Goal: Task Accomplishment & Management: Manage account settings

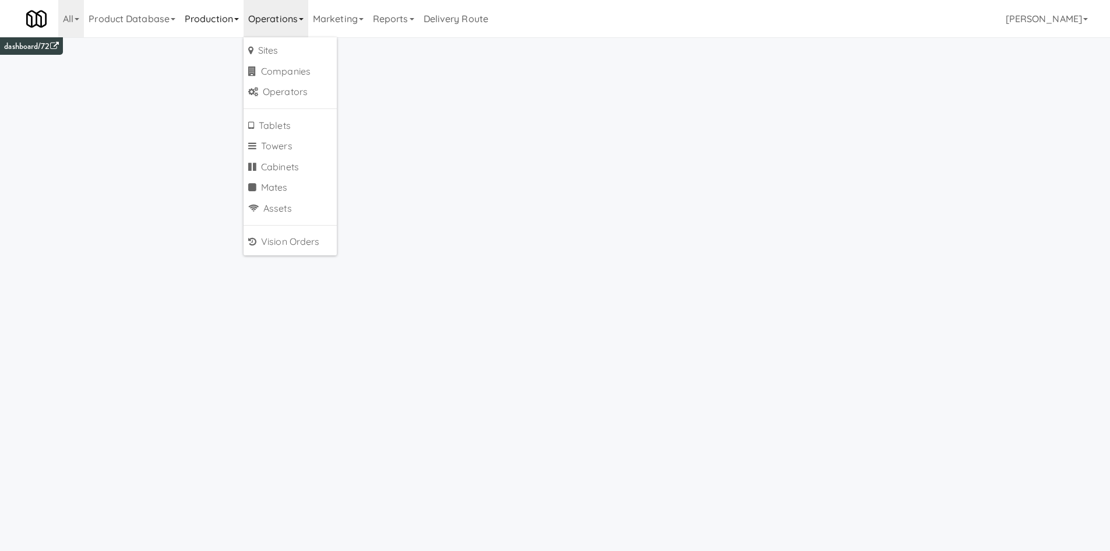
click at [218, 20] on link "Production" at bounding box center [212, 18] width 64 height 37
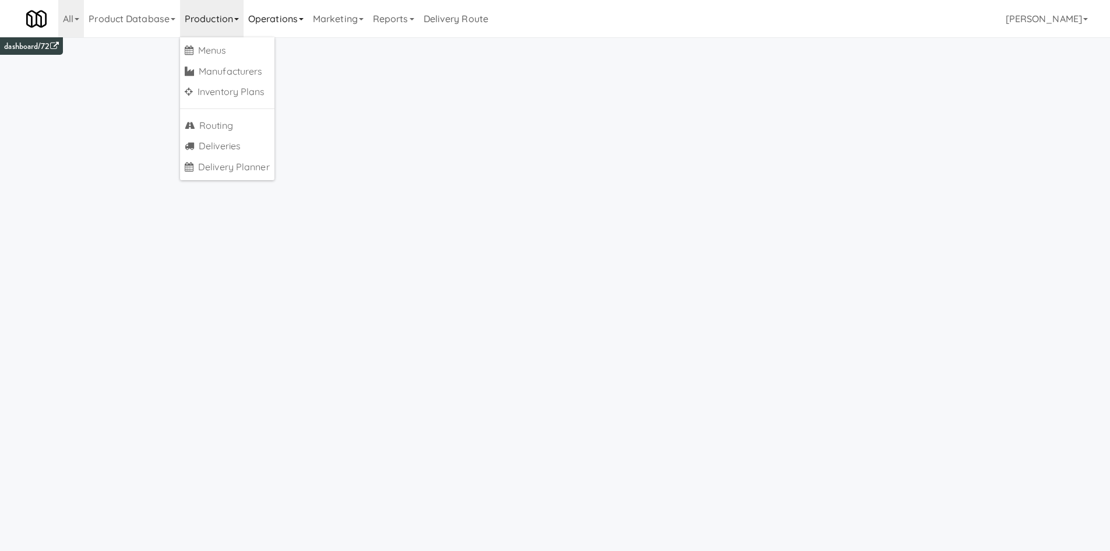
click at [286, 24] on link "Operations" at bounding box center [276, 18] width 65 height 37
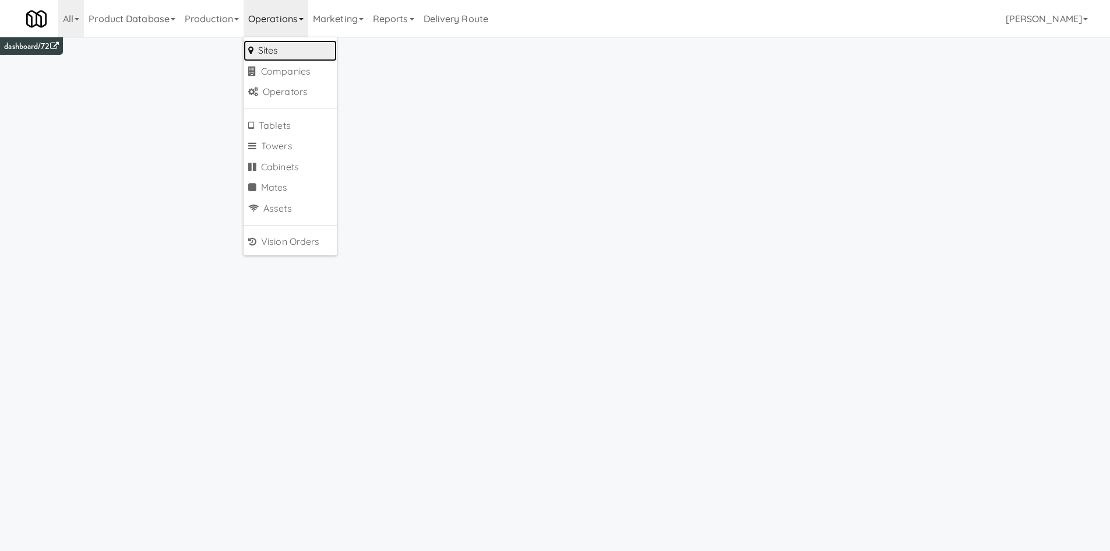
click at [289, 55] on link "Sites" at bounding box center [290, 50] width 93 height 21
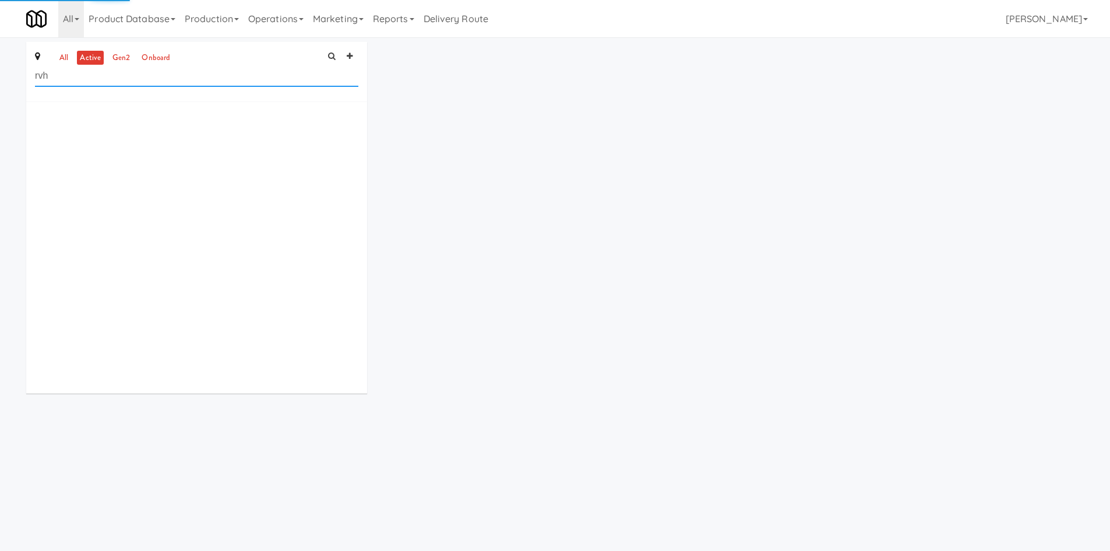
type input "rvh"
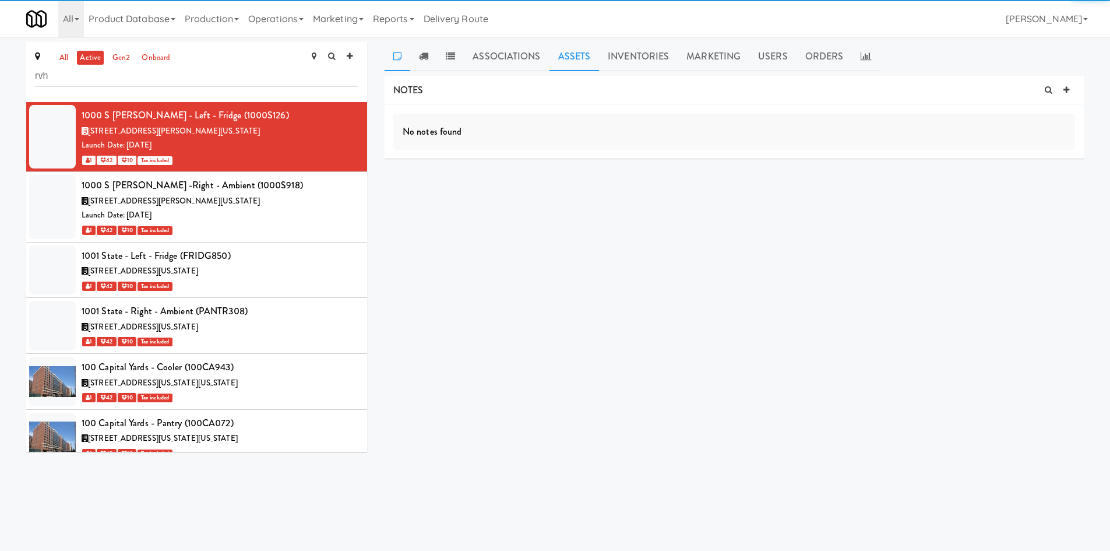
click at [570, 53] on link "Assets" at bounding box center [575, 56] width 50 height 29
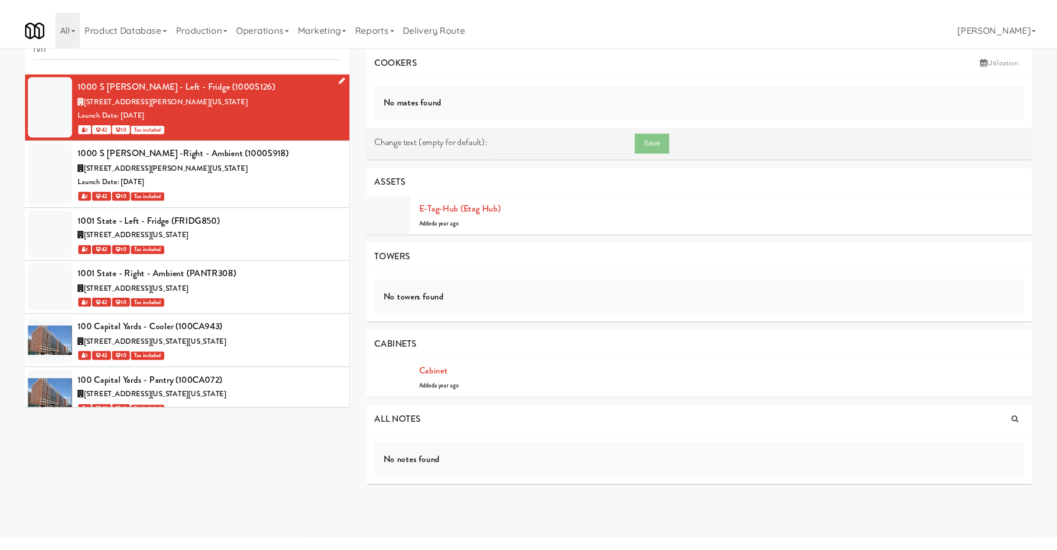
scroll to position [12, 0]
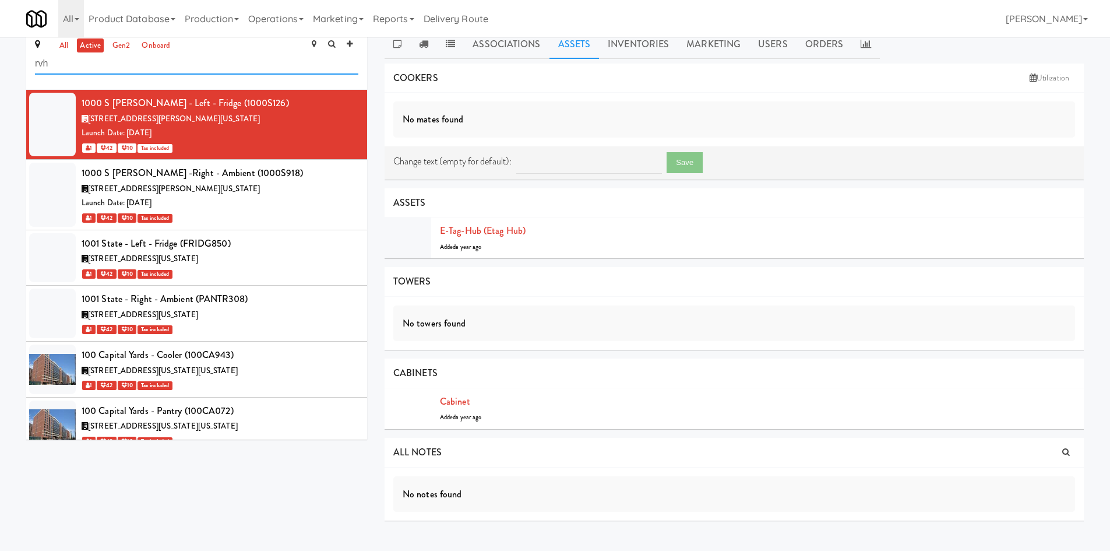
click at [312, 64] on input "rvh" at bounding box center [197, 64] width 324 height 22
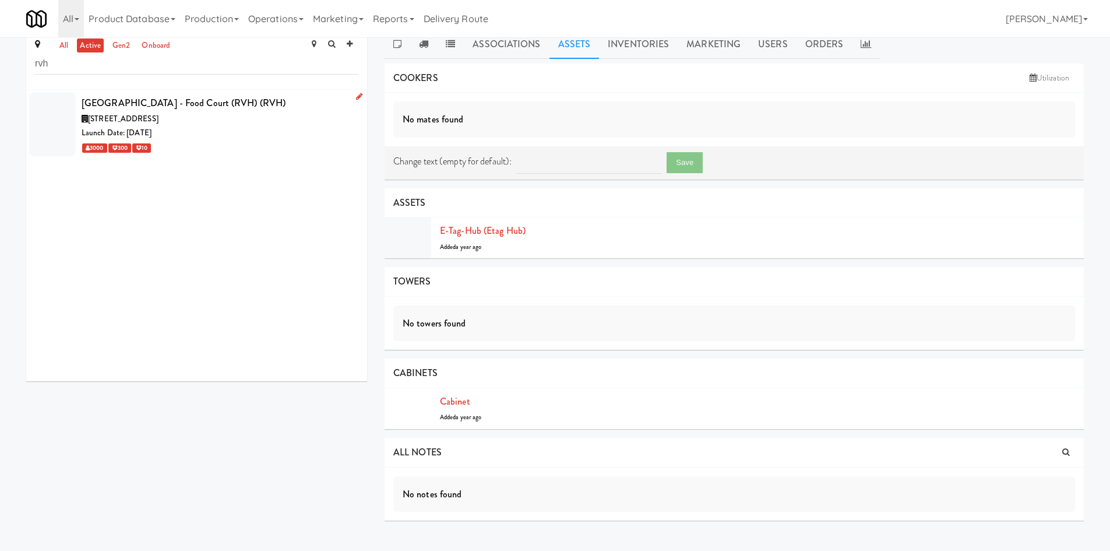
click at [266, 139] on div "Launch Date: [DATE]" at bounding box center [220, 133] width 277 height 15
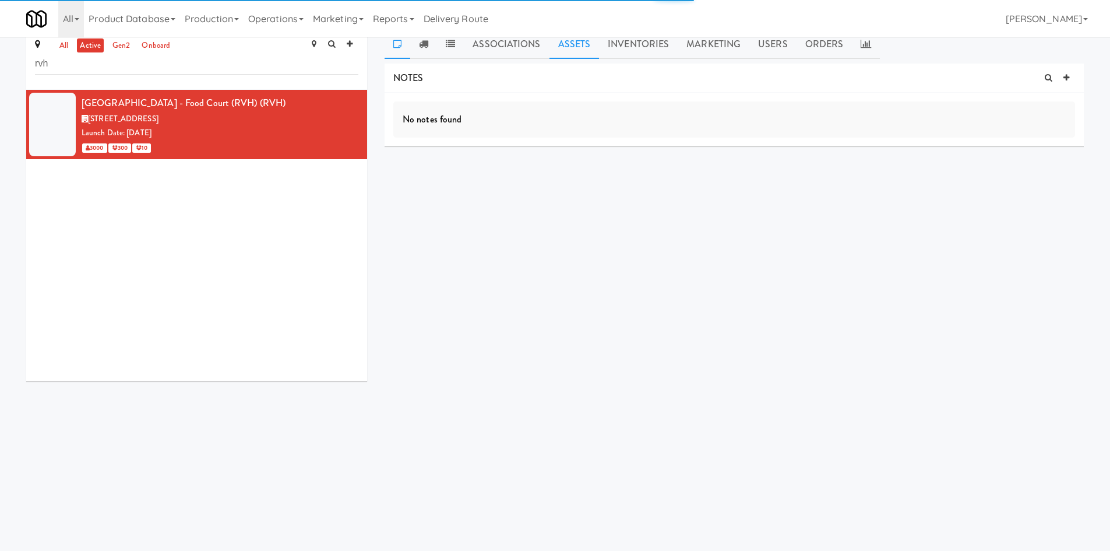
click at [569, 45] on link "Assets" at bounding box center [575, 44] width 50 height 29
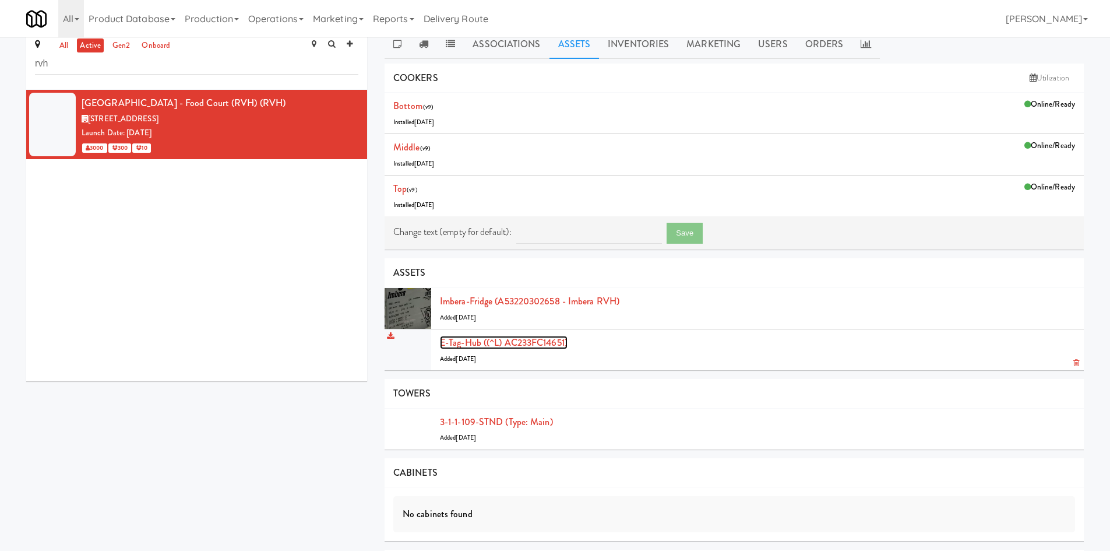
click at [514, 340] on link "E-tag-hub ((^L) AC233FC14651)" at bounding box center [504, 342] width 128 height 13
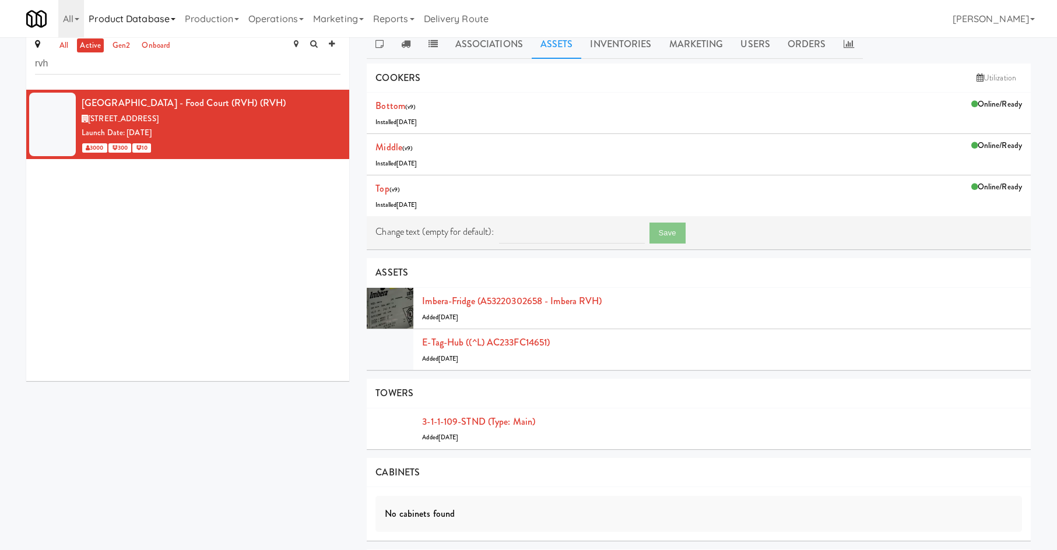
click at [164, 9] on link "Product Database" at bounding box center [132, 18] width 96 height 37
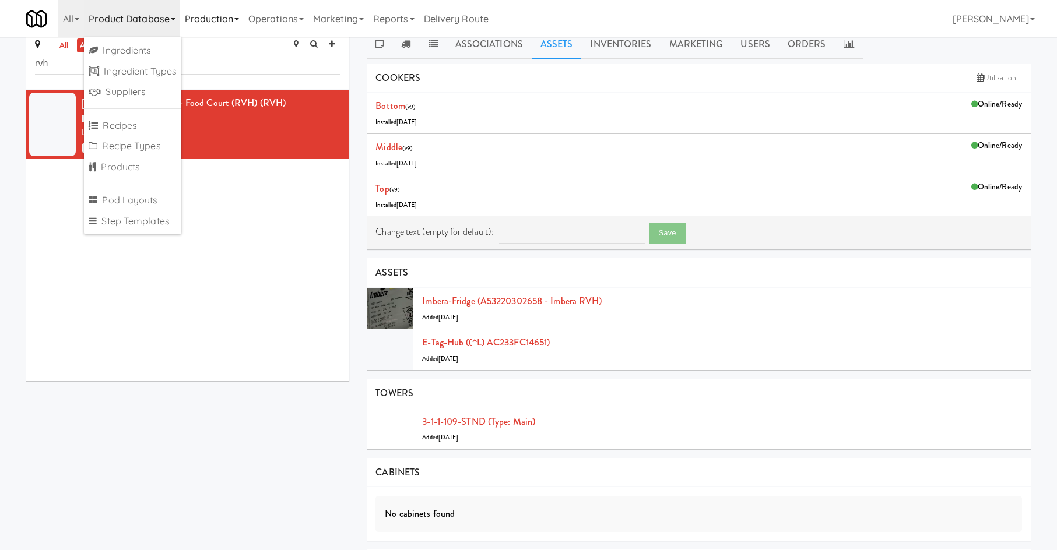
click at [223, 24] on link "Production" at bounding box center [212, 18] width 64 height 37
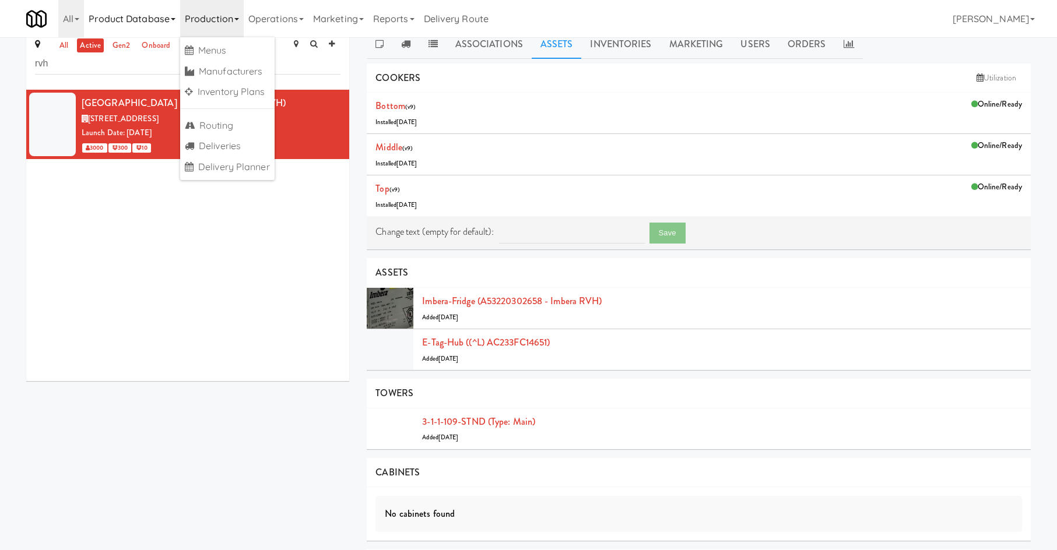
click at [161, 25] on link "Product Database" at bounding box center [132, 18] width 96 height 37
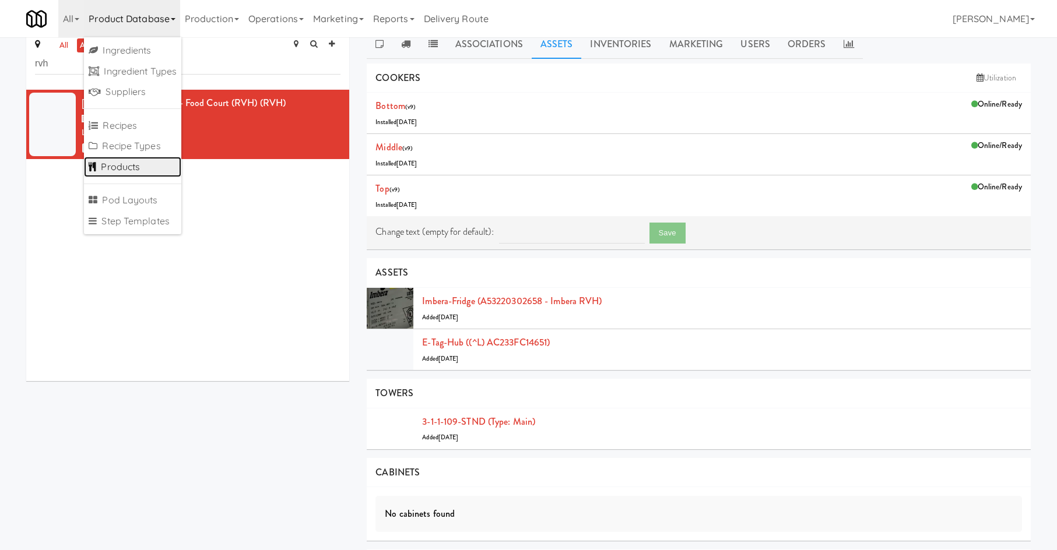
click at [153, 167] on link "Products" at bounding box center [132, 167] width 97 height 21
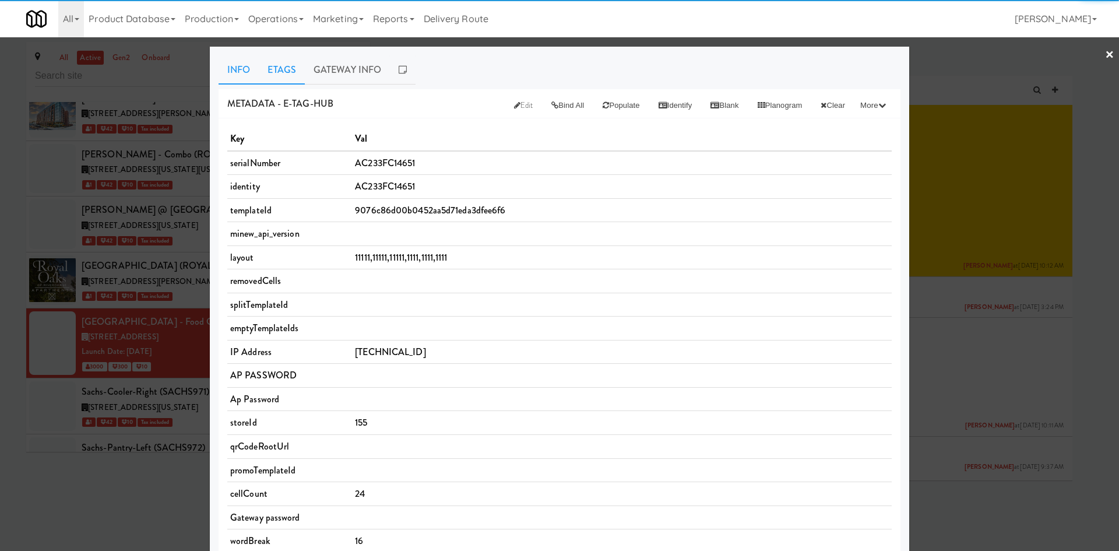
click at [279, 68] on link "Etags" at bounding box center [282, 69] width 46 height 29
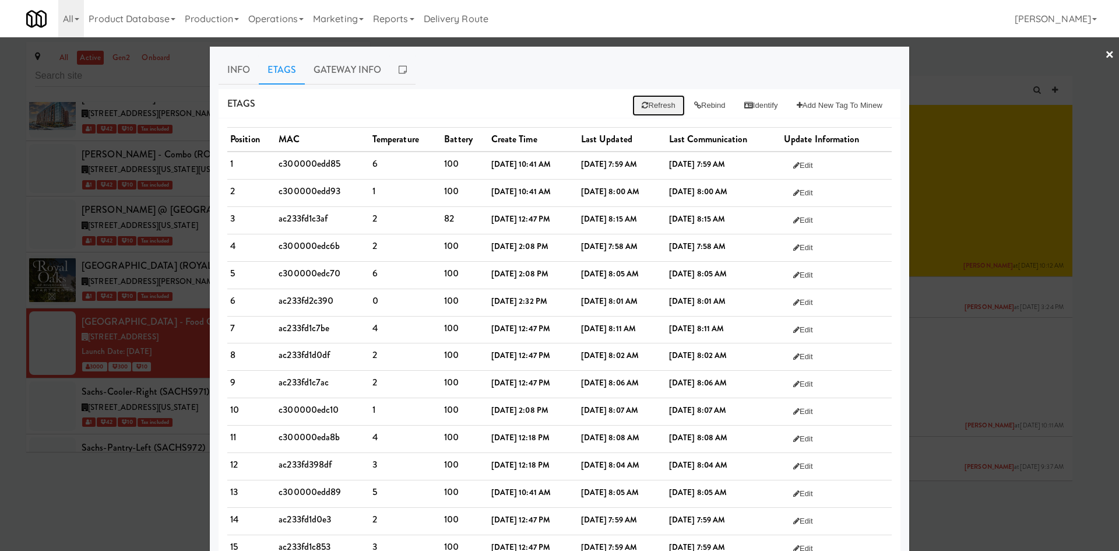
click at [653, 100] on button "Refresh" at bounding box center [658, 105] width 52 height 21
click at [295, 307] on td "ac233fd2c390" at bounding box center [323, 302] width 94 height 27
copy td "ac233fd2c390"
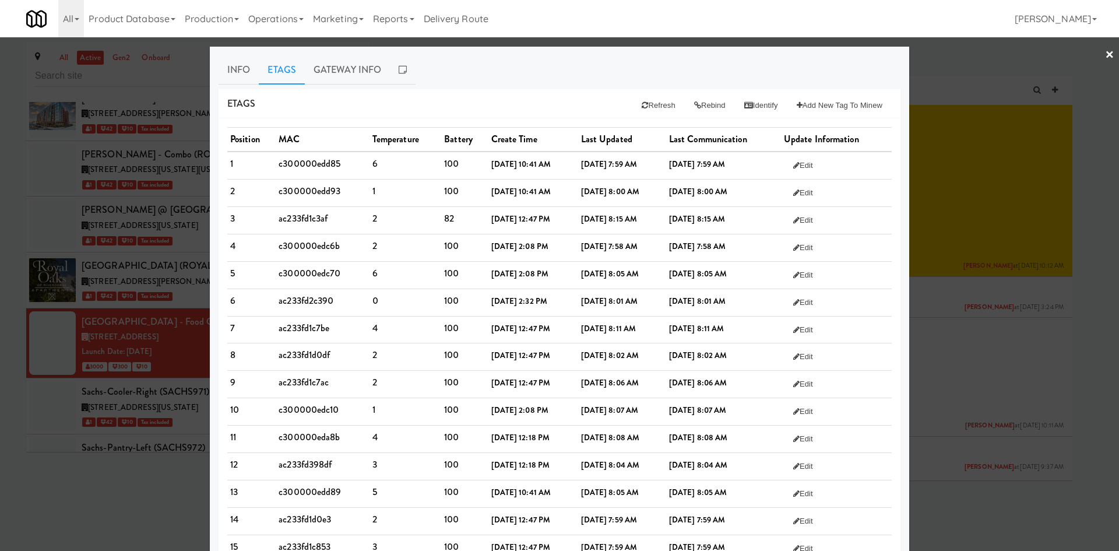
click at [303, 215] on td "ac233fd1c3af" at bounding box center [323, 219] width 94 height 27
copy td "ac233fd1c3af"
click at [353, 73] on link "Gateway Info" at bounding box center [347, 69] width 85 height 29
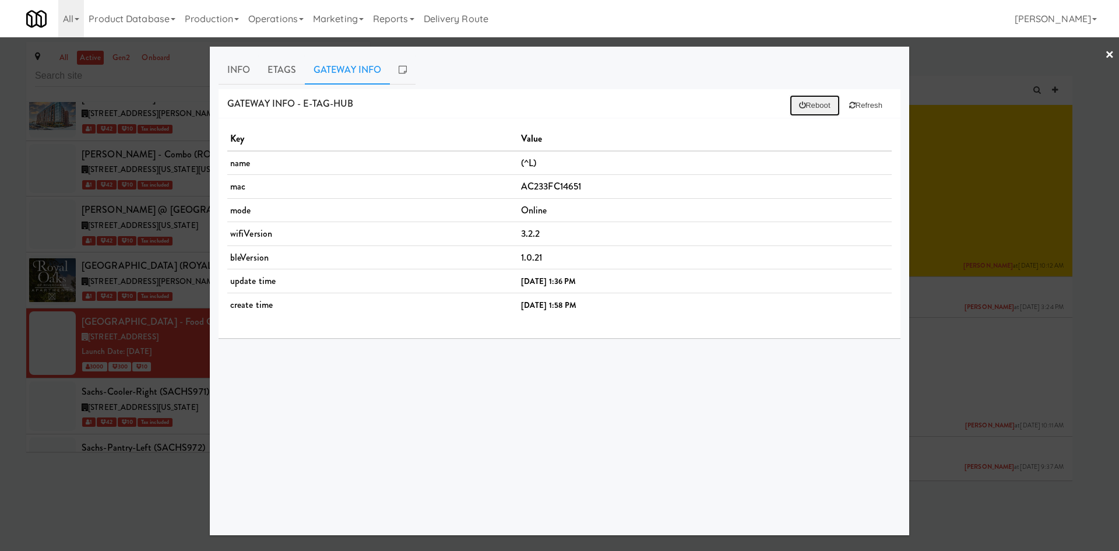
click at [820, 106] on button "Reboot" at bounding box center [815, 105] width 50 height 21
click at [1107, 60] on link "×" at bounding box center [1109, 55] width 9 height 36
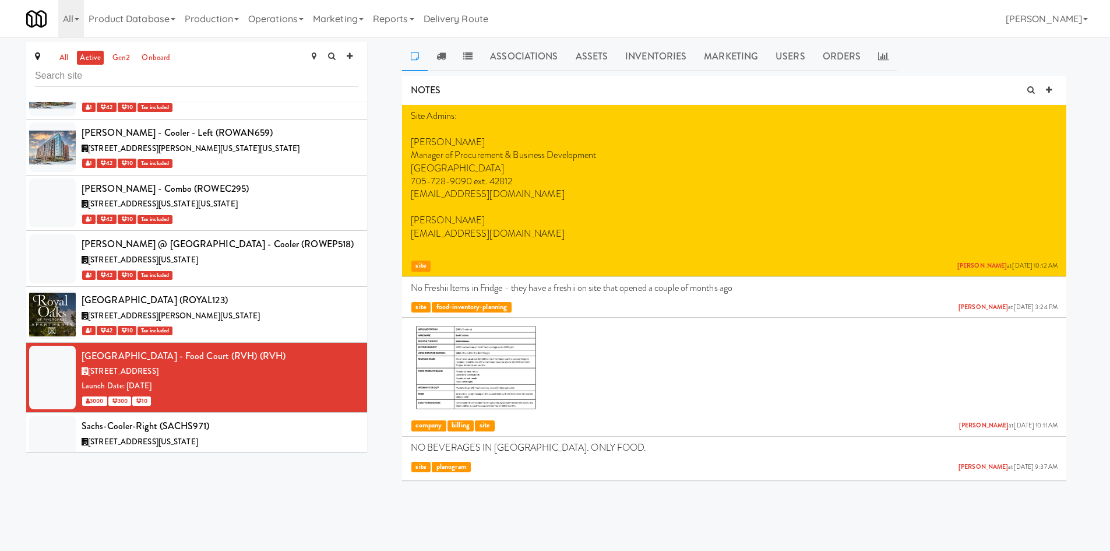
scroll to position [36145, 0]
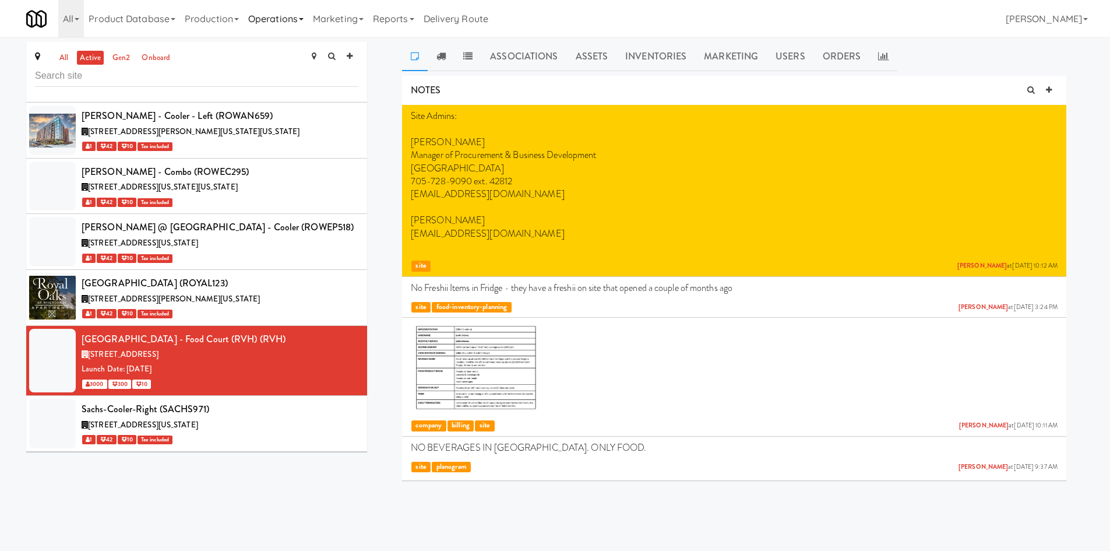
click at [291, 29] on link "Operations" at bounding box center [276, 18] width 65 height 37
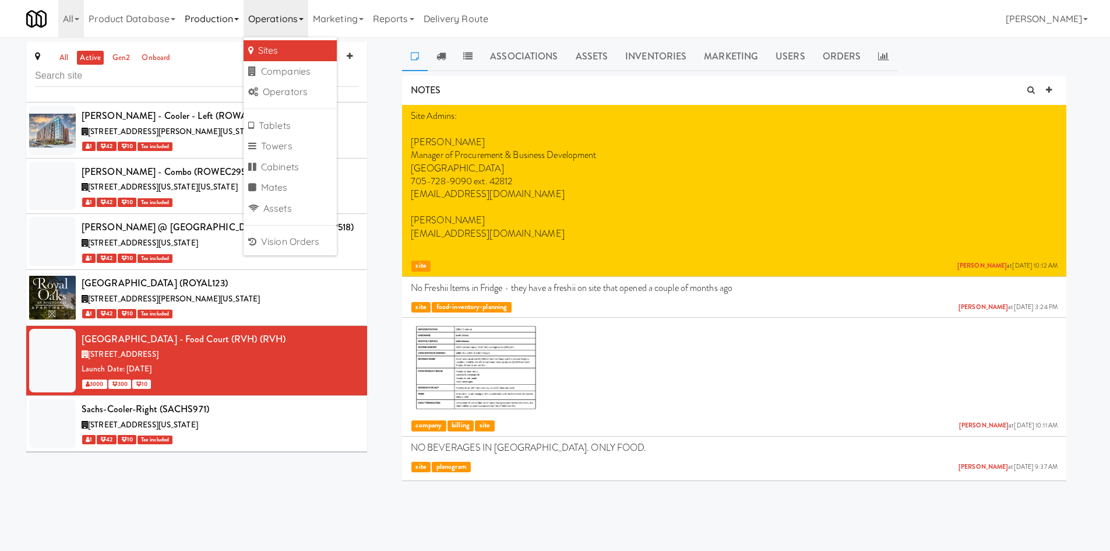
click at [221, 26] on link "Production" at bounding box center [212, 18] width 64 height 37
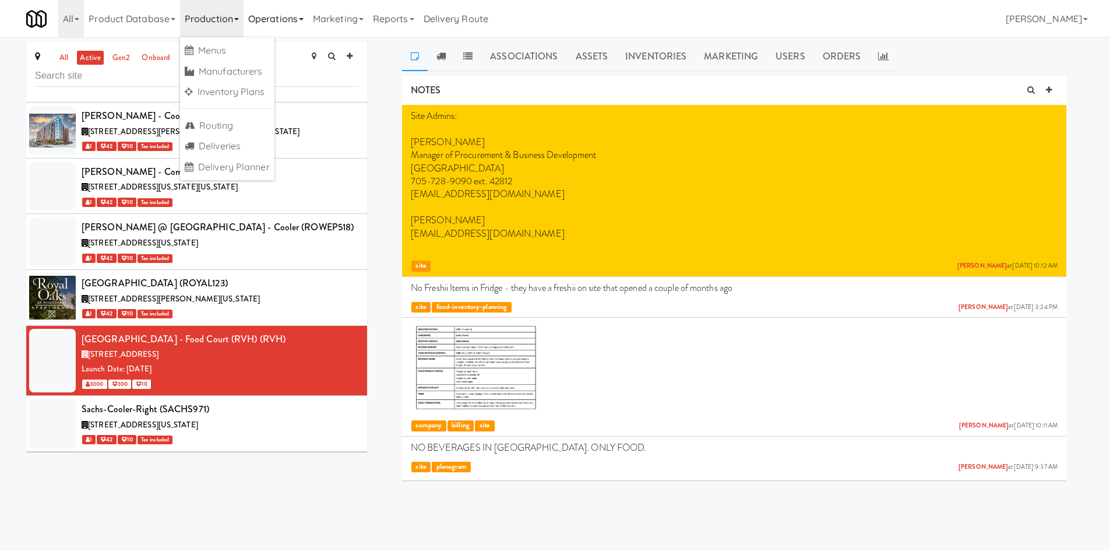
click at [301, 15] on link "Operations" at bounding box center [276, 18] width 65 height 37
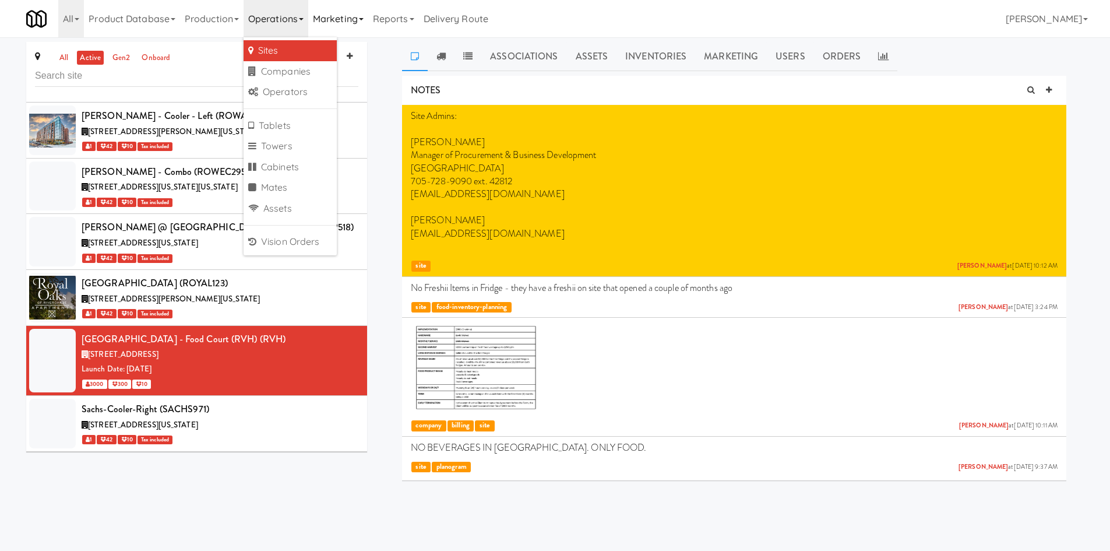
click at [332, 19] on link "Marketing" at bounding box center [338, 18] width 60 height 37
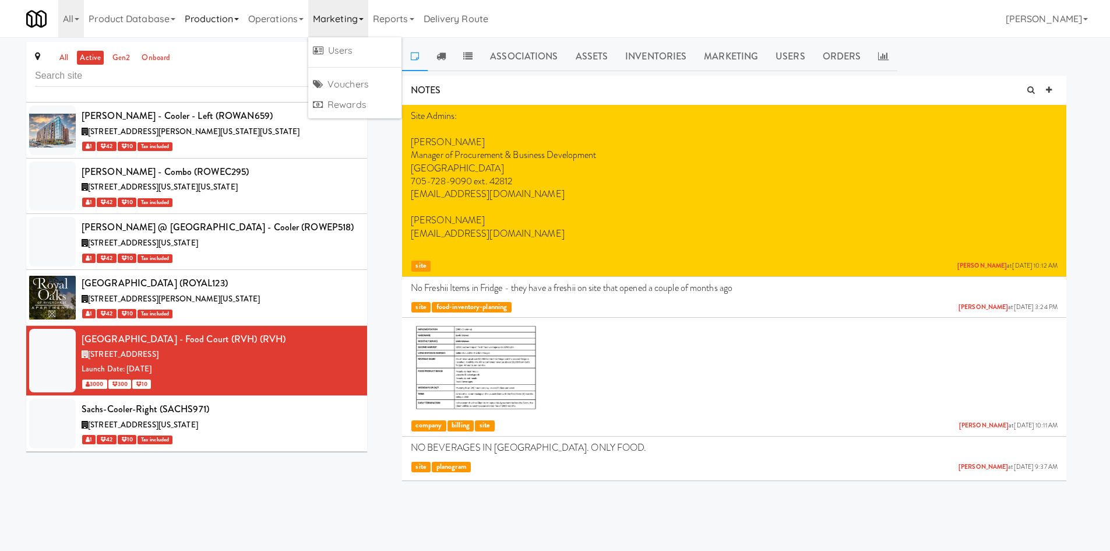
click at [244, 6] on link "Production" at bounding box center [212, 18] width 64 height 37
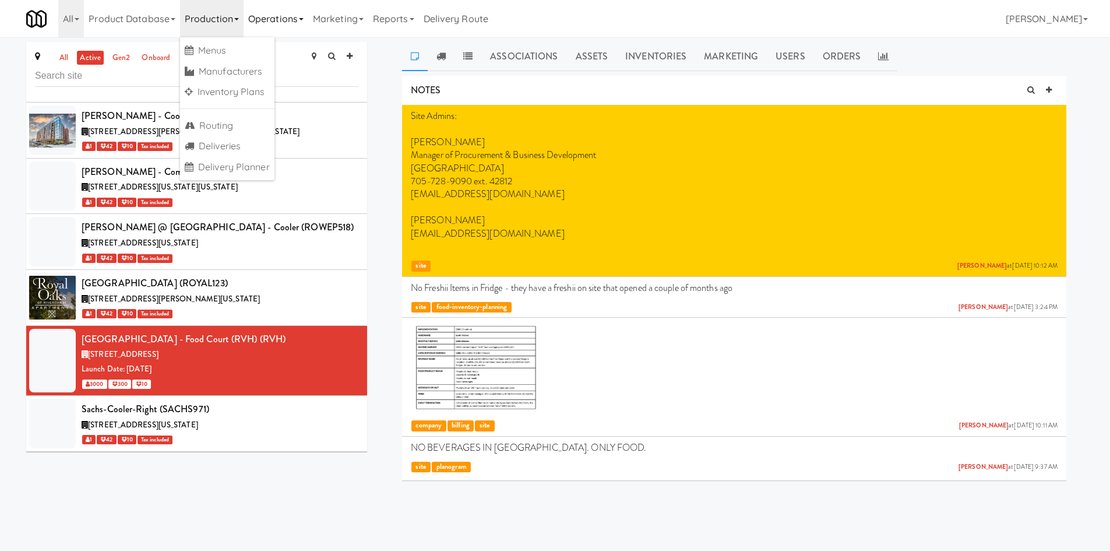
click at [289, 24] on link "Operations" at bounding box center [276, 18] width 65 height 37
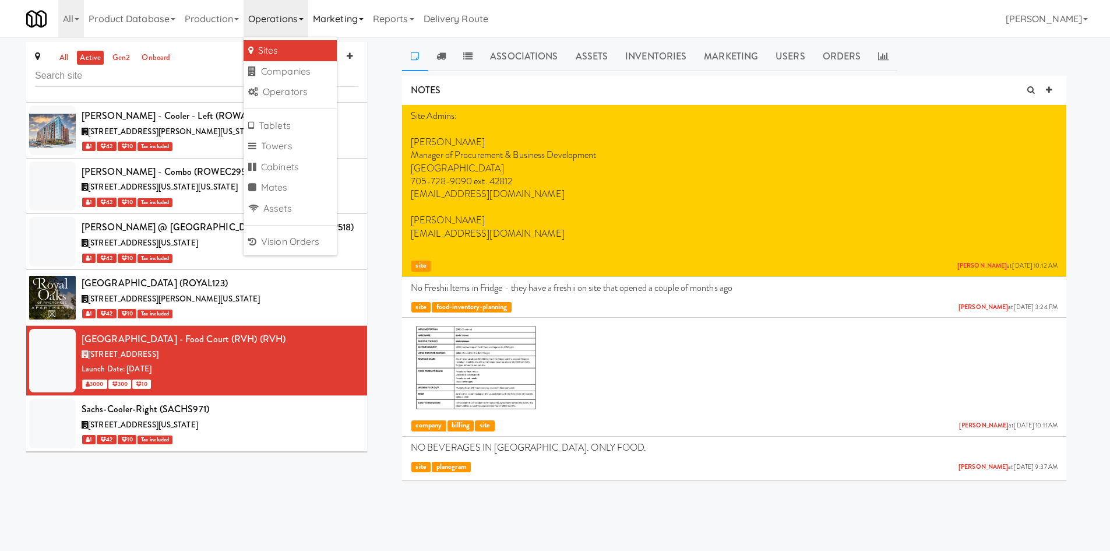
click at [356, 24] on link "Marketing" at bounding box center [338, 18] width 60 height 37
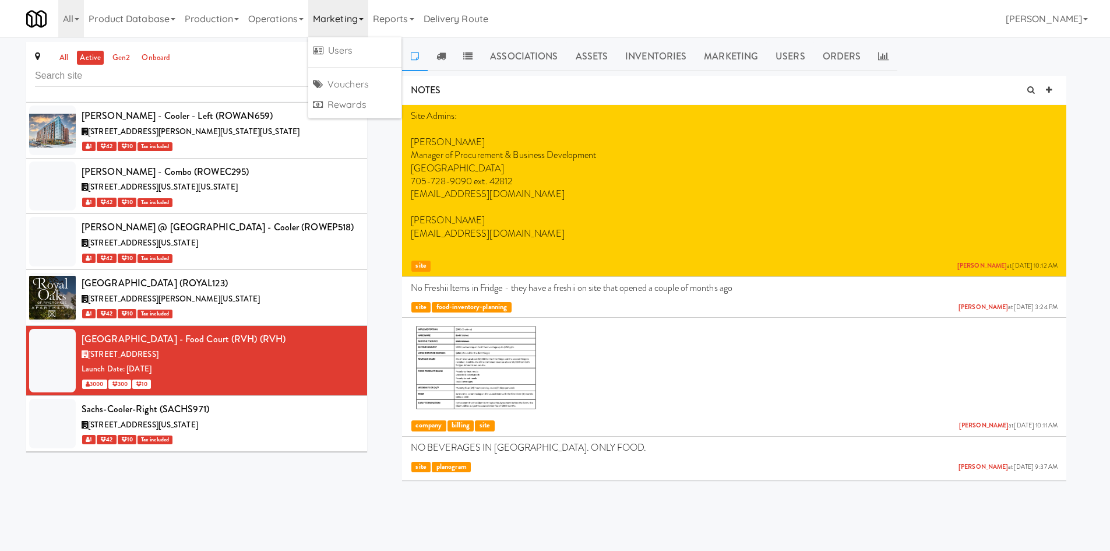
click at [686, 511] on body "Okay Okay Select date: previous 2025-Aug next Su Mo Tu We Th Fr Sa 27 28 29 30 …" at bounding box center [555, 312] width 1110 height 551
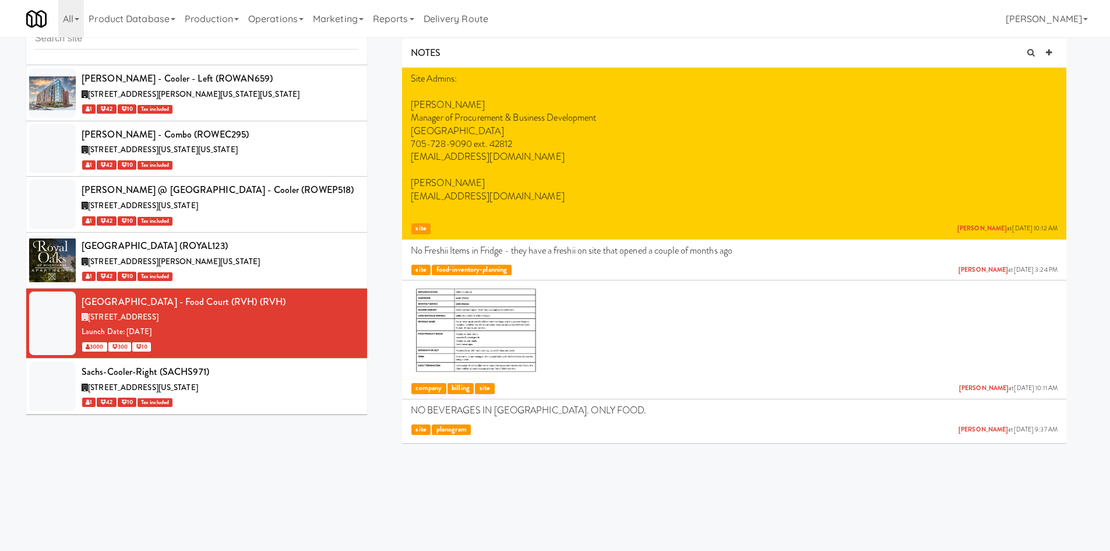
click at [424, 486] on body "Okay Okay Select date: previous 2025-Aug next Su Mo Tu We Th Fr Sa 27 28 29 30 …" at bounding box center [555, 275] width 1110 height 551
click at [288, 20] on link "Operations" at bounding box center [276, 18] width 65 height 37
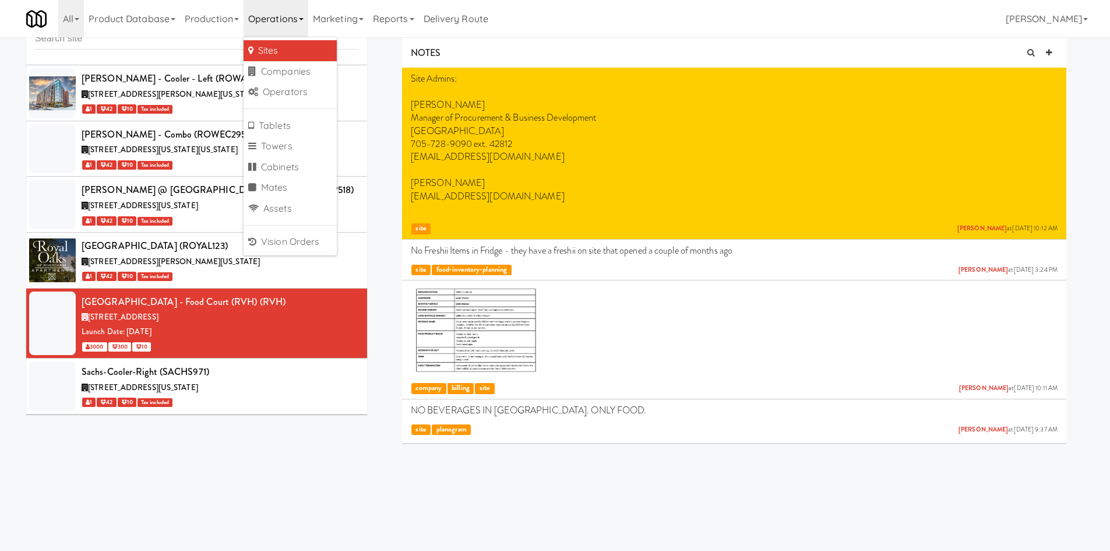
click at [379, 137] on div "Associations Assets Inventories Marketing Users Orders NOTES Site Admins: Suzan…" at bounding box center [734, 228] width 717 height 447
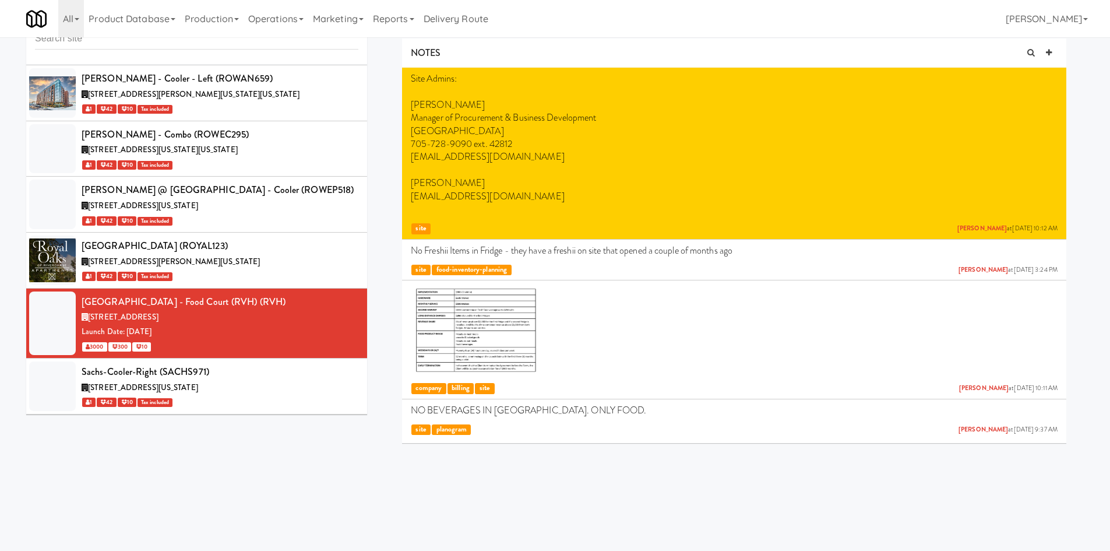
scroll to position [0, 0]
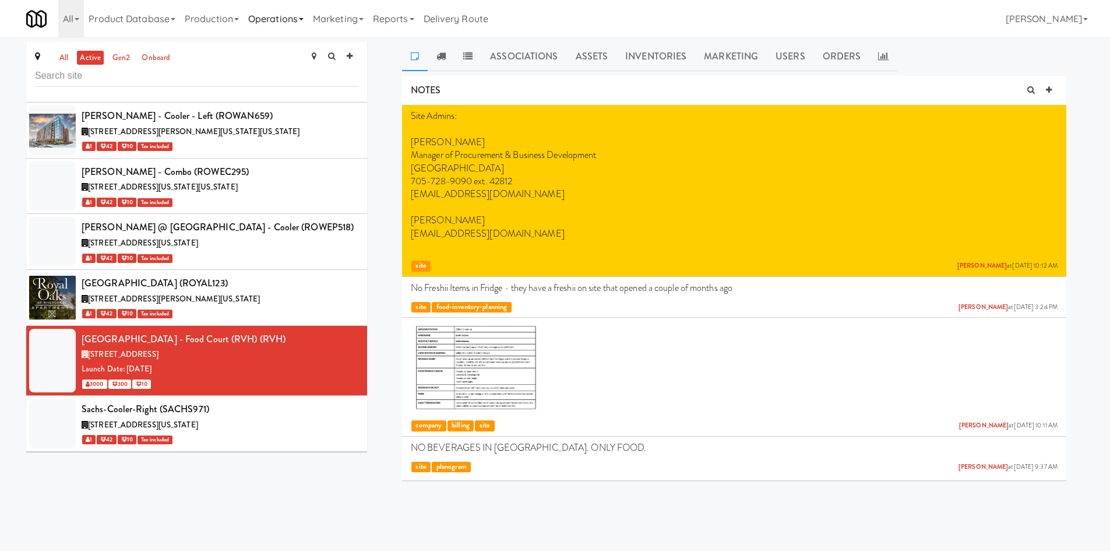
click at [287, 33] on link "Operations" at bounding box center [276, 18] width 65 height 37
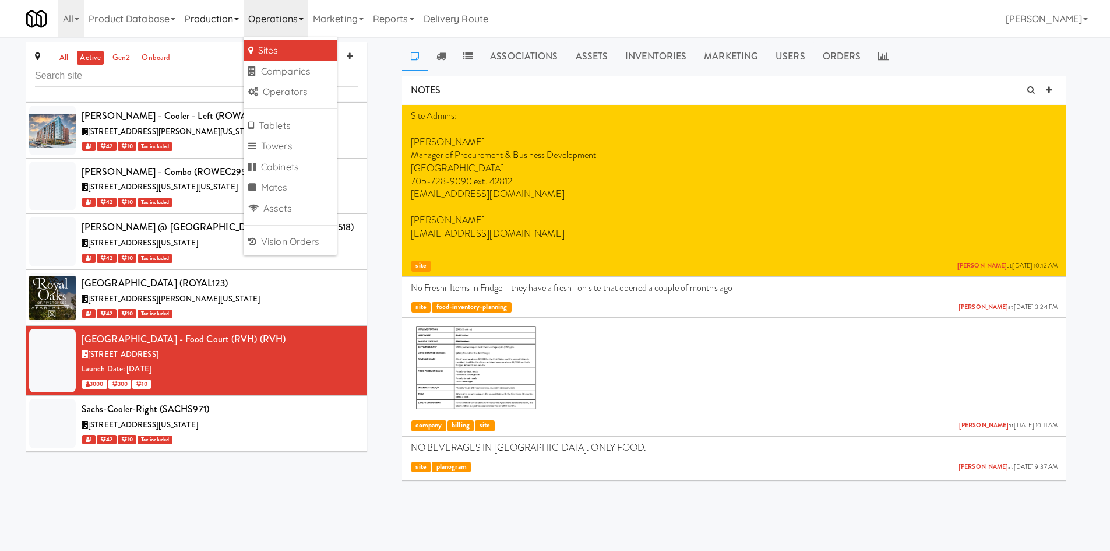
click at [191, 14] on link "Production" at bounding box center [212, 18] width 64 height 37
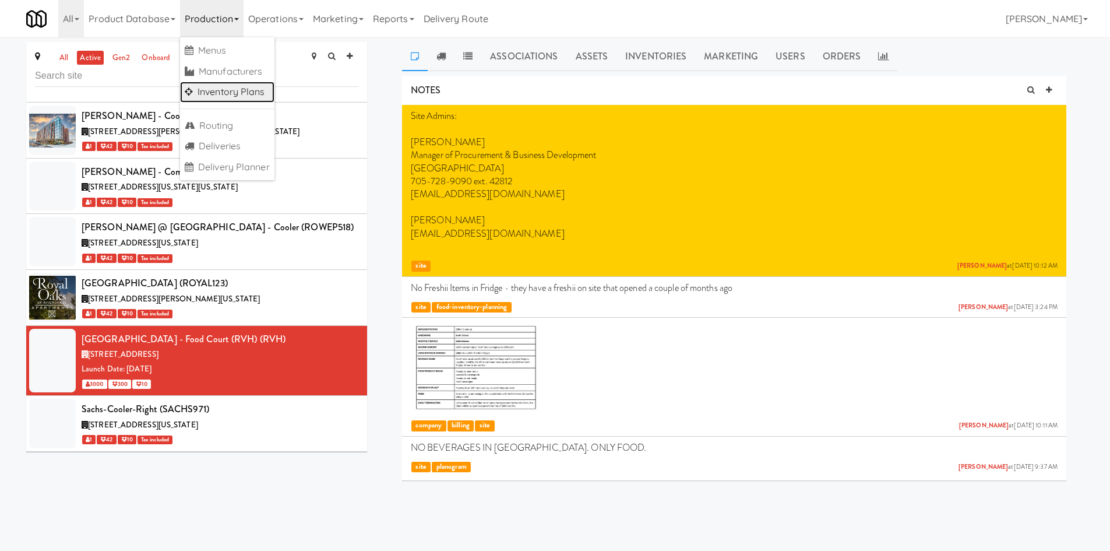
click at [247, 85] on link "Inventory Plans" at bounding box center [227, 92] width 94 height 21
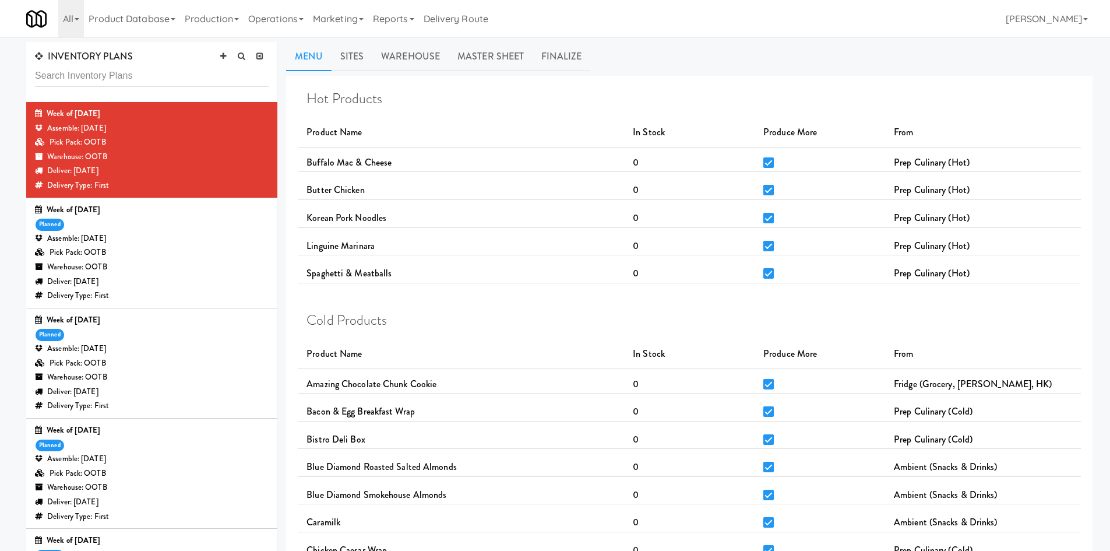
click at [203, 236] on div "Assemble: Wednesday Aug 13, 2025" at bounding box center [152, 238] width 234 height 15
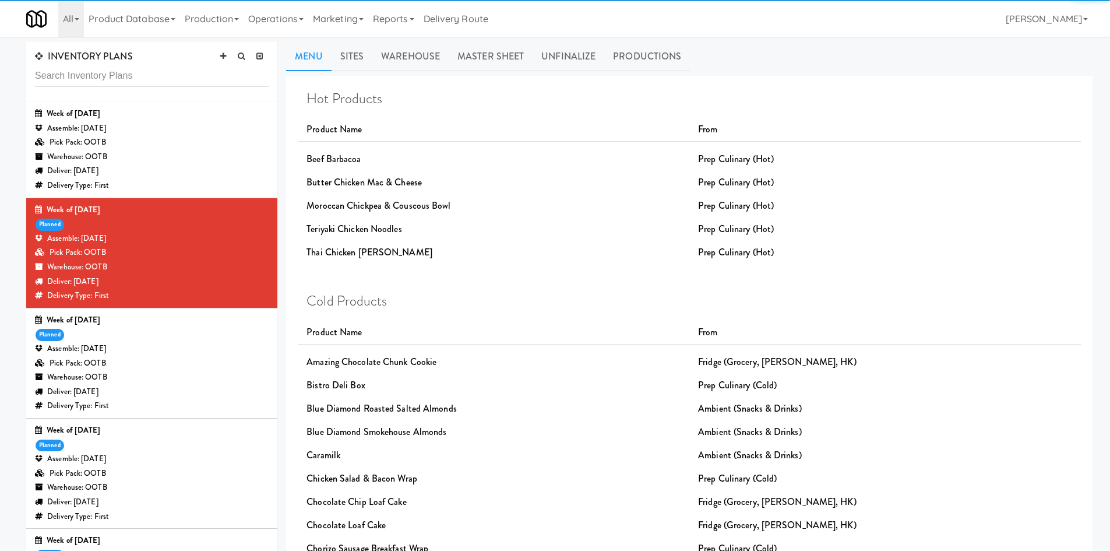
click at [185, 371] on div "Warehouse: OOTB" at bounding box center [152, 377] width 234 height 15
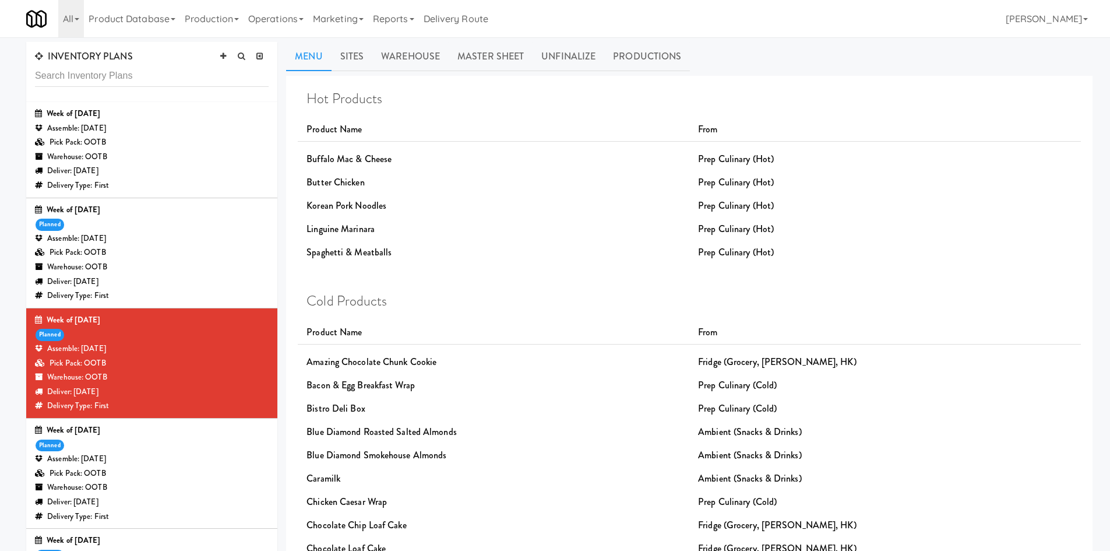
scroll to position [832, 0]
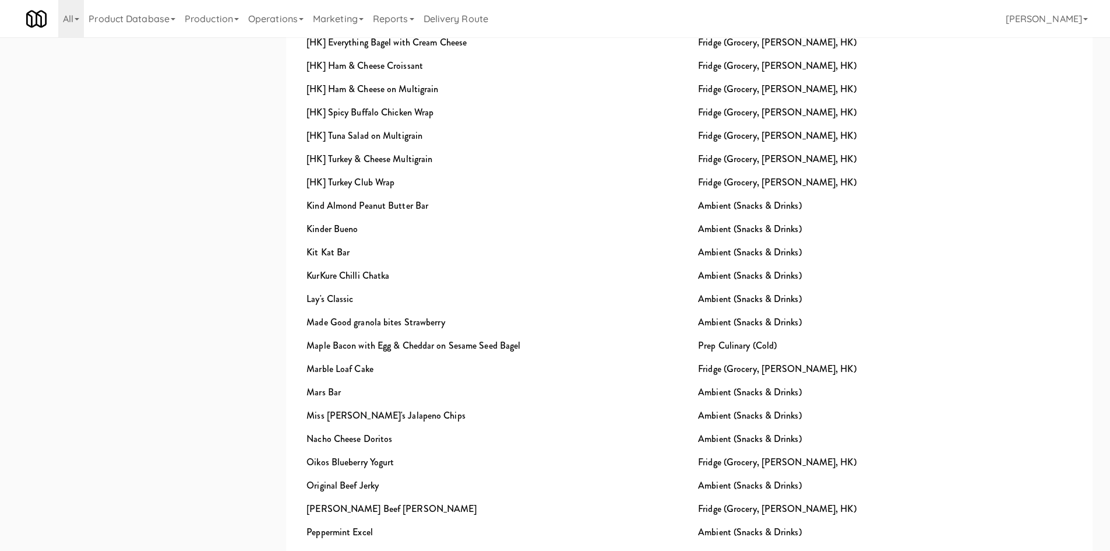
click at [374, 282] on div "KurKure Chilli Chatka" at bounding box center [494, 275] width 392 height 23
click at [372, 270] on div "KurKure Chilli Chatka" at bounding box center [494, 275] width 392 height 23
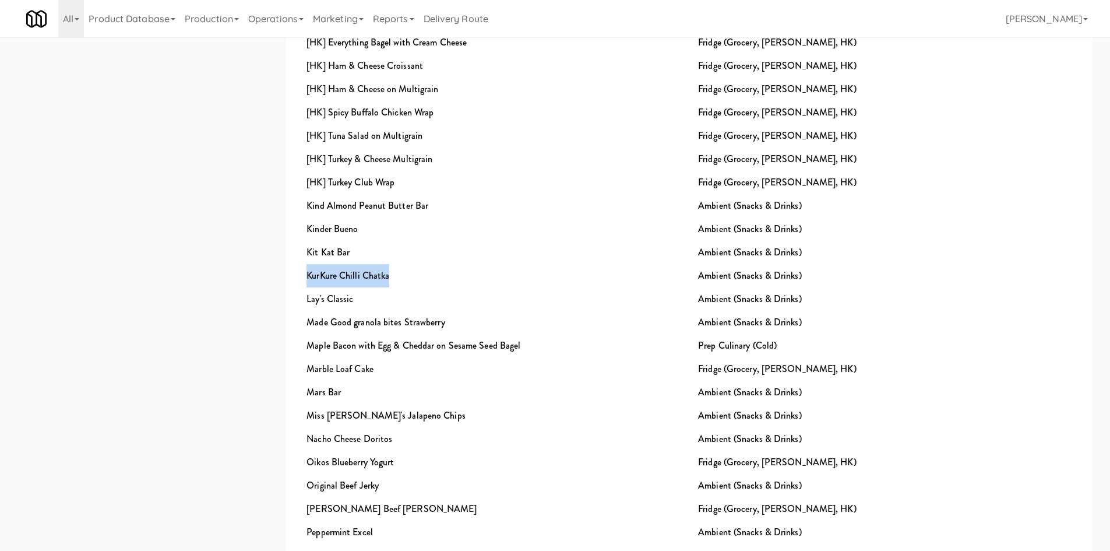
copy div "KurKure Chilli Chatka"
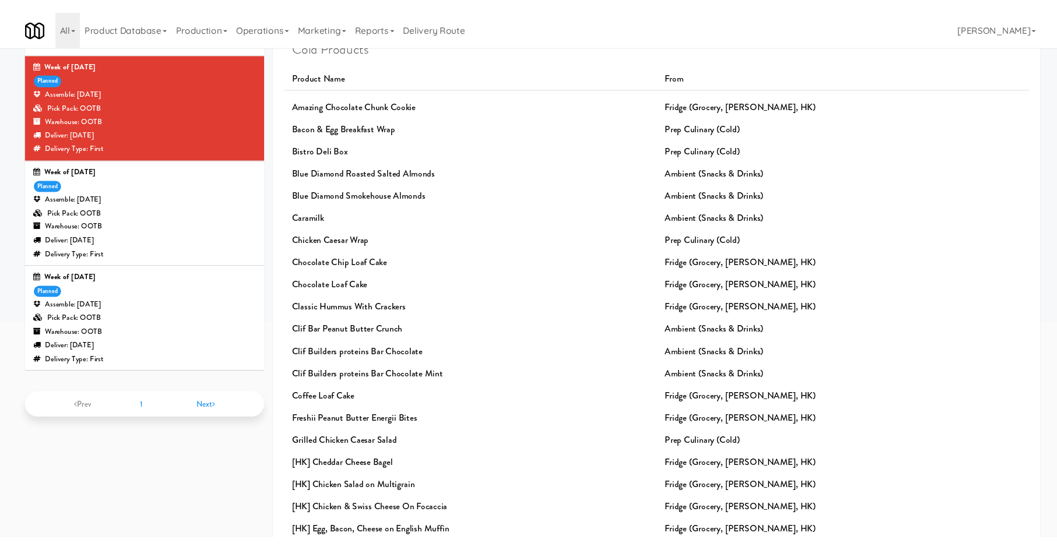
scroll to position [0, 0]
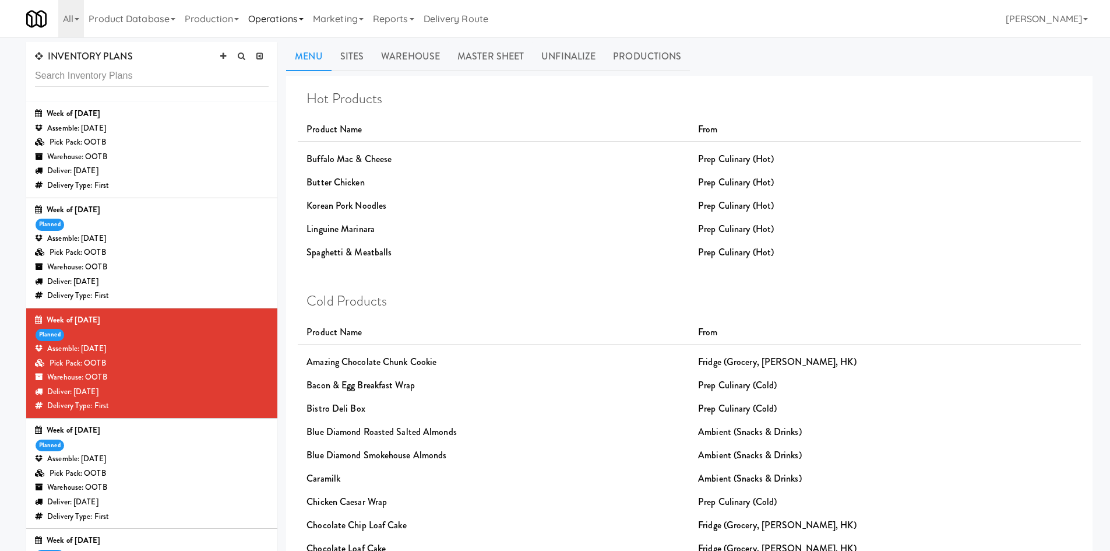
click at [256, 9] on link "Operations" at bounding box center [276, 18] width 65 height 37
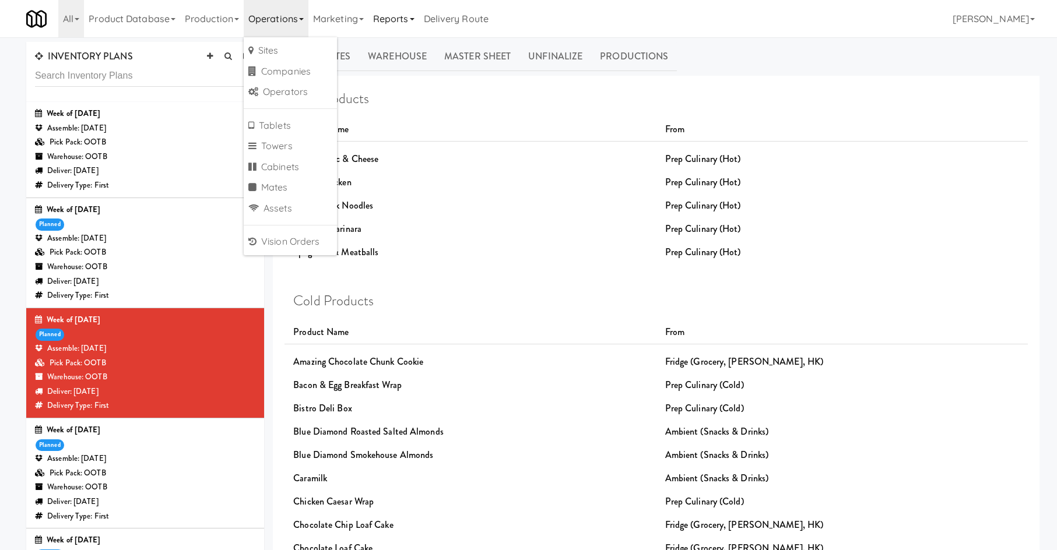
click at [395, 32] on link "Reports" at bounding box center [393, 18] width 51 height 37
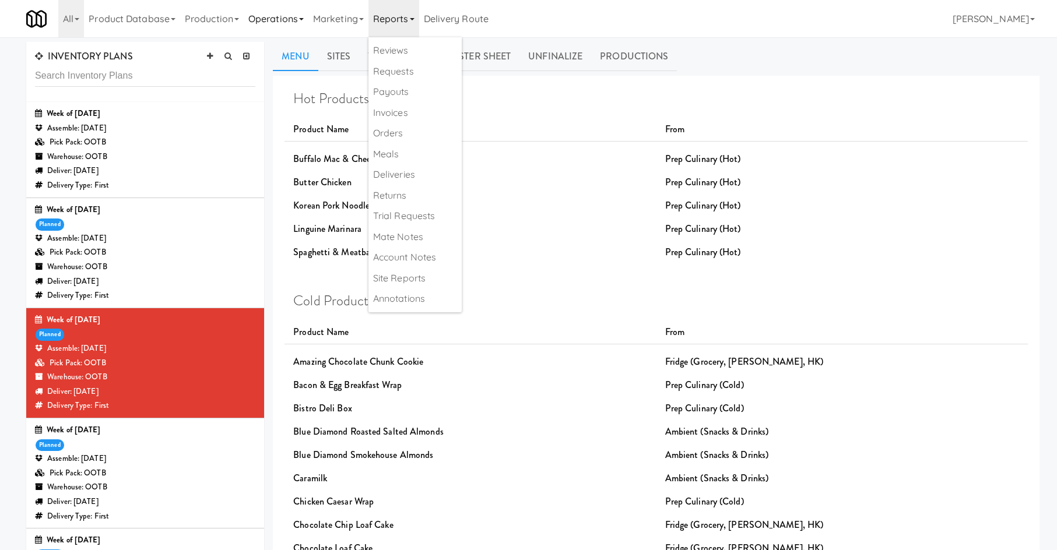
click at [273, 17] on link "Operations" at bounding box center [276, 18] width 65 height 37
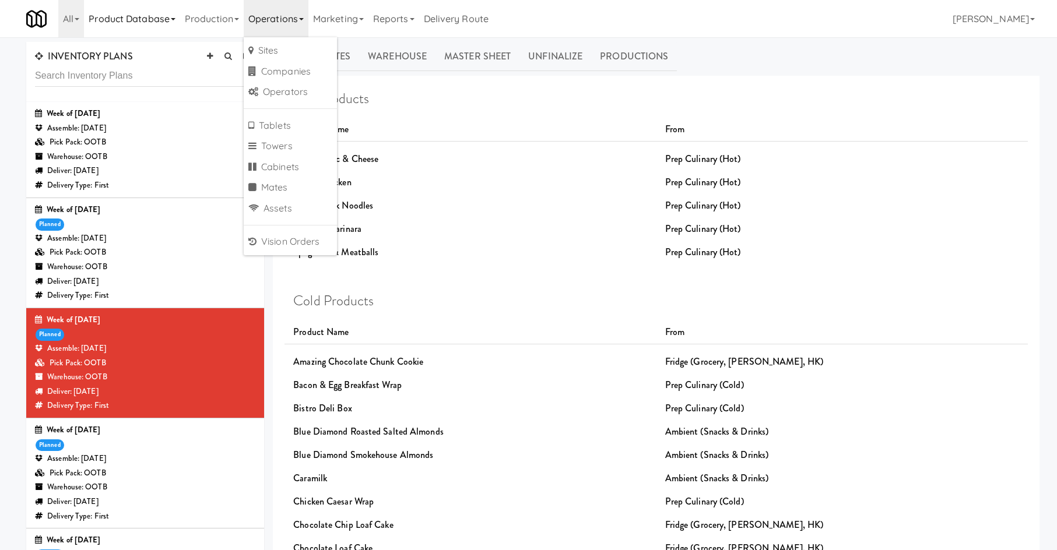
click at [106, 16] on link "Product Database" at bounding box center [132, 18] width 96 height 37
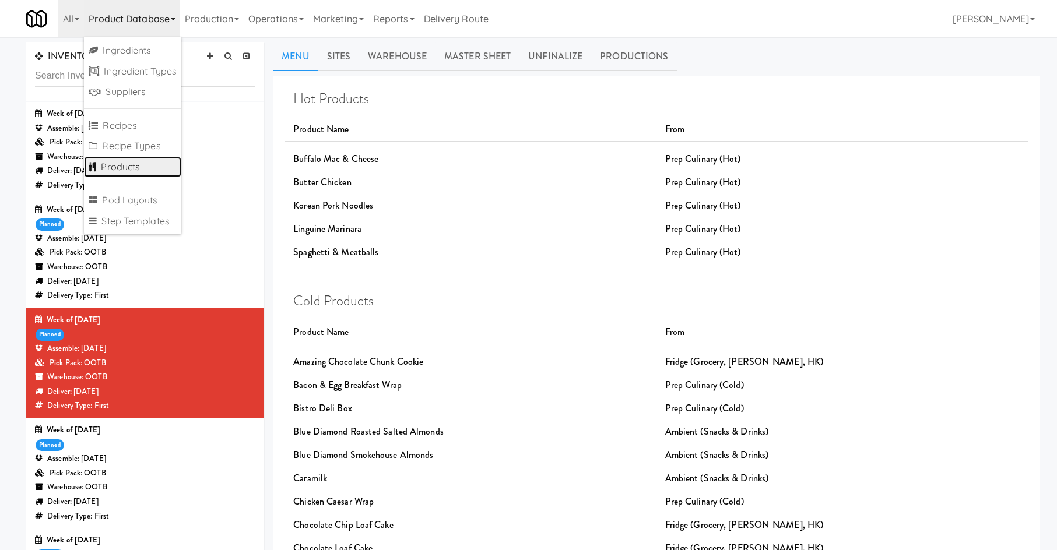
click at [141, 164] on link "Products" at bounding box center [132, 167] width 97 height 21
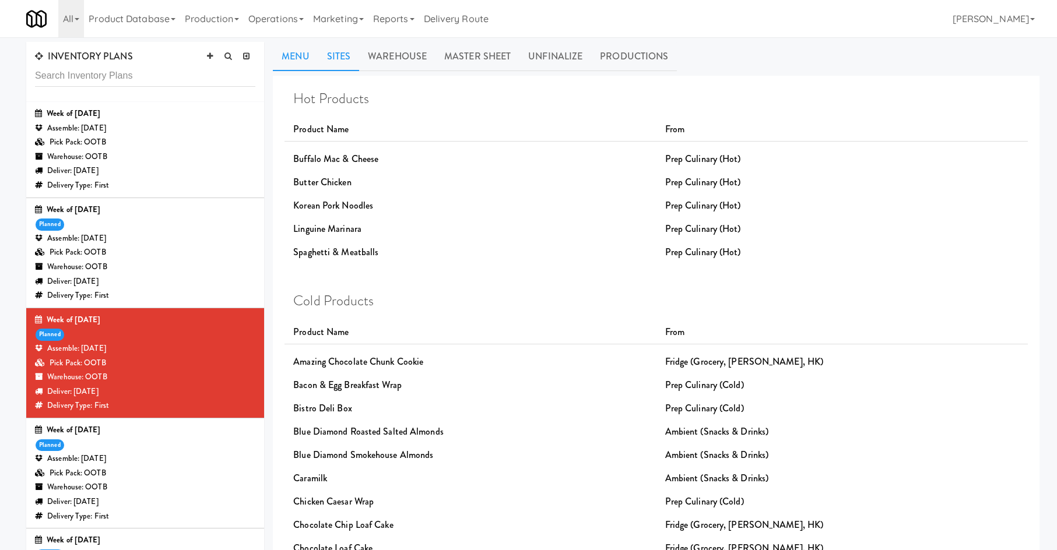
click at [329, 59] on link "Sites" at bounding box center [338, 56] width 41 height 29
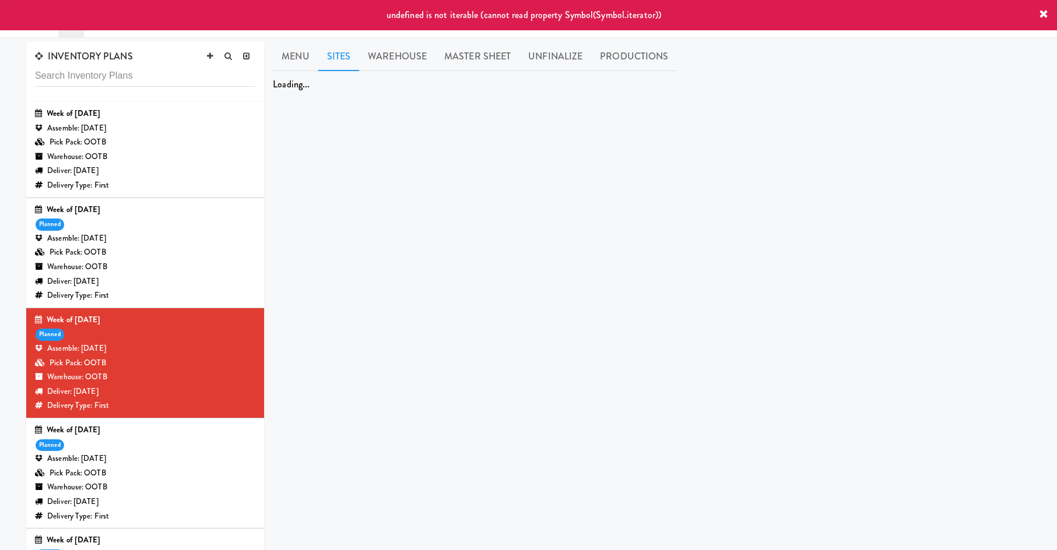
click at [121, 39] on div "INVENTORY PLANS Week of August 17th, 2025 Assemble: Wednesday Aug 20, 2025 Pick…" at bounding box center [528, 372] width 1057 height 670
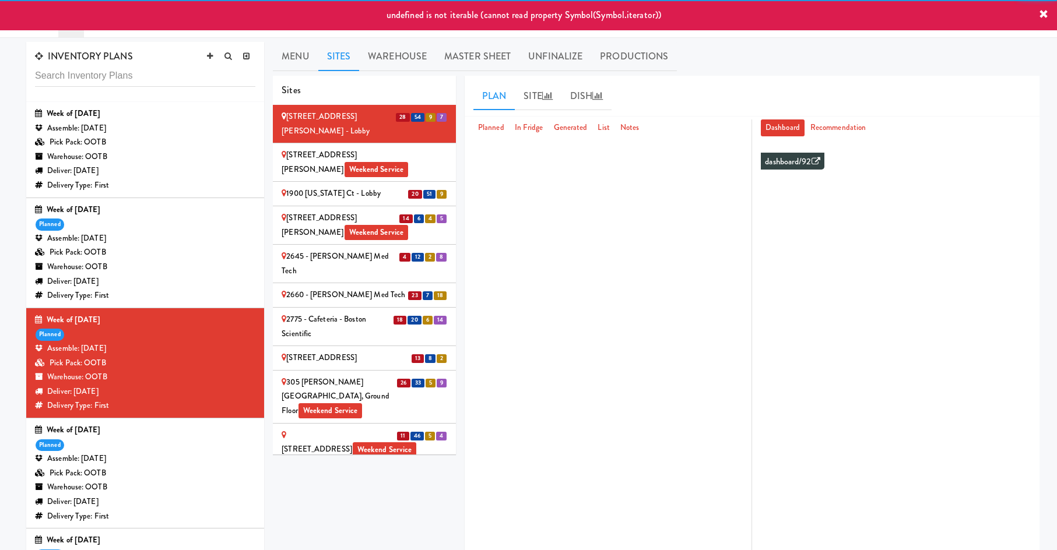
click at [122, 34] on link "Product Database" at bounding box center [132, 18] width 96 height 37
click at [124, 33] on link "Product Database" at bounding box center [132, 18] width 96 height 37
click at [75, 31] on link "All" at bounding box center [71, 18] width 26 height 37
click at [100, 30] on div "undefined is not iterable (cannot read property Symbol(Symbol.iterator))" at bounding box center [528, 15] width 1057 height 30
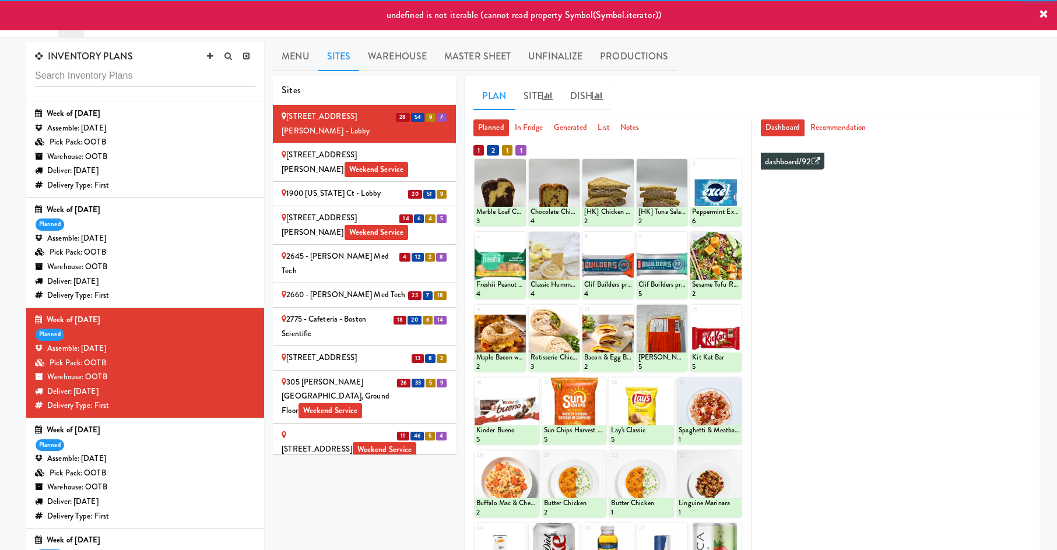
click at [77, 33] on link "All" at bounding box center [71, 18] width 26 height 37
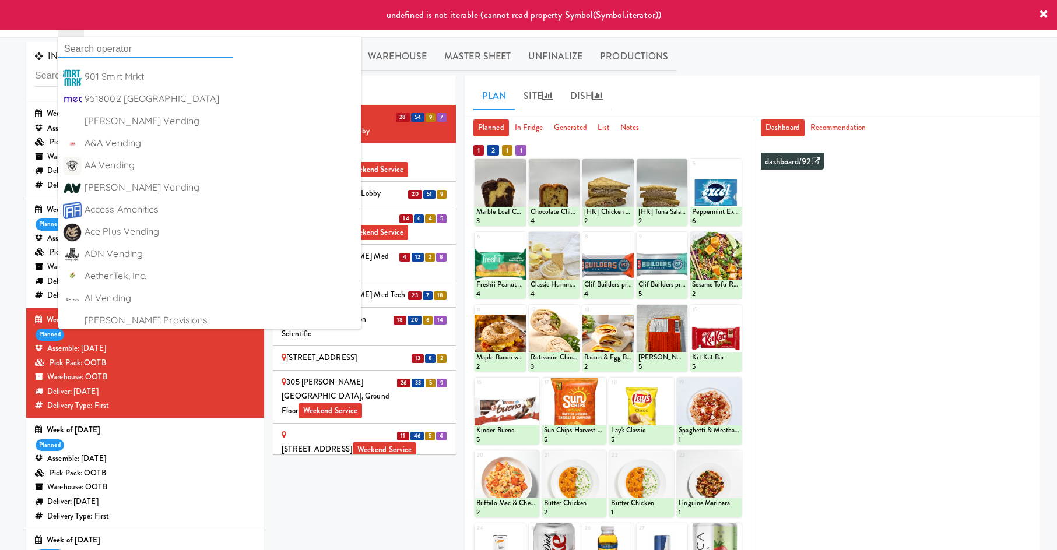
click at [78, 49] on input "text" at bounding box center [145, 48] width 175 height 17
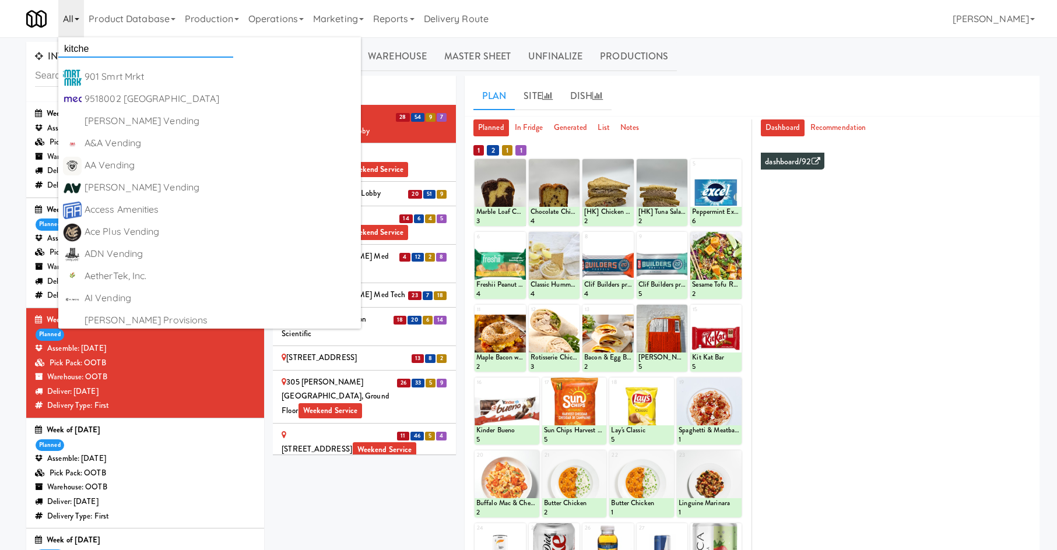
type input "kitchen"
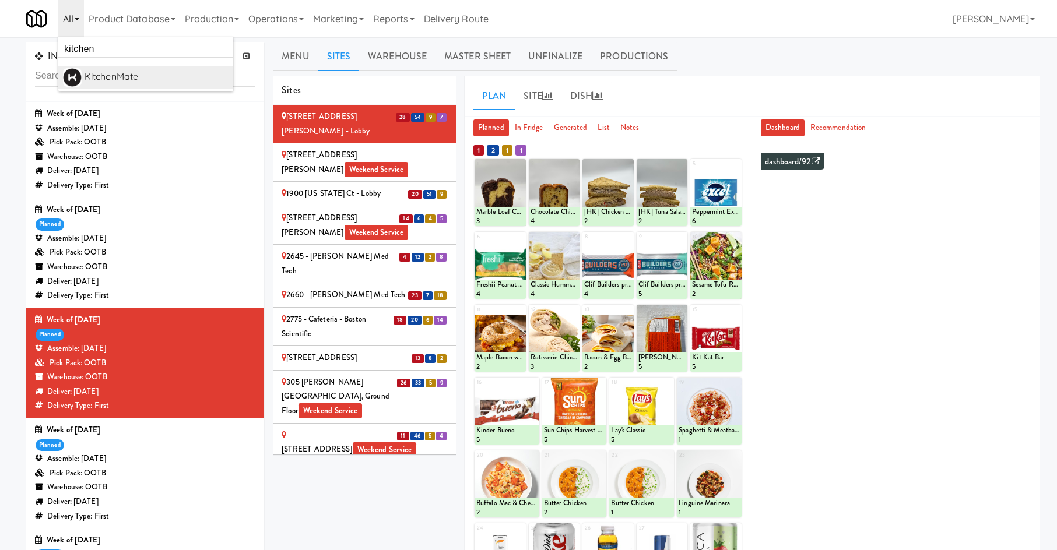
click at [113, 75] on div "KitchenMate" at bounding box center [157, 76] width 144 height 17
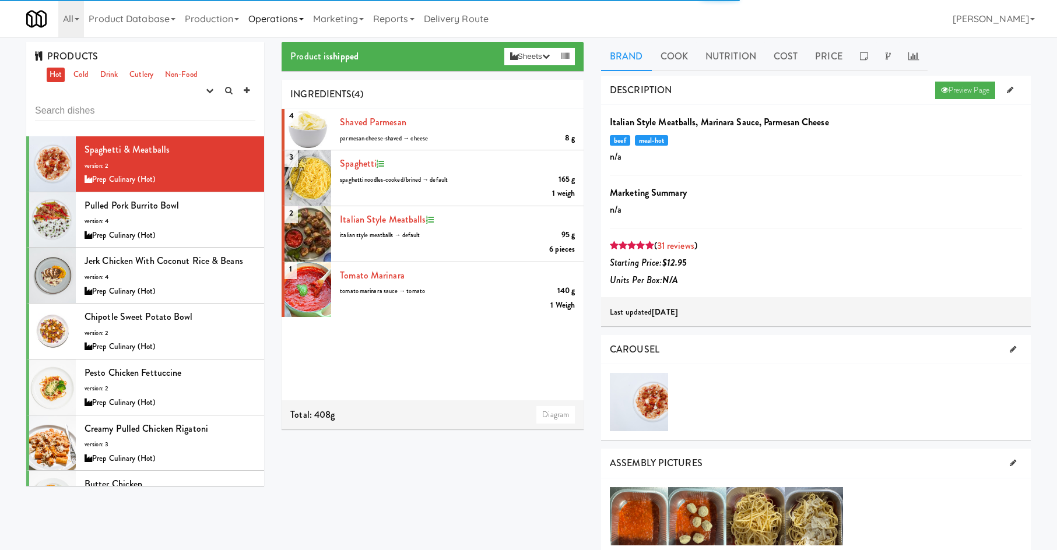
click at [248, 16] on link "Operations" at bounding box center [276, 18] width 65 height 37
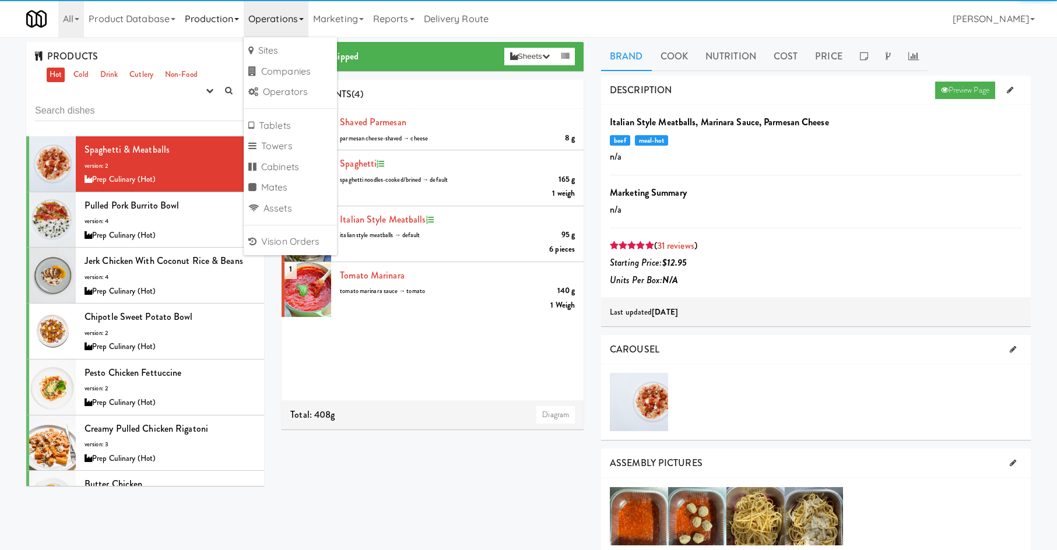
click at [233, 22] on link "Production" at bounding box center [212, 18] width 64 height 37
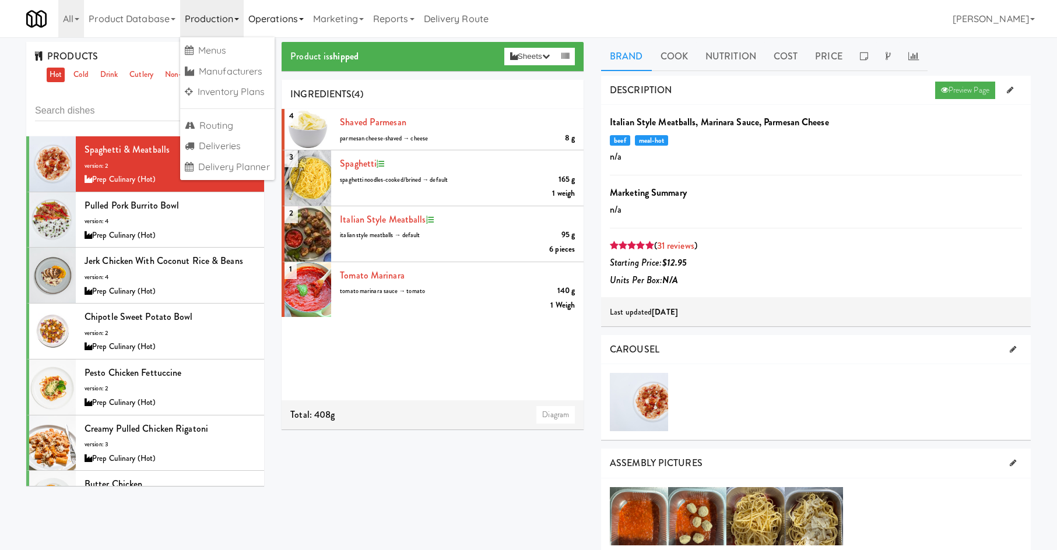
click at [301, 16] on link "Operations" at bounding box center [276, 18] width 65 height 37
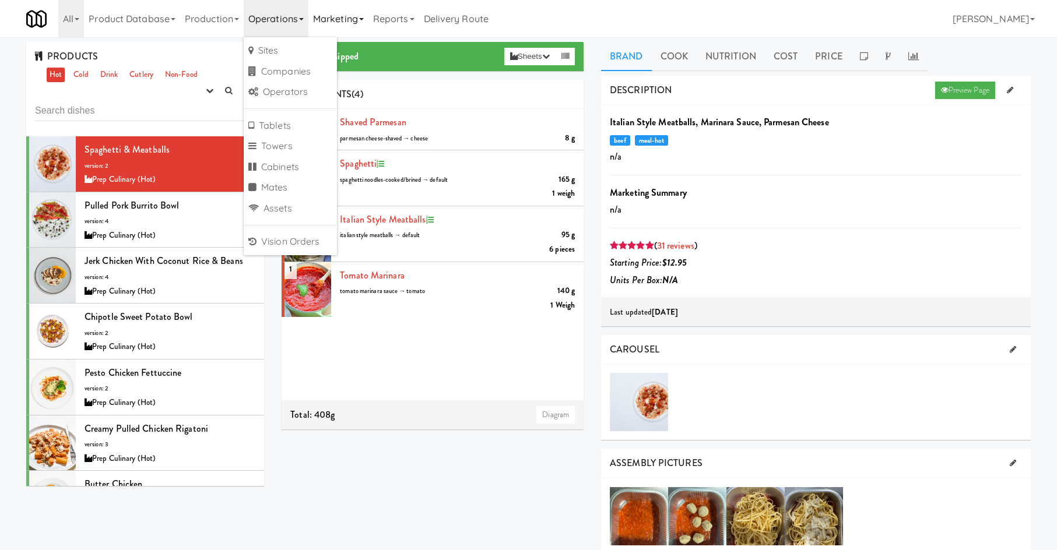
click at [335, 16] on link "Marketing" at bounding box center [338, 18] width 60 height 37
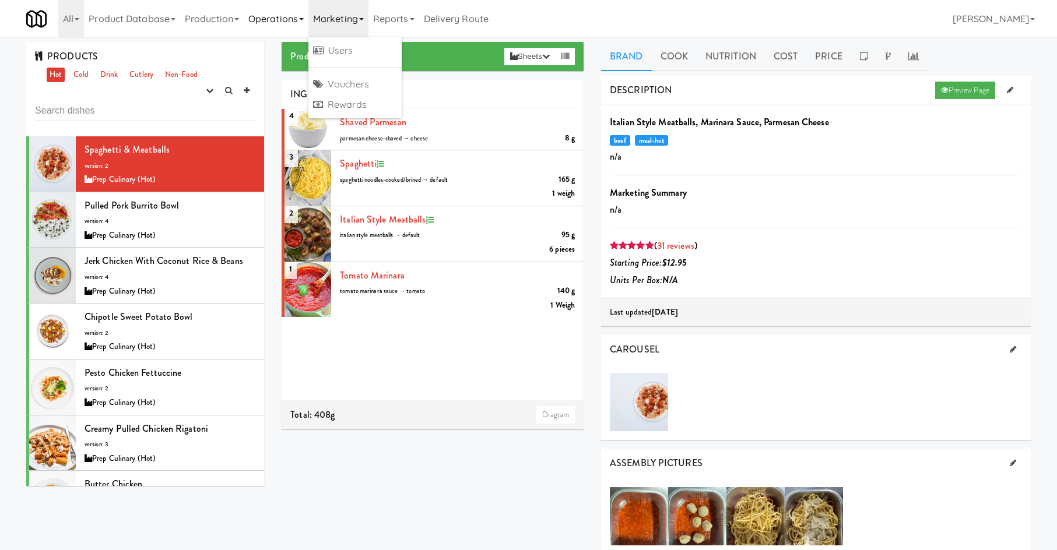
click at [294, 22] on link "Operations" at bounding box center [276, 18] width 65 height 37
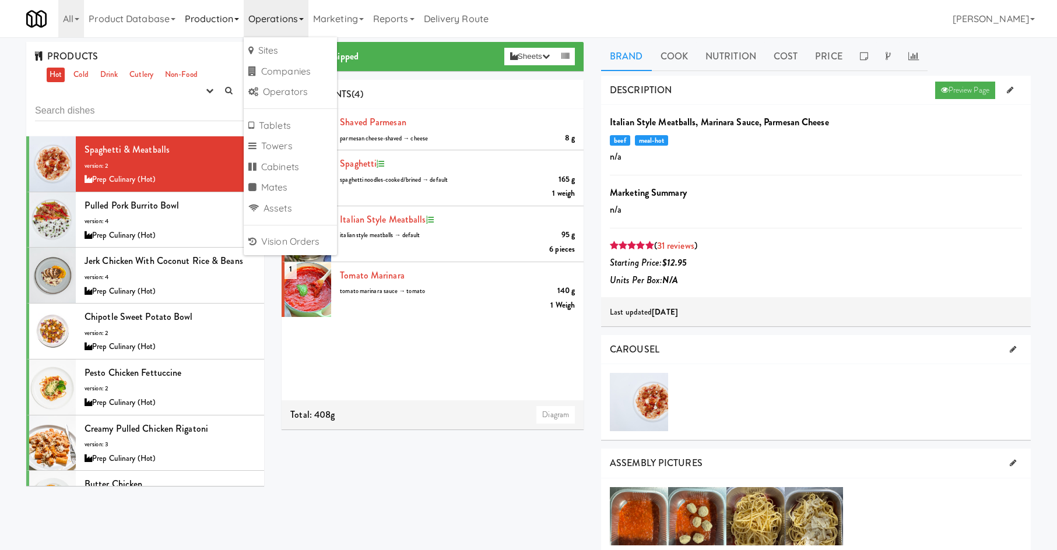
click at [195, 24] on link "Production" at bounding box center [212, 18] width 64 height 37
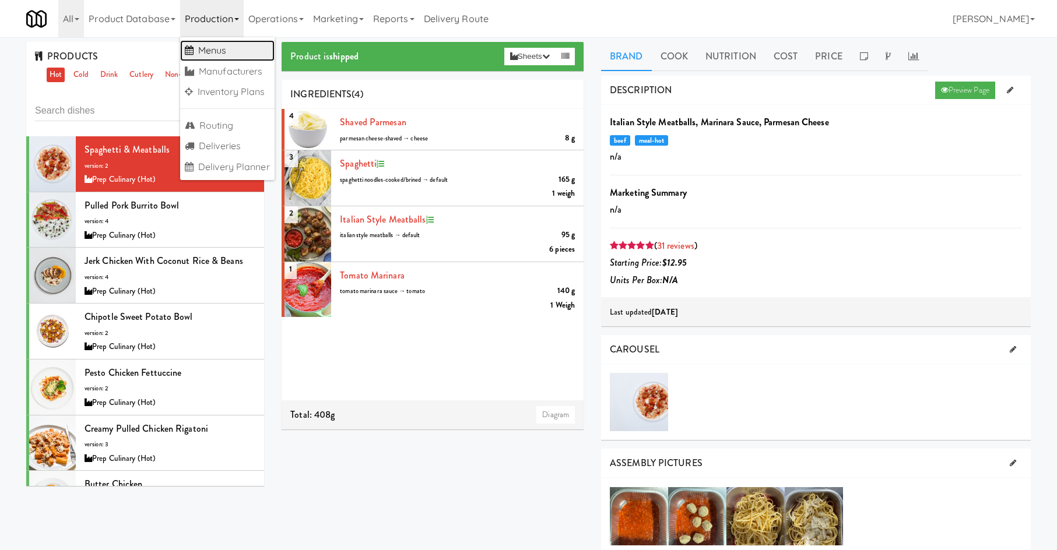
click at [208, 51] on link "Menus" at bounding box center [227, 50] width 94 height 21
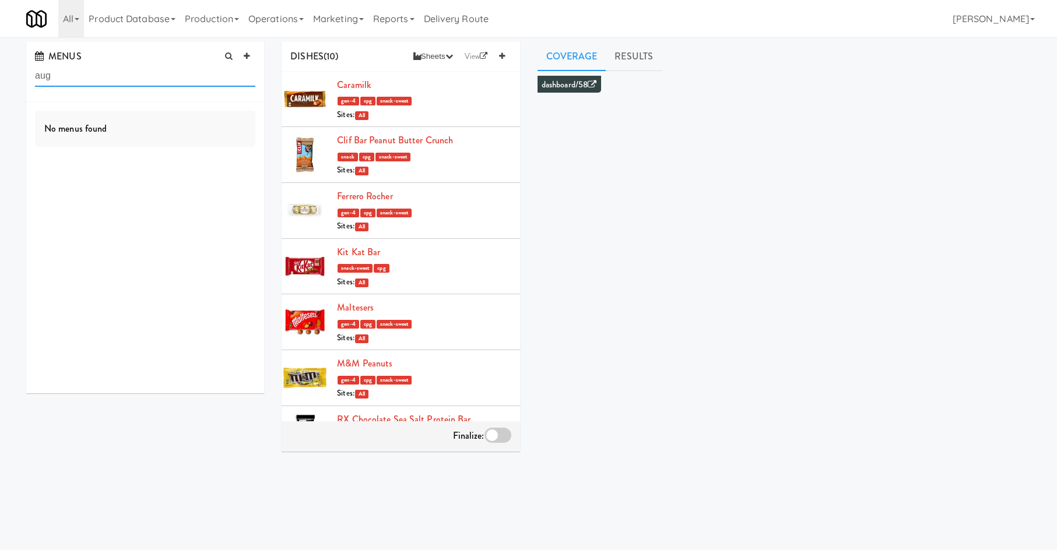
type input "aug"
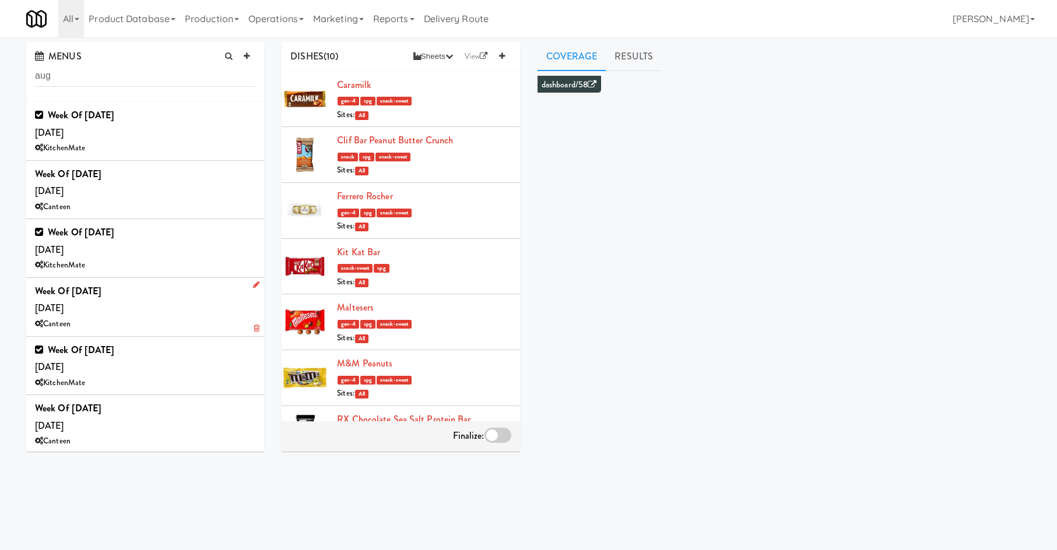
click at [155, 308] on div "Week of Aug, 18th, 2025 Wednesday, Aug 20 Canteen" at bounding box center [145, 307] width 220 height 49
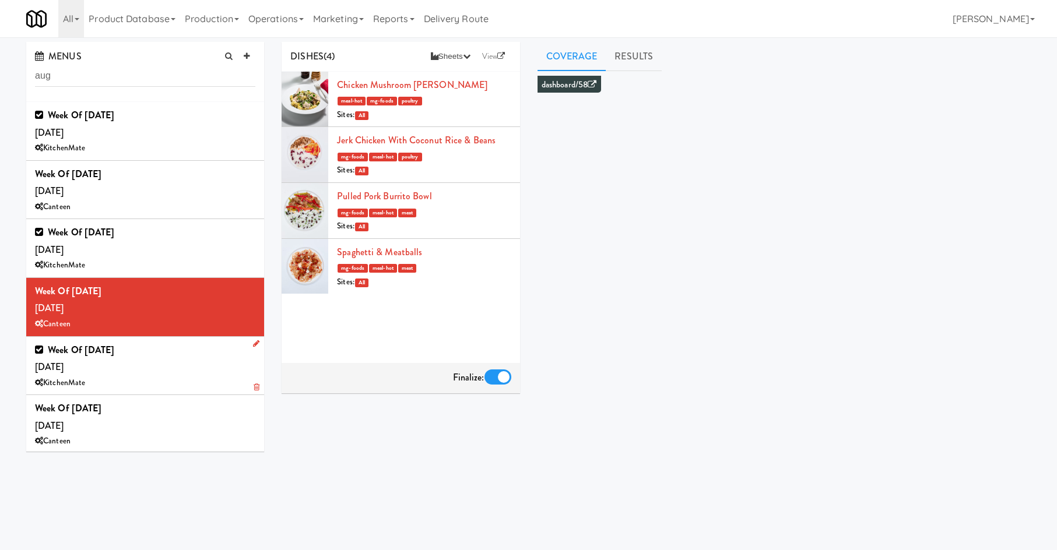
click at [167, 377] on div "KitchenMate" at bounding box center [145, 383] width 220 height 15
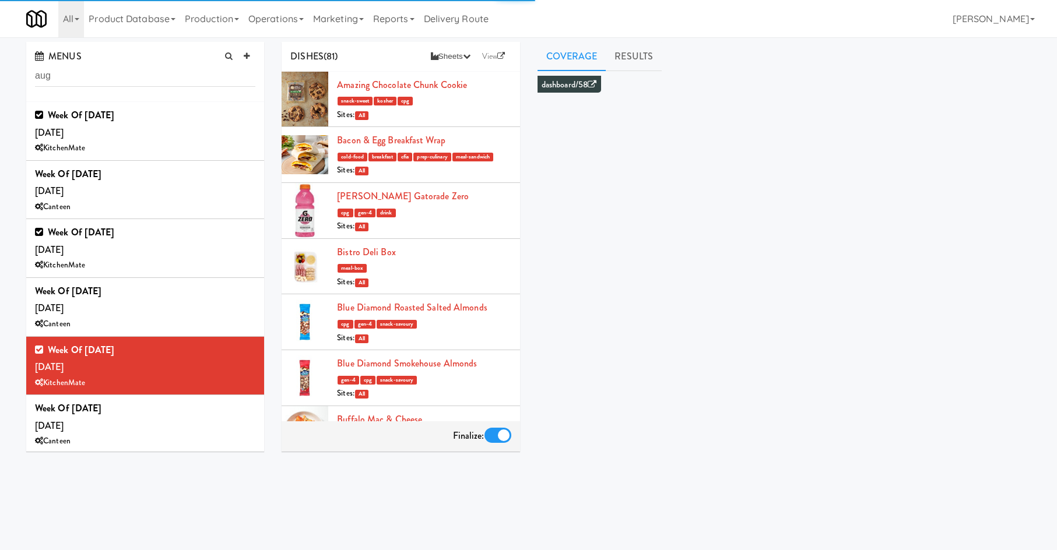
click at [455, 267] on div "meal-box" at bounding box center [424, 268] width 174 height 15
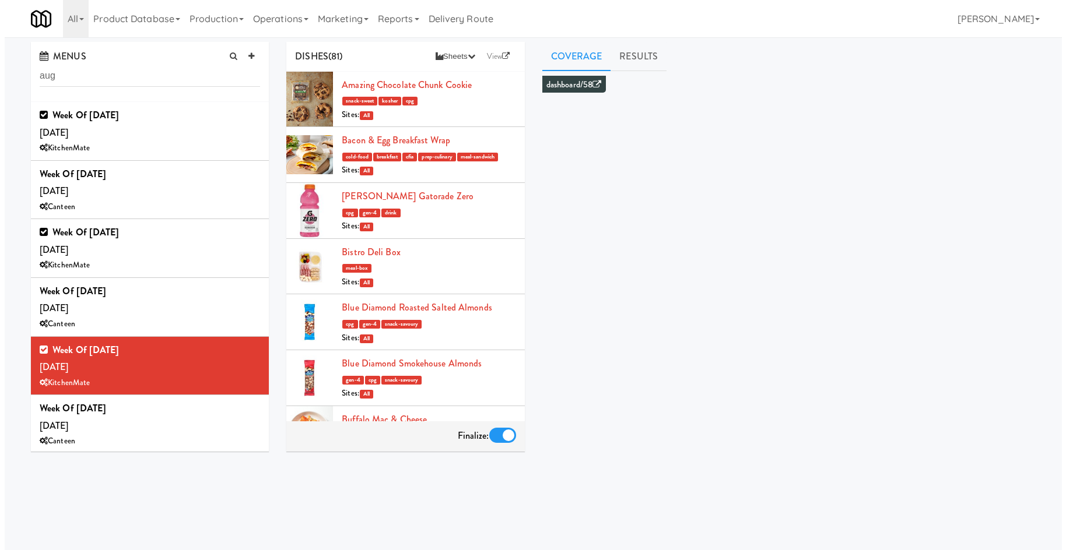
scroll to position [2310, 0]
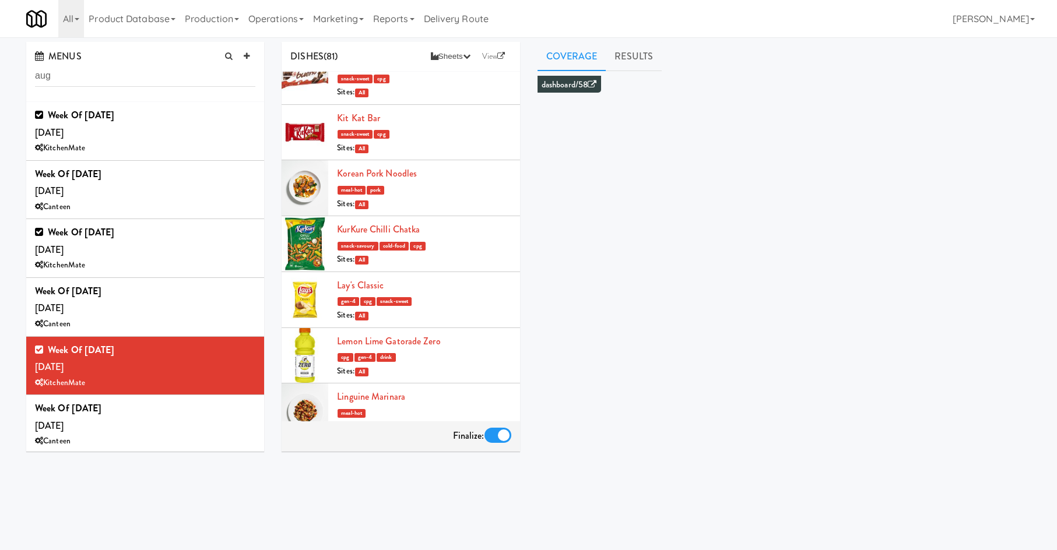
click at [455, 253] on div "snack-savoury cold-food cpg" at bounding box center [424, 245] width 174 height 15
click at [396, 236] on link "KurKure Chilli Chatka" at bounding box center [378, 229] width 83 height 13
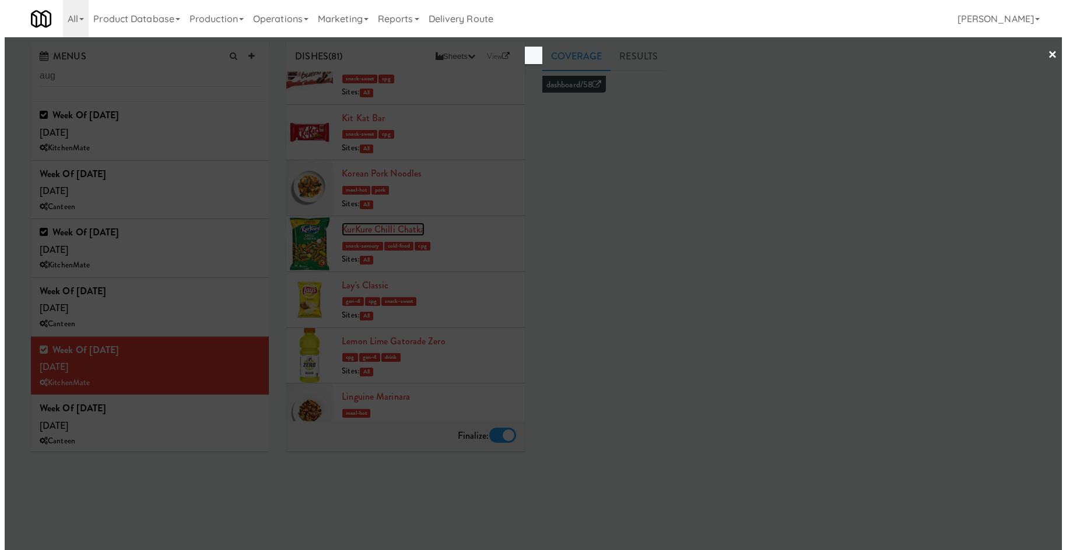
scroll to position [2293, 0]
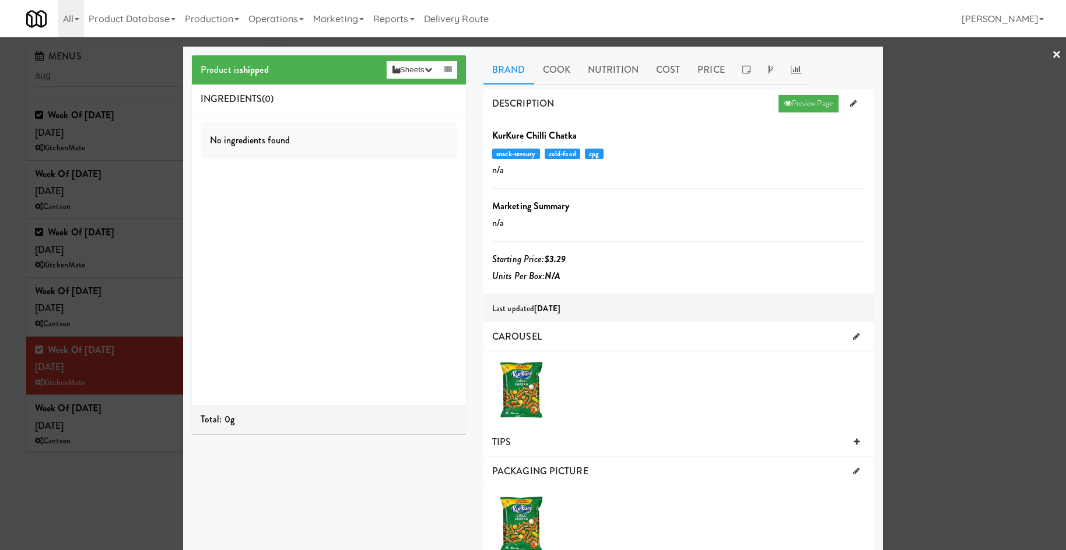
click at [344, 233] on div "No ingredients found" at bounding box center [329, 259] width 274 height 291
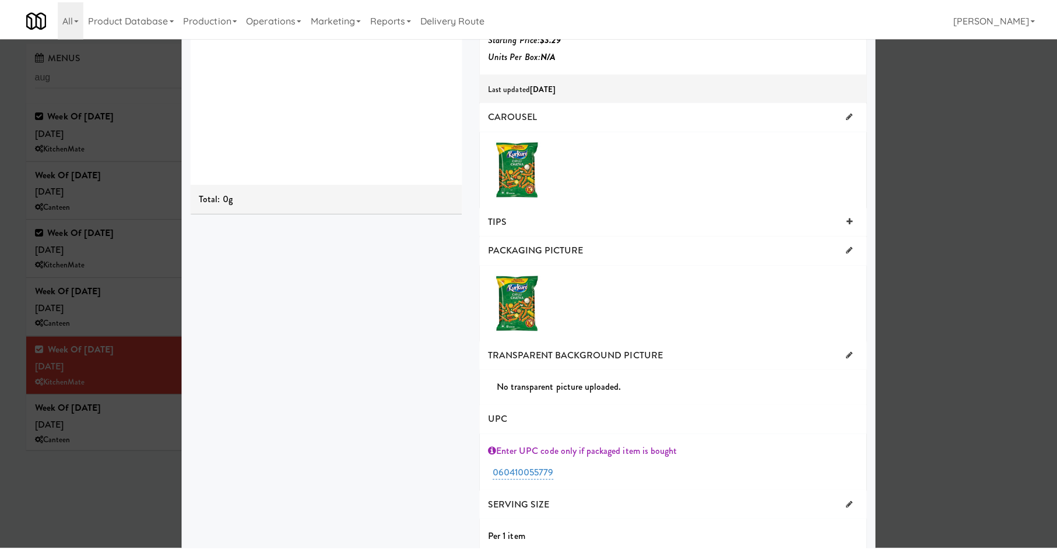
scroll to position [236, 0]
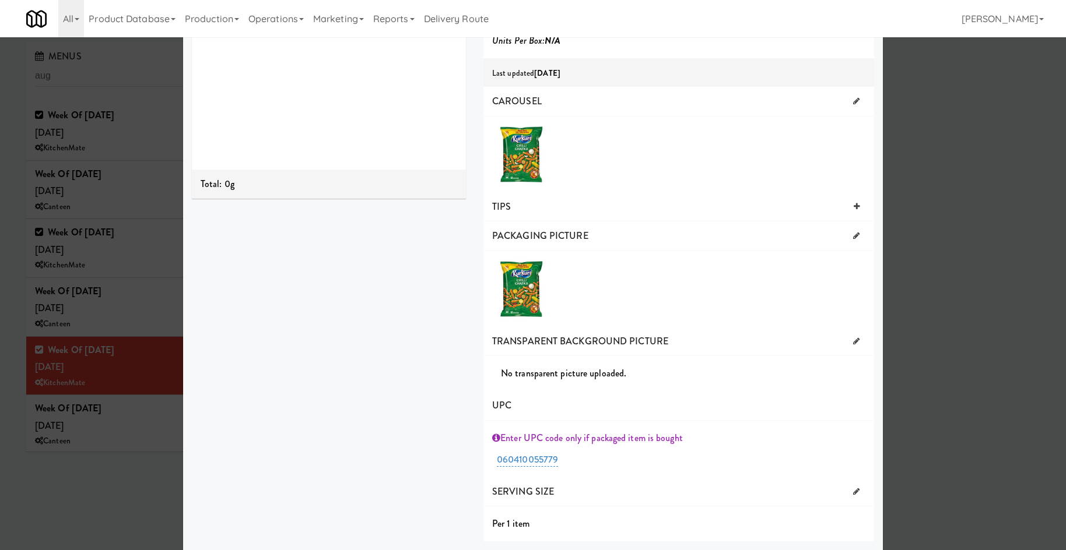
drag, startPoint x: 117, startPoint y: 493, endPoint x: 153, endPoint y: 469, distance: 44.1
click at [118, 491] on div at bounding box center [533, 275] width 1066 height 550
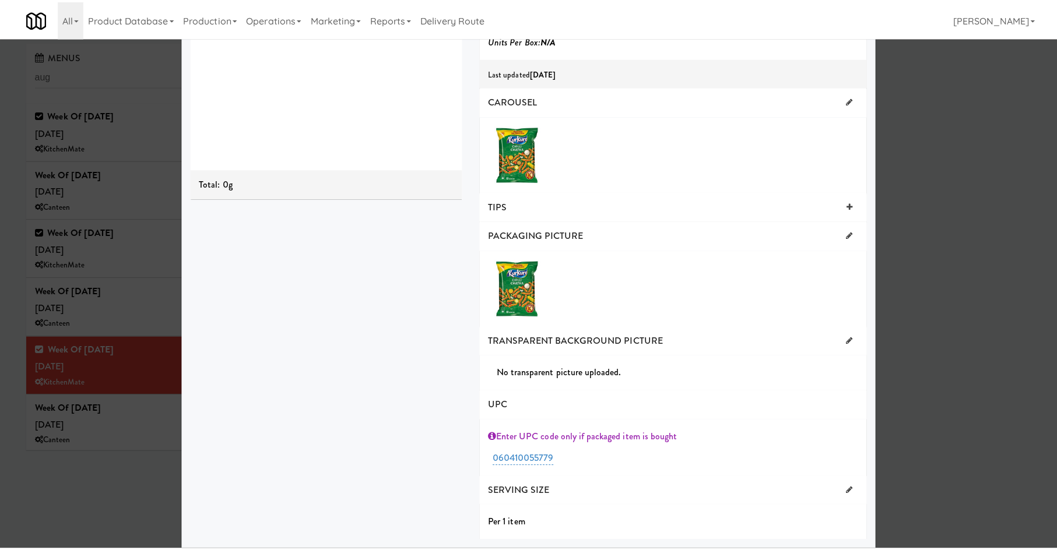
scroll to position [2310, 0]
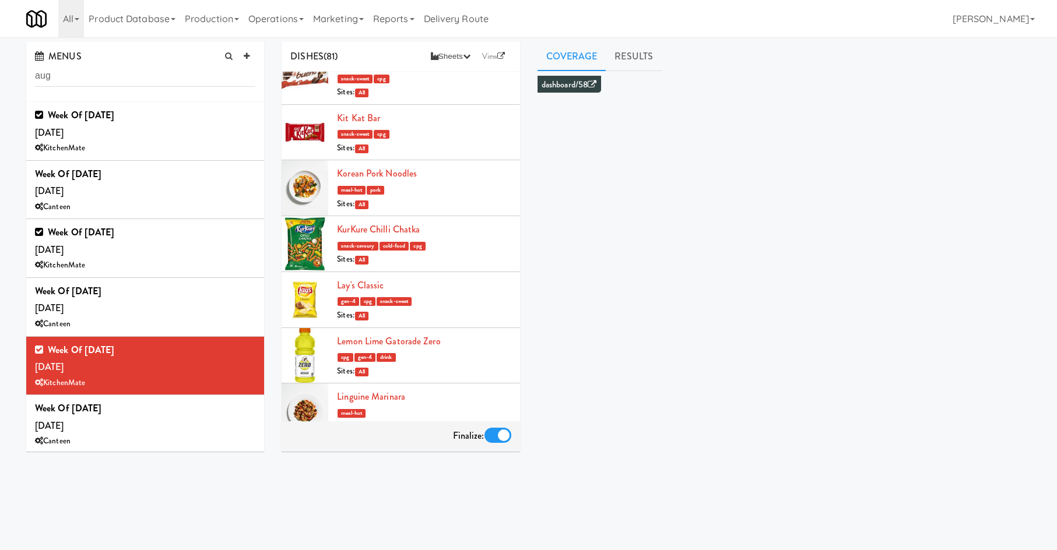
click at [474, 253] on div "snack-savoury cold-food cpg" at bounding box center [424, 245] width 174 height 15
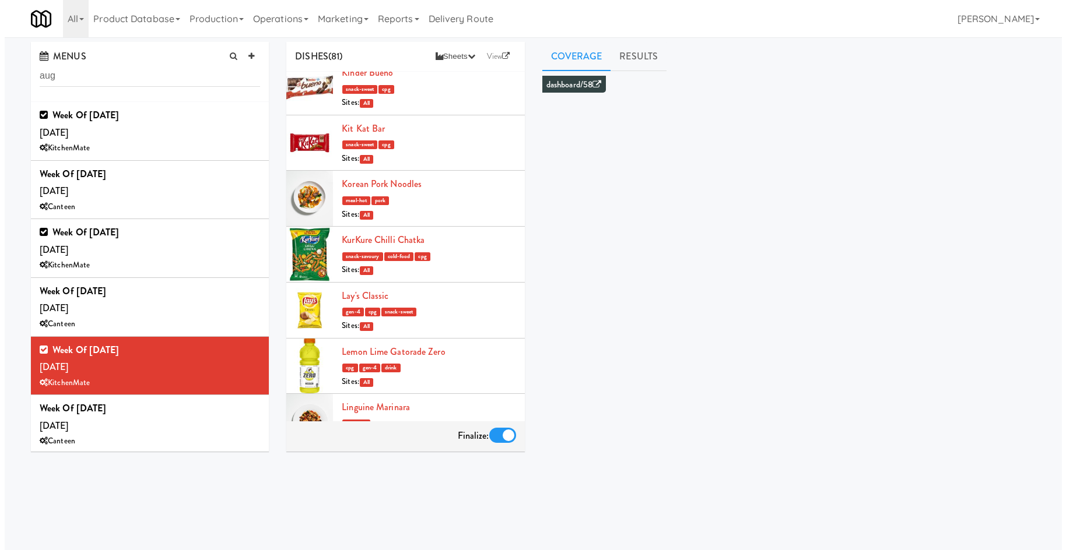
scroll to position [2219, 0]
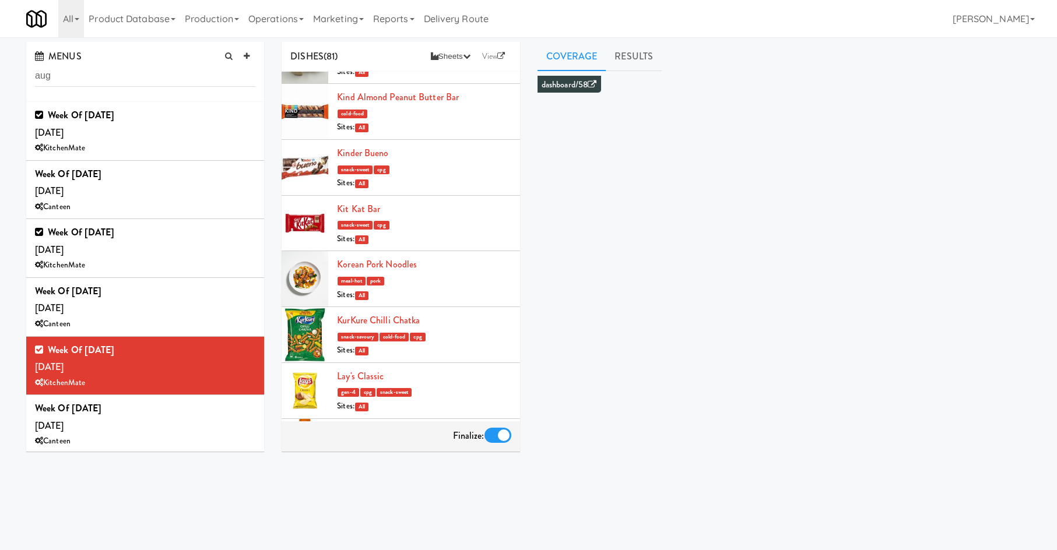
click at [452, 483] on div "DISHES (81) Sheets Order List (Default Manufacturer) Recipe Sheets Assembly She…" at bounding box center [656, 277] width 767 height 471
drag, startPoint x: 433, startPoint y: 335, endPoint x: 390, endPoint y: 338, distance: 42.7
click at [432, 335] on div "KurKure Chilli Chatka snack-savoury cold-food cpg Sites: All" at bounding box center [424, 335] width 174 height 46
click at [390, 327] on link "KurKure Chilli Chatka" at bounding box center [378, 320] width 83 height 13
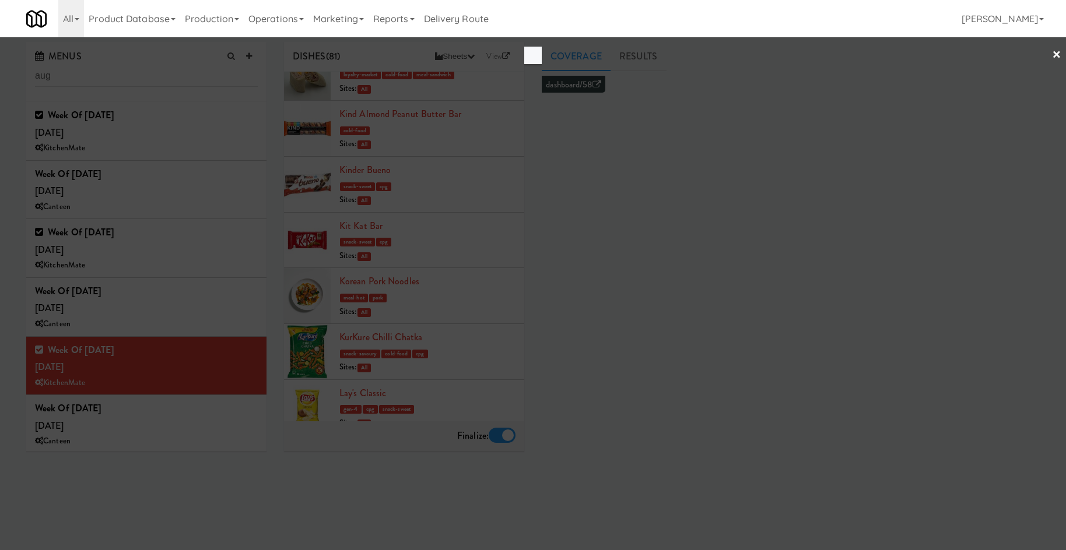
click at [390, 338] on div at bounding box center [533, 275] width 1066 height 550
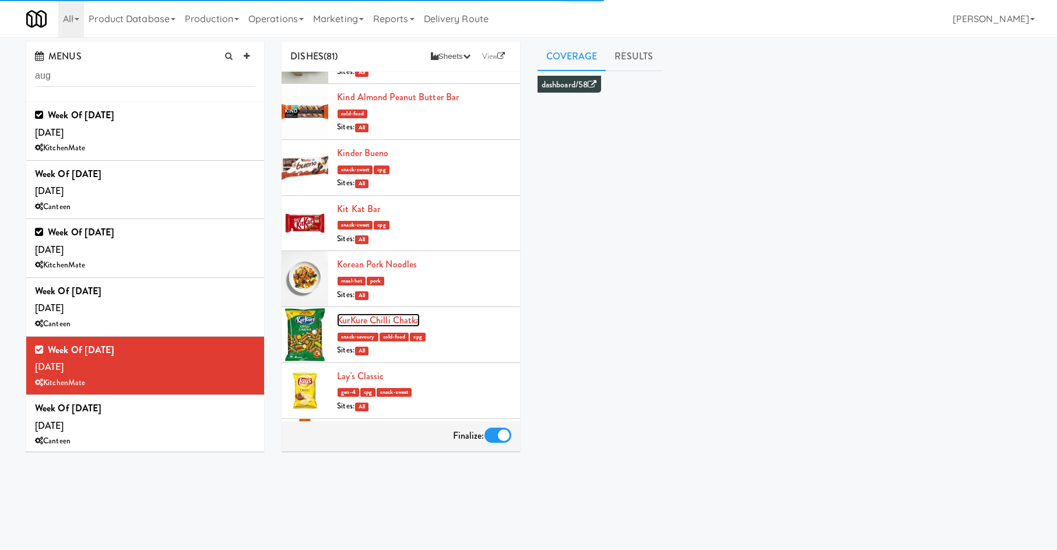
click at [390, 327] on link "KurKure Chilli Chatka" at bounding box center [378, 320] width 83 height 13
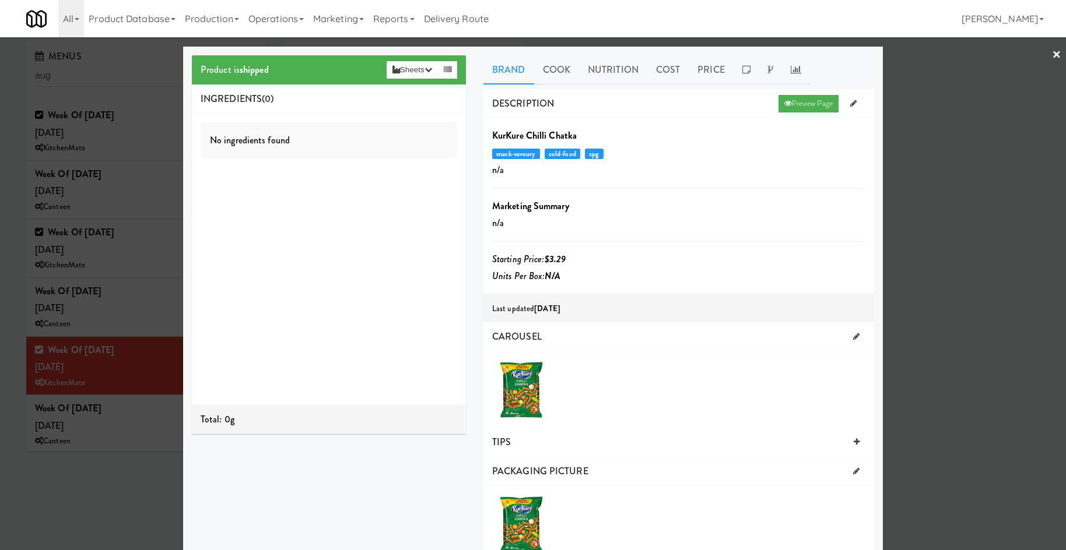
click at [562, 136] on b "KurKure Chilli Chatka" at bounding box center [534, 135] width 85 height 13
copy b "KurKure Chilli Chatka"
click at [133, 5] on link "Product Database" at bounding box center [132, 18] width 96 height 37
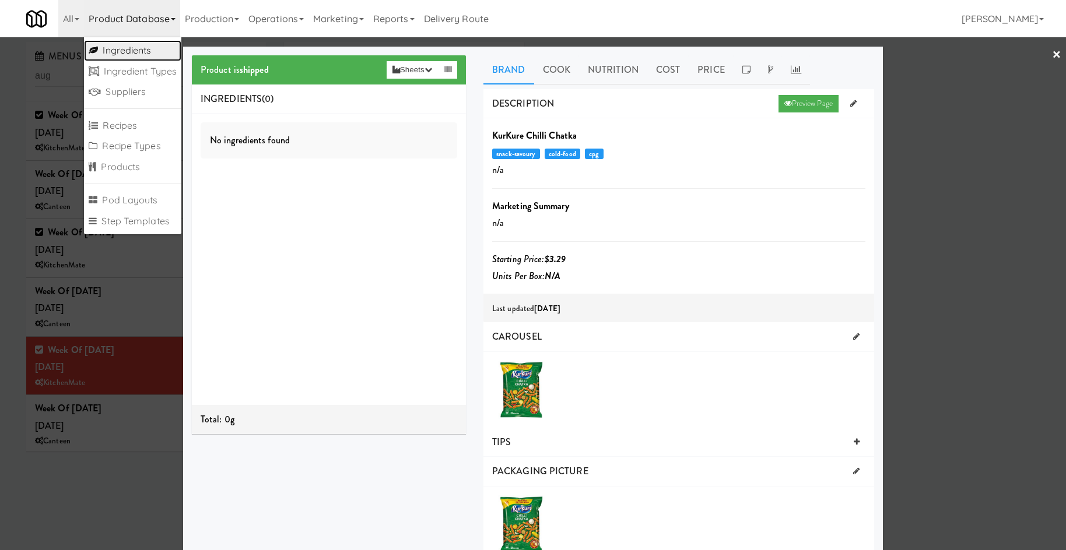
click at [161, 53] on link "Ingredients" at bounding box center [132, 50] width 97 height 21
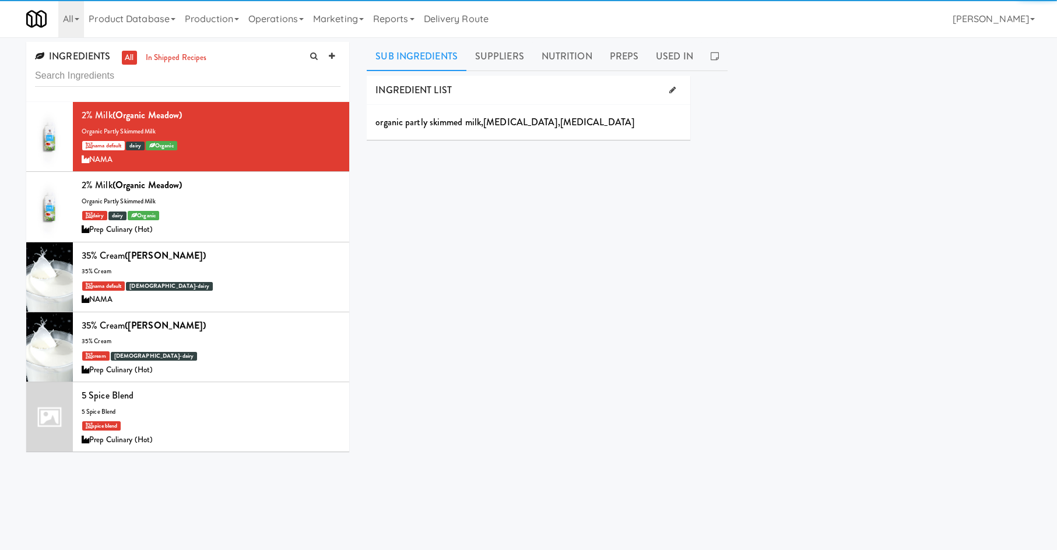
click at [156, 70] on input "text" at bounding box center [187, 76] width 305 height 22
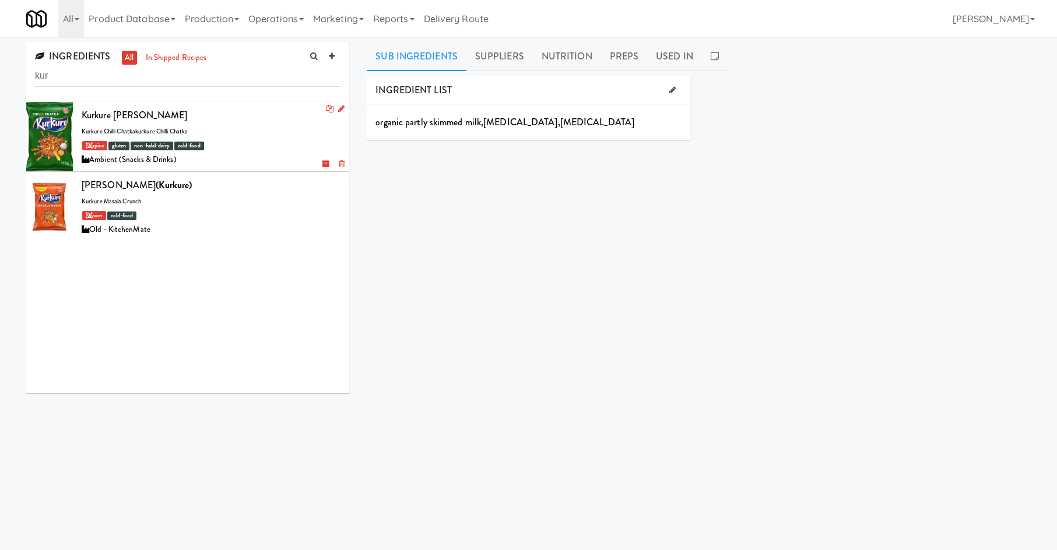
type input "kur"
click at [243, 157] on div "Ambient (Snacks & Drinks)" at bounding box center [211, 160] width 259 height 15
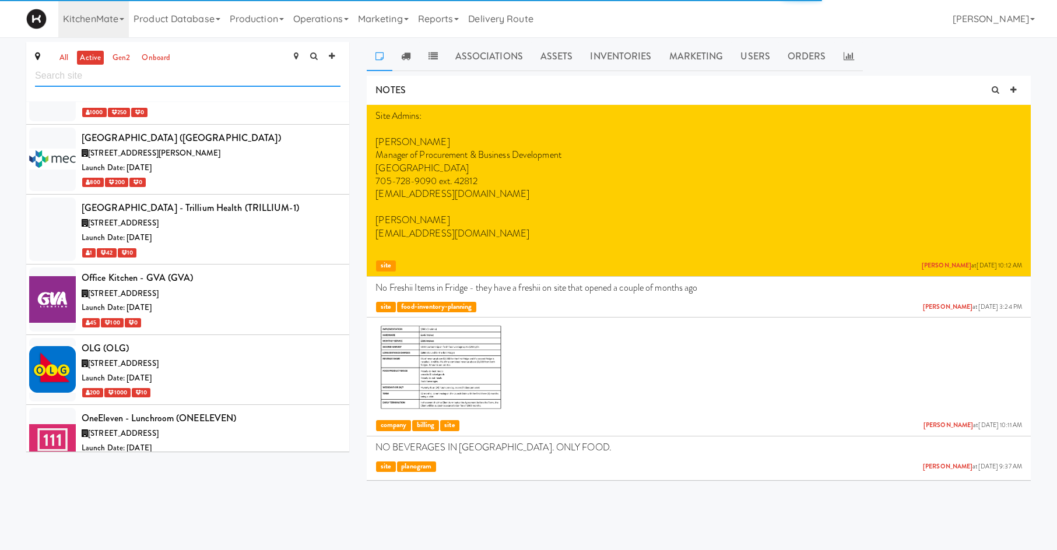
scroll to position [5062, 0]
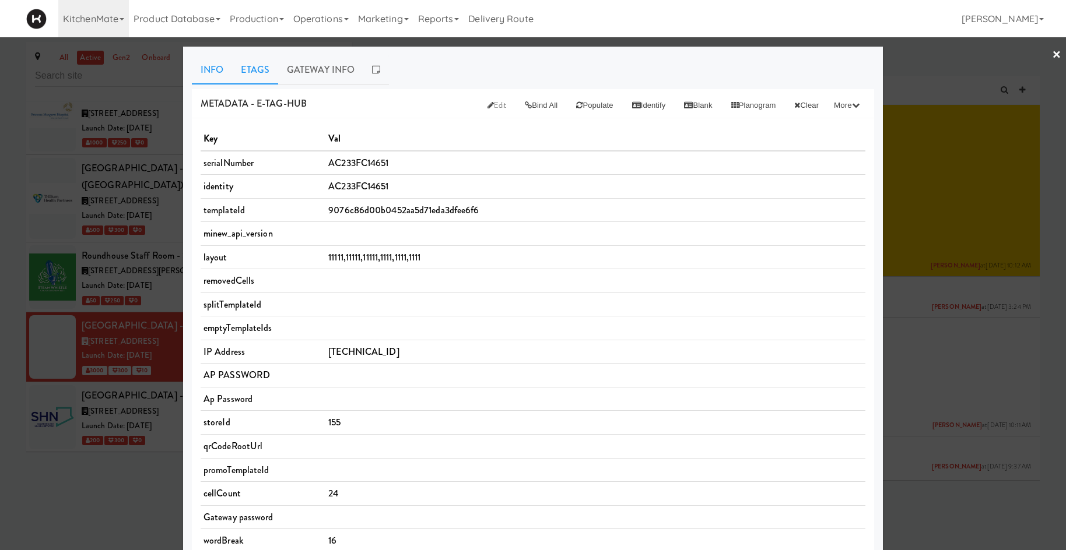
click at [256, 73] on link "Etags" at bounding box center [255, 69] width 46 height 29
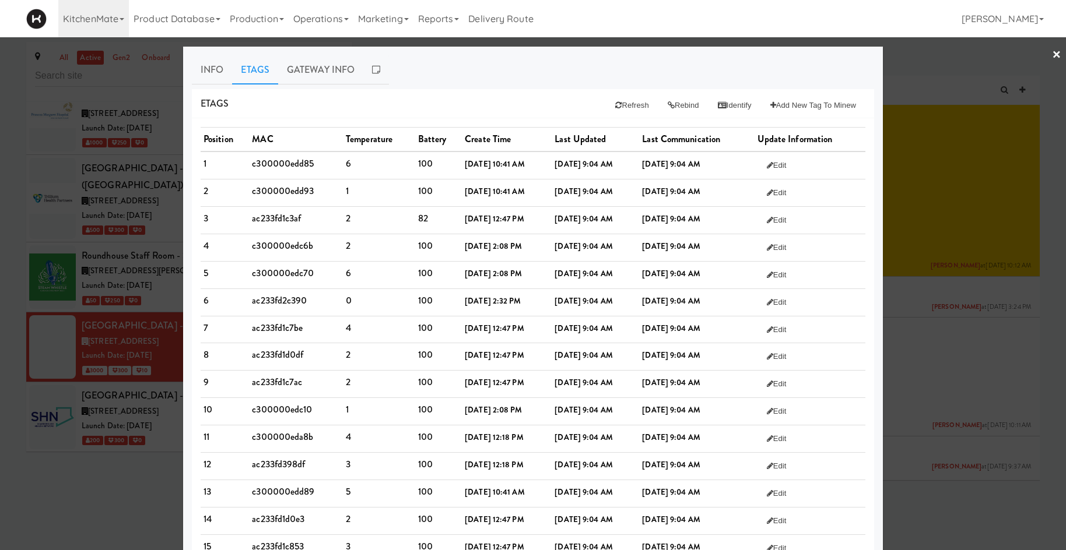
click at [408, 108] on div "Etags Refresh Rebind Identify Add New Tag to Minew" at bounding box center [533, 104] width 682 height 30
click at [685, 103] on button "Rebind" at bounding box center [683, 105] width 50 height 21
click at [198, 64] on link "Info" at bounding box center [212, 69] width 40 height 29
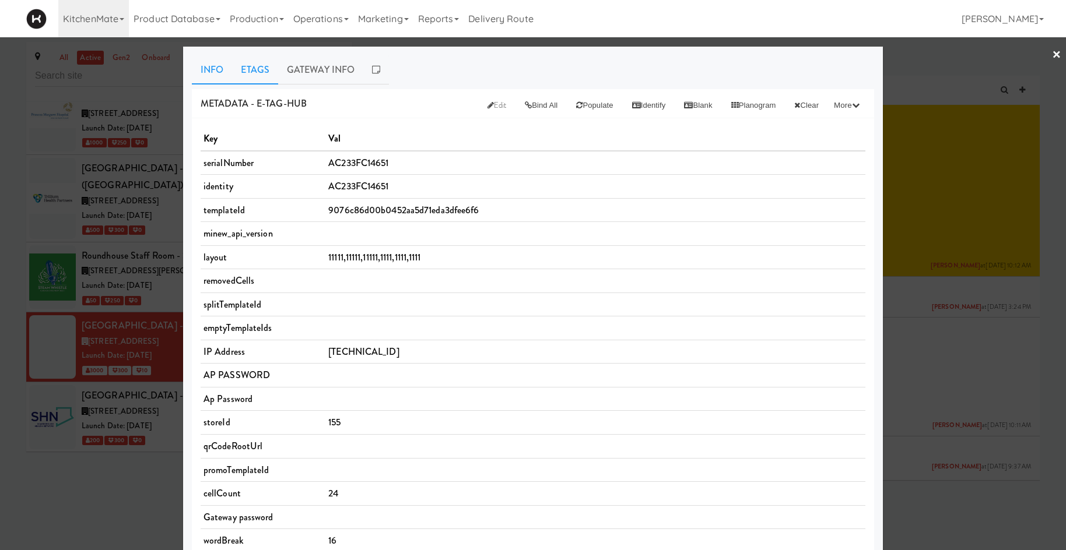
click at [254, 73] on link "Etags" at bounding box center [255, 69] width 46 height 29
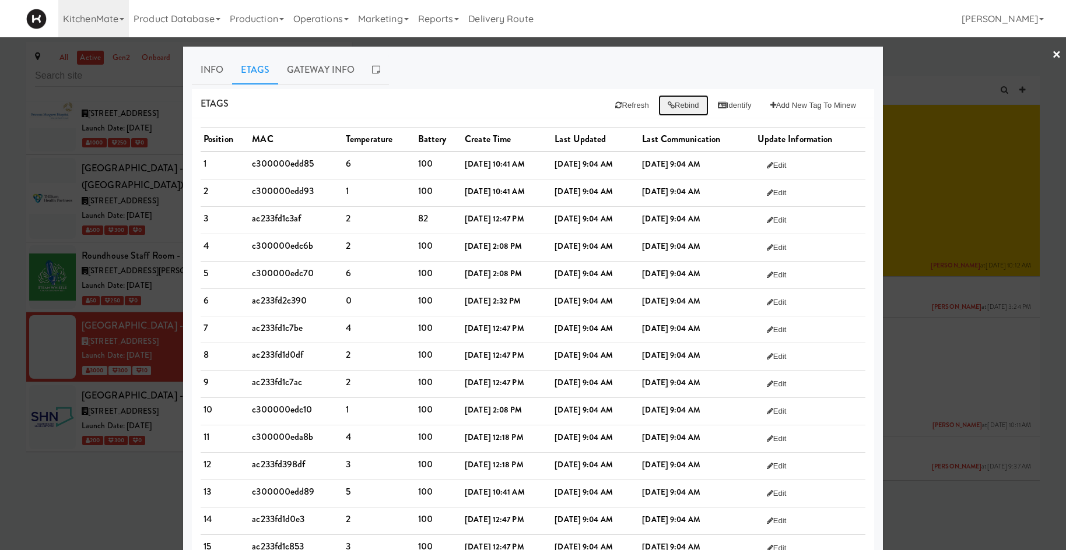
click at [672, 103] on button "Rebind" at bounding box center [683, 105] width 50 height 21
click at [634, 103] on button "Refresh" at bounding box center [632, 105] width 52 height 21
click at [212, 80] on link "Info" at bounding box center [212, 69] width 40 height 29
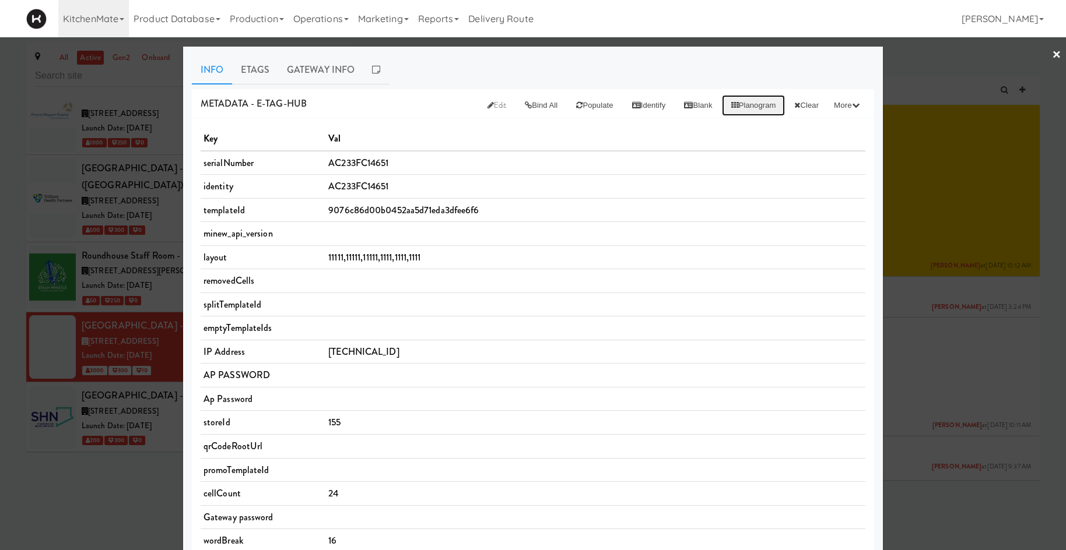
click at [722, 109] on button "Planogram" at bounding box center [754, 105] width 64 height 21
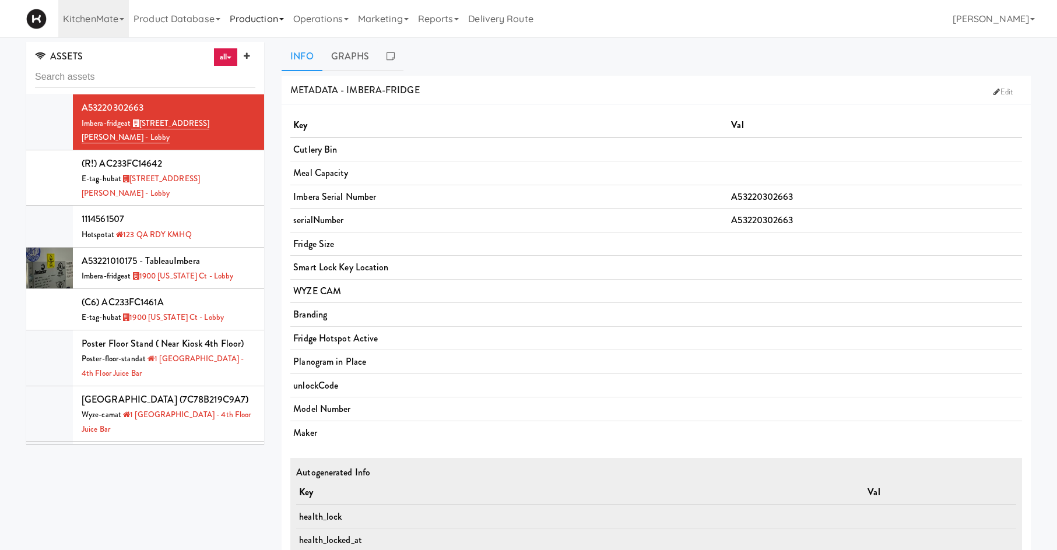
click at [265, 27] on link "Production" at bounding box center [257, 18] width 64 height 37
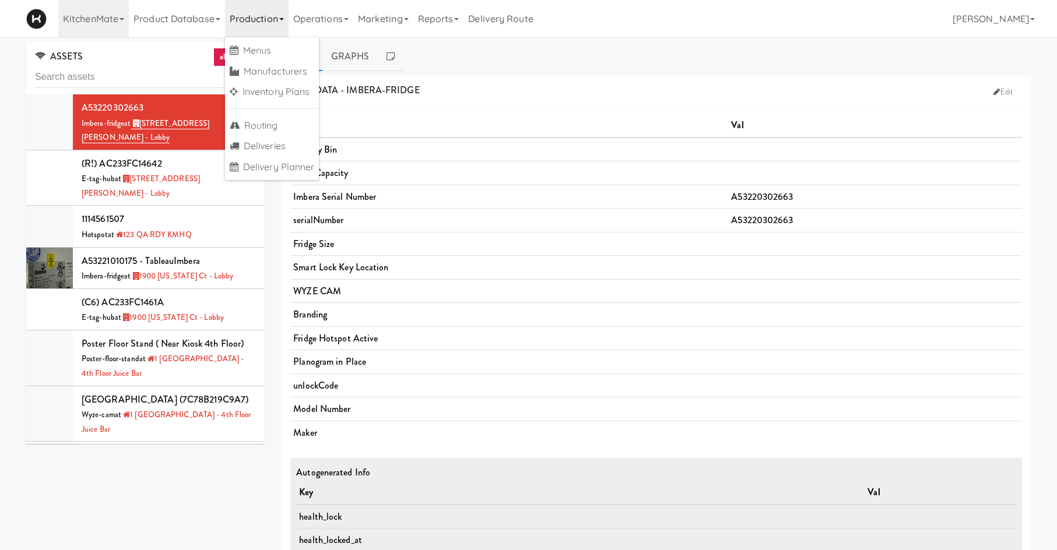
drag, startPoint x: 331, startPoint y: 34, endPoint x: 335, endPoint y: 41, distance: 7.3
click at [332, 36] on link "Operations" at bounding box center [321, 18] width 65 height 37
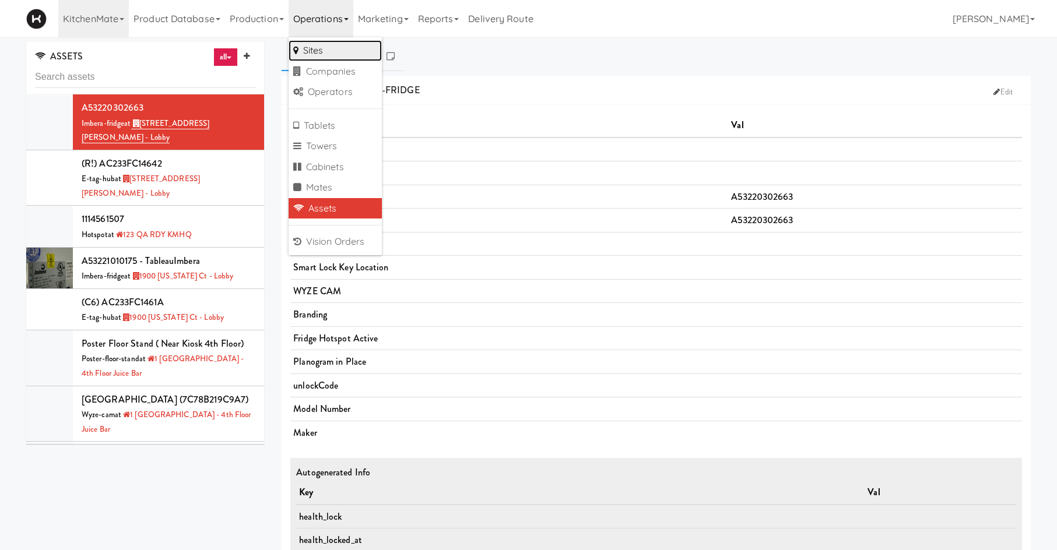
click at [339, 51] on link "Sites" at bounding box center [335, 50] width 93 height 21
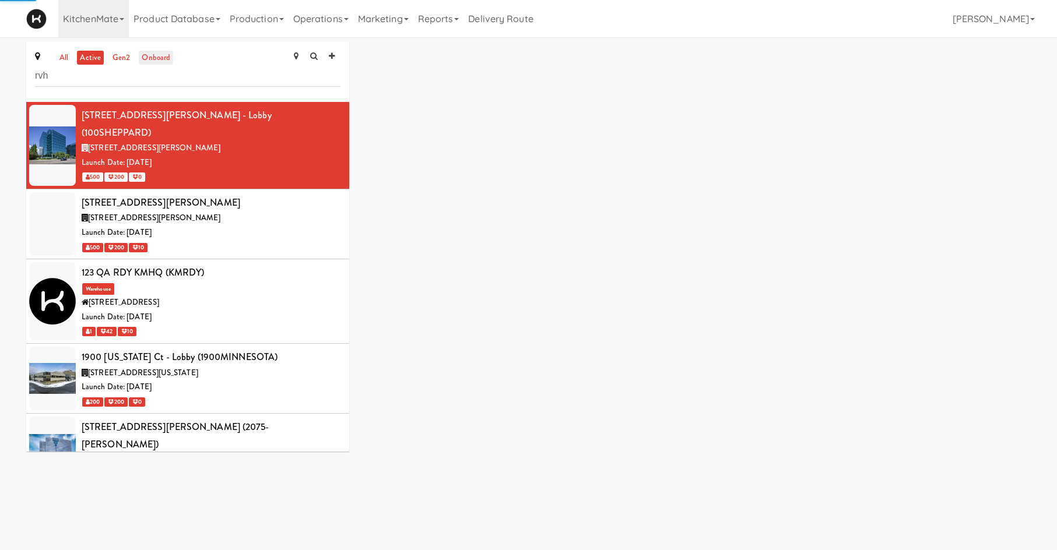
type input "rvh"
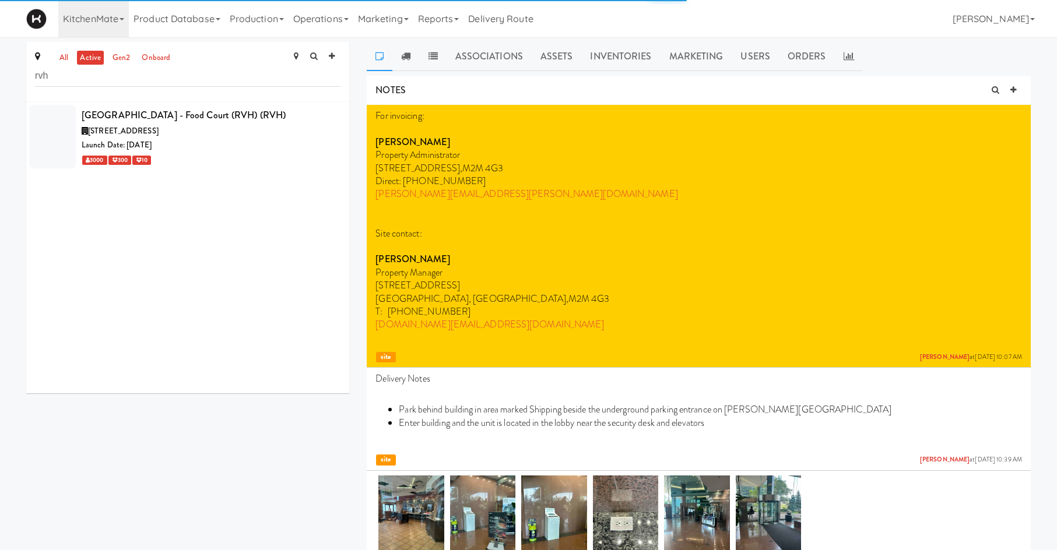
click at [220, 149] on div "Launch Date: [DATE]" at bounding box center [211, 145] width 259 height 15
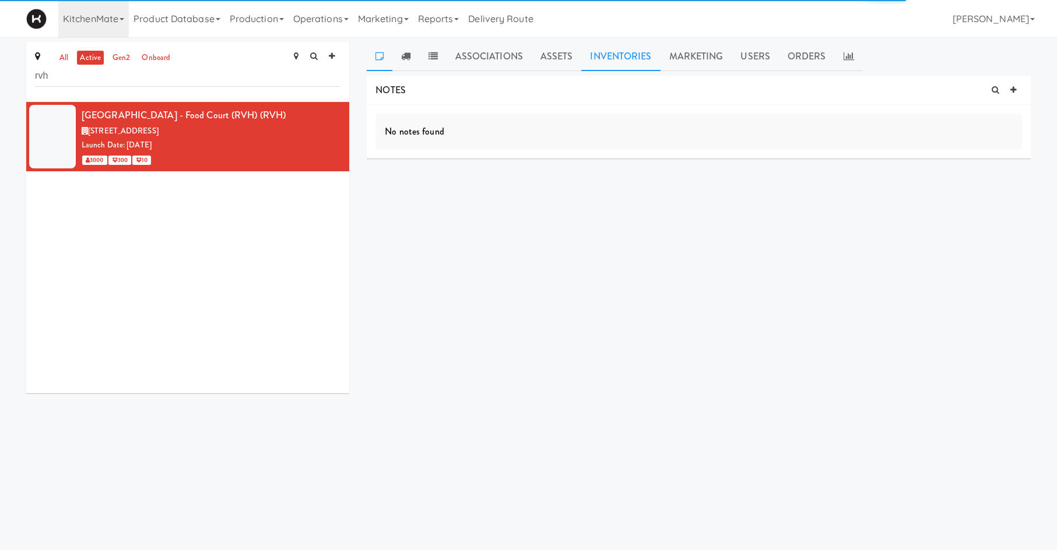
click at [621, 64] on link "Inventories" at bounding box center [620, 56] width 79 height 29
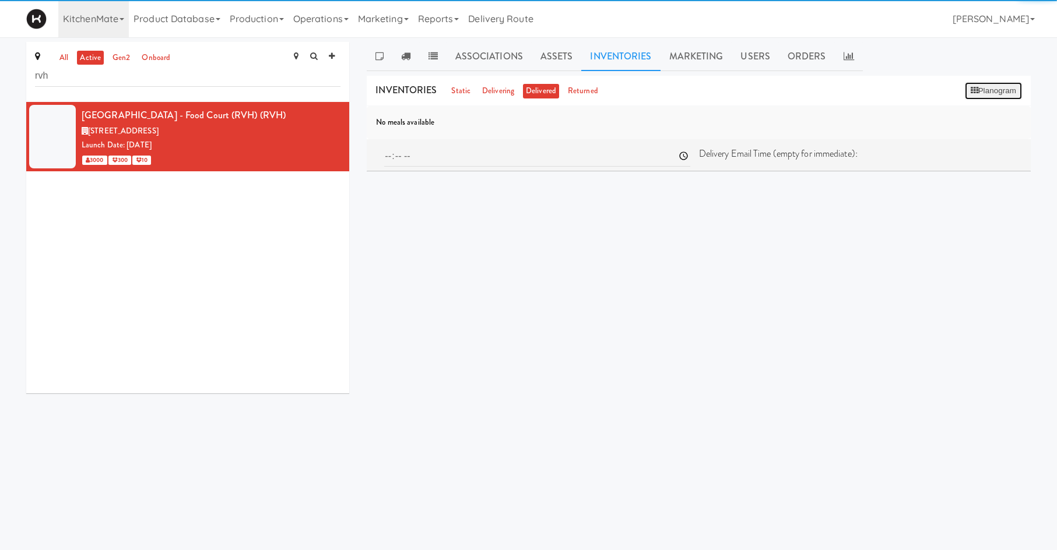
click at [990, 93] on button "Planogram" at bounding box center [993, 90] width 57 height 17
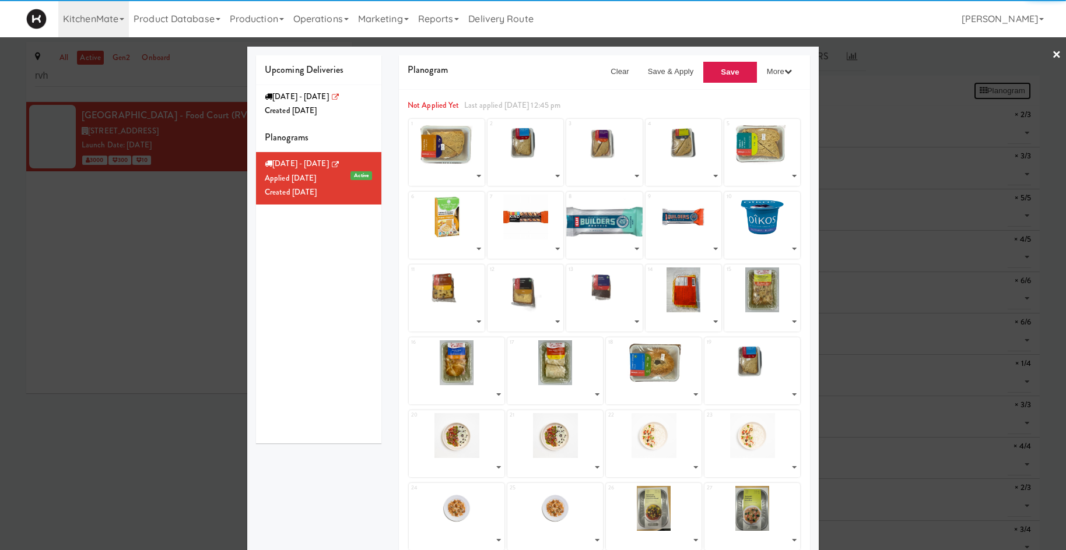
select select "number:264624"
select select "number:264620"
select select "number:264420"
select select "number:264622"
select select "number:264476"
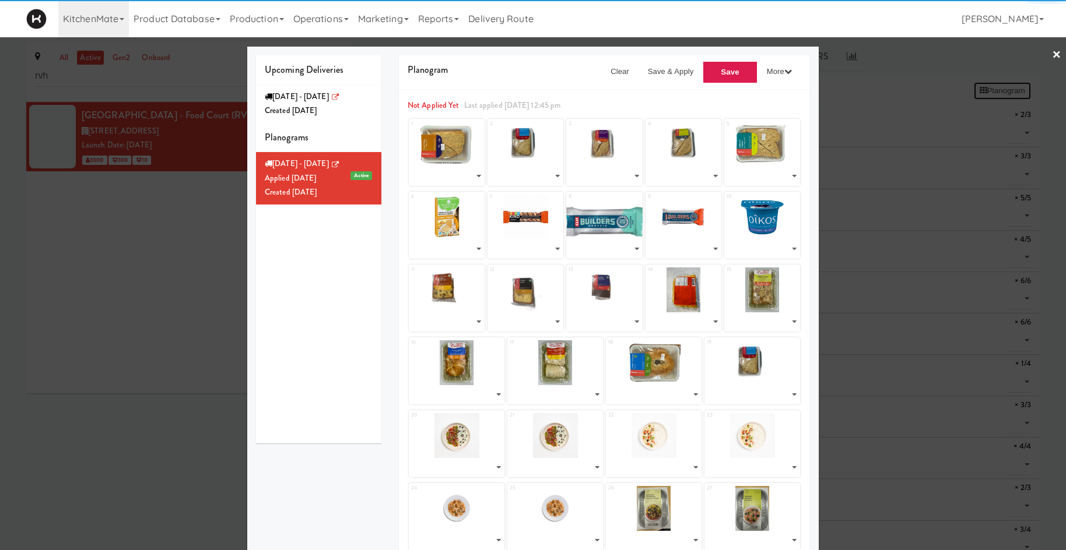
select select "number:264356"
select select "number:264030"
select select "number:264069"
select select "number:264095"
select select "number:264609"
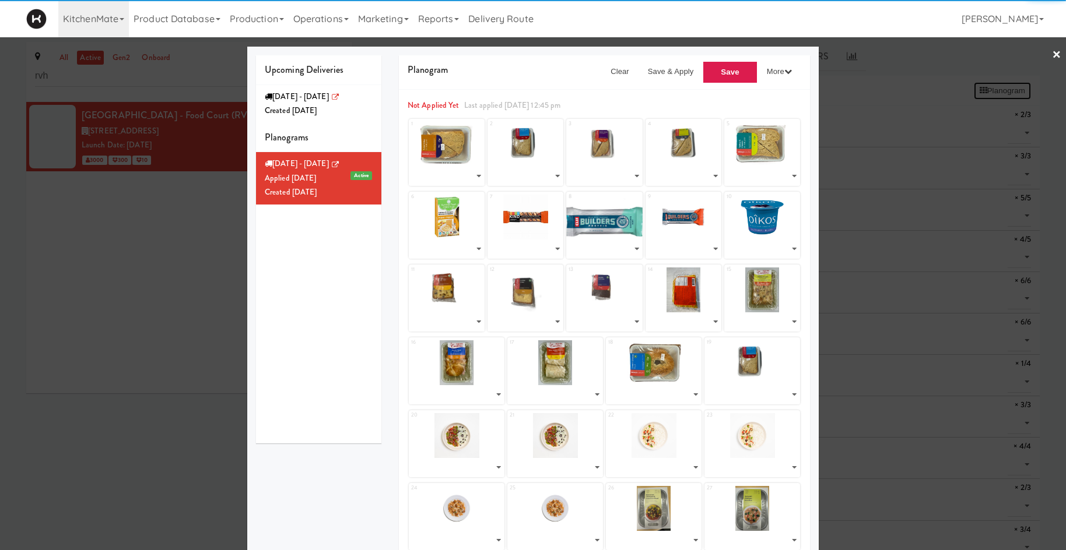
select select "number:264617"
select select "number:264625"
select select "number:264619"
select select "number:264601"
select select "number:264563"
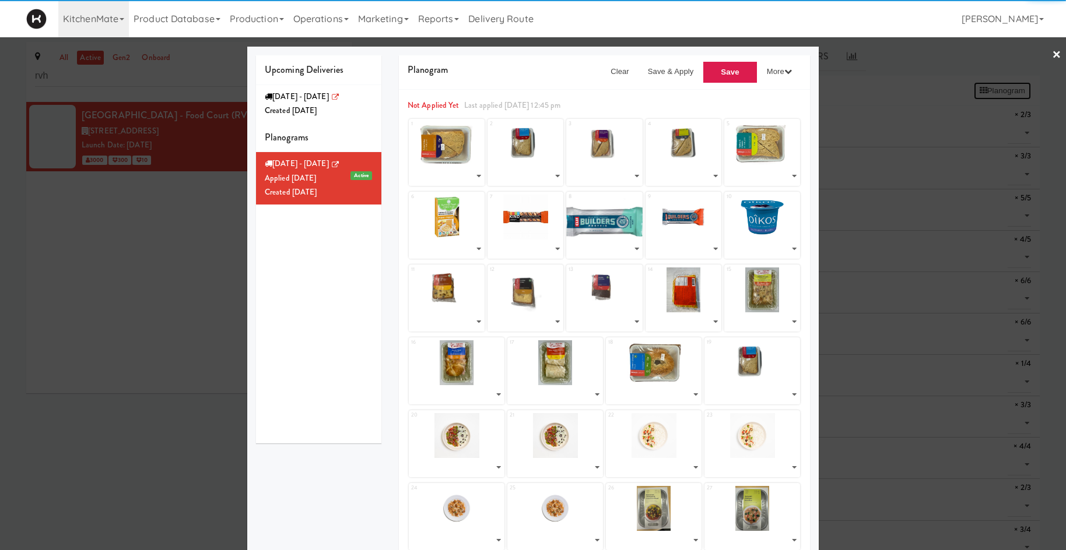
select select "number:264523"
select select "number:264586"
select select "number:264623"
select select "number:264620"
select select "number:263033"
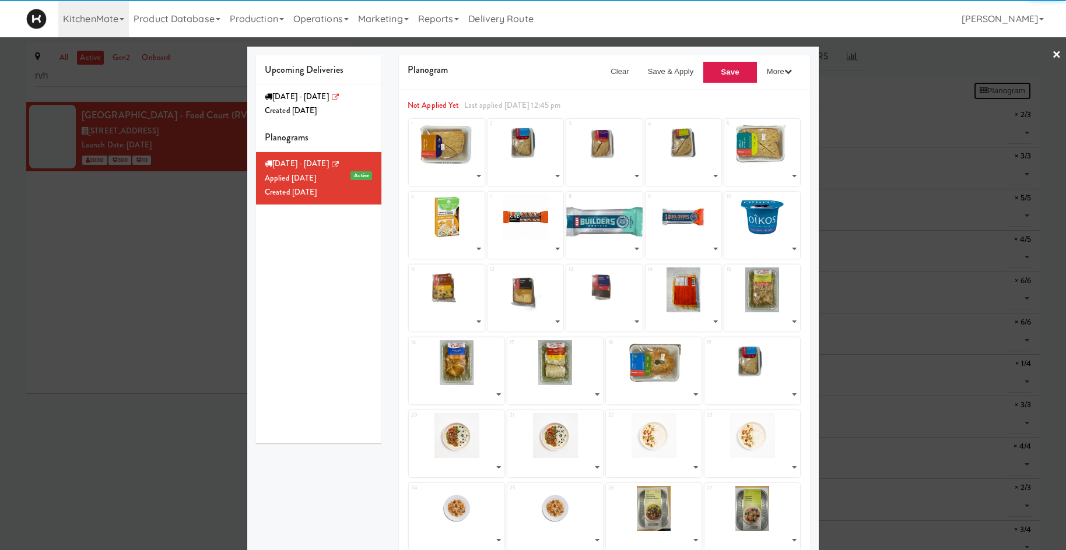
select select "number:263033"
select select "number:262930"
select select "number:262986"
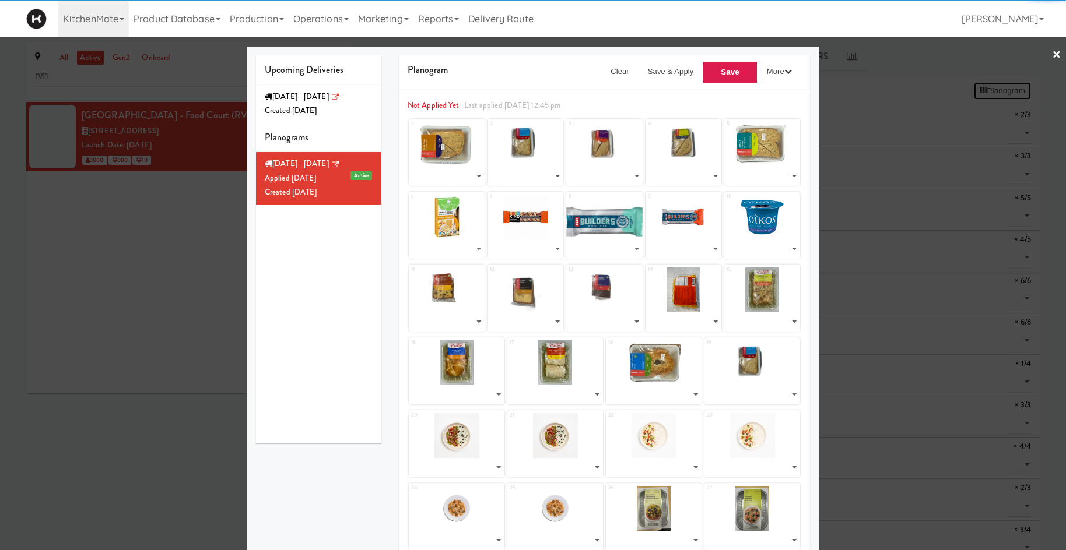
select select "number:262808"
select select "number:262869"
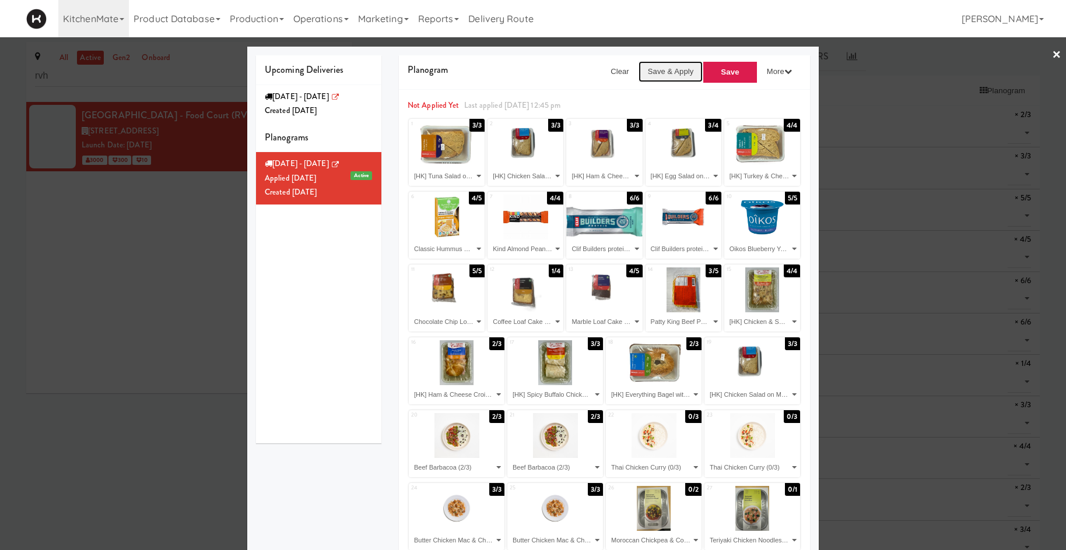
click at [655, 72] on button "Save & Apply" at bounding box center [670, 71] width 65 height 21
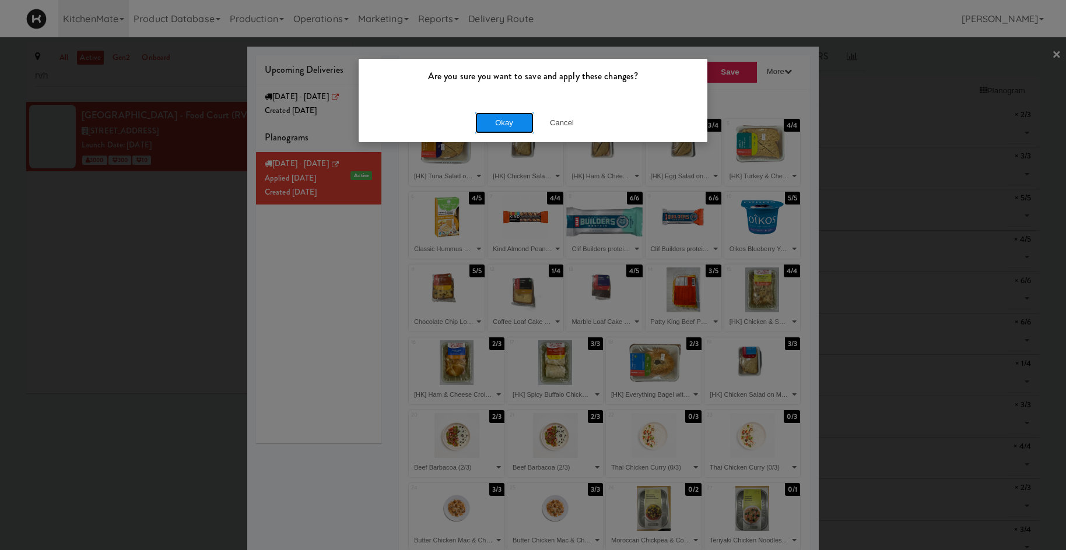
click at [498, 125] on button "Okay" at bounding box center [504, 123] width 58 height 21
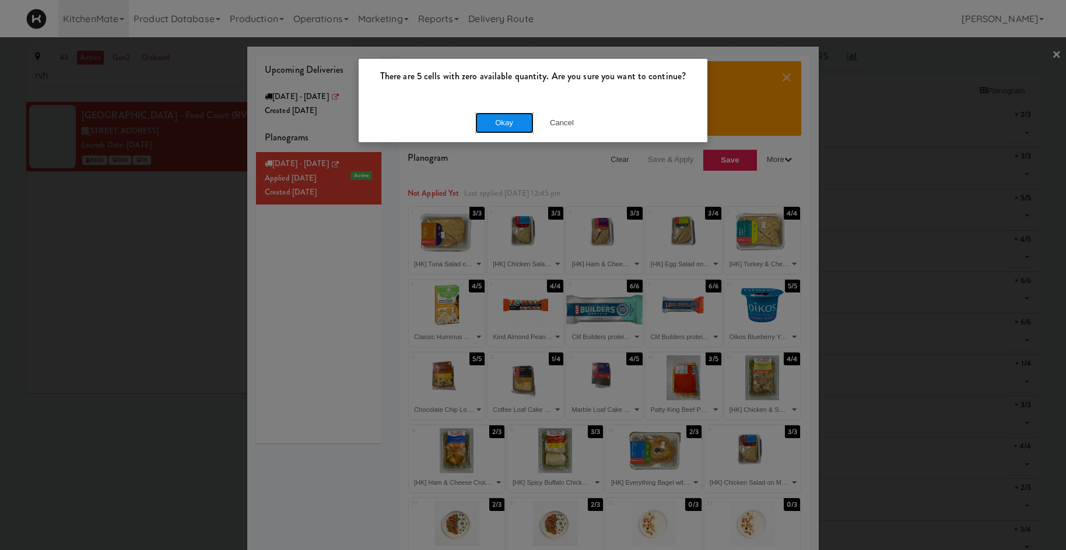
click at [498, 125] on button "Okay" at bounding box center [504, 123] width 58 height 21
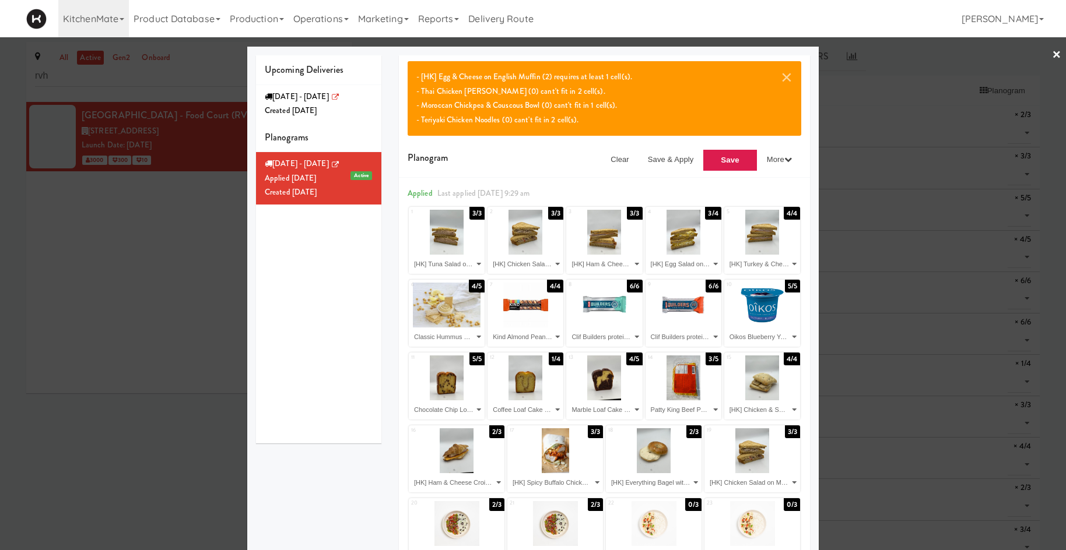
drag, startPoint x: 202, startPoint y: 268, endPoint x: 221, endPoint y: 247, distance: 28.0
click at [201, 268] on div at bounding box center [533, 275] width 1066 height 550
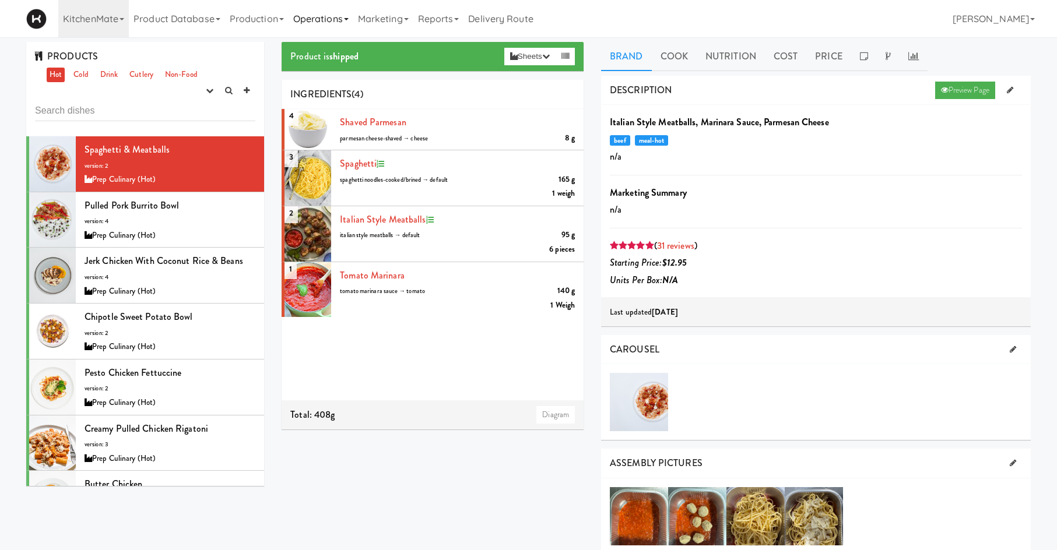
click at [314, 13] on link "Operations" at bounding box center [321, 18] width 65 height 37
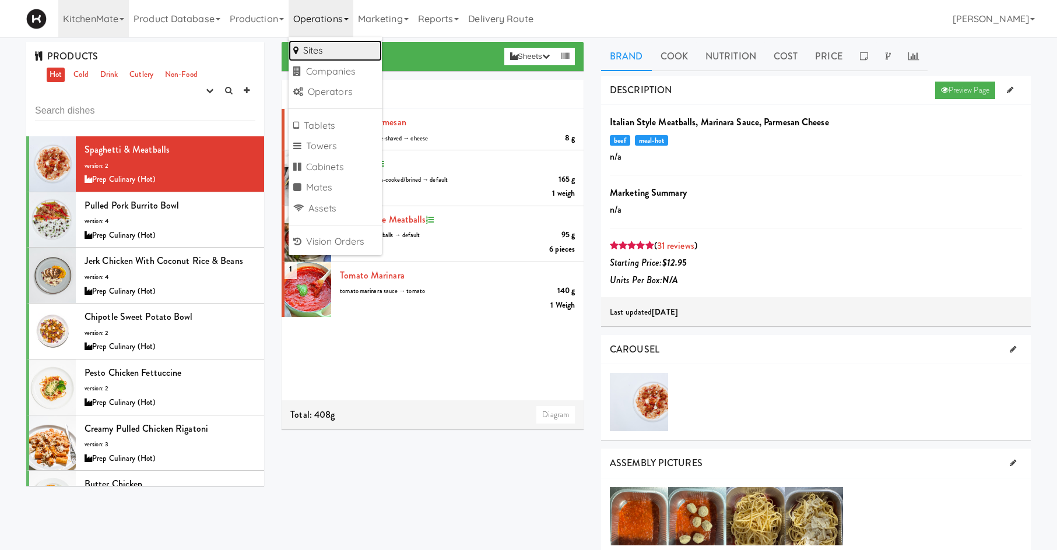
click at [325, 48] on link "Sites" at bounding box center [335, 50] width 93 height 21
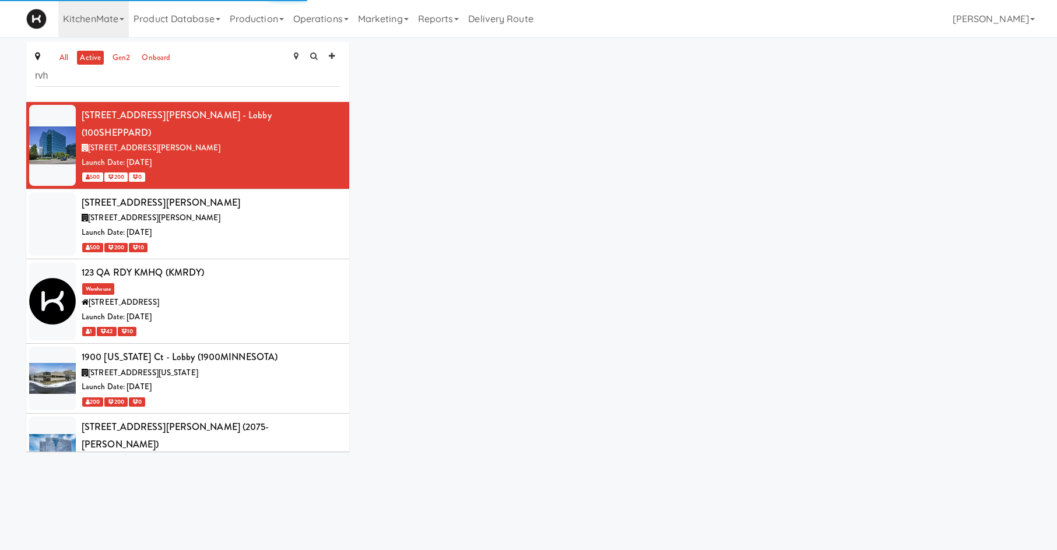
type input "rvh"
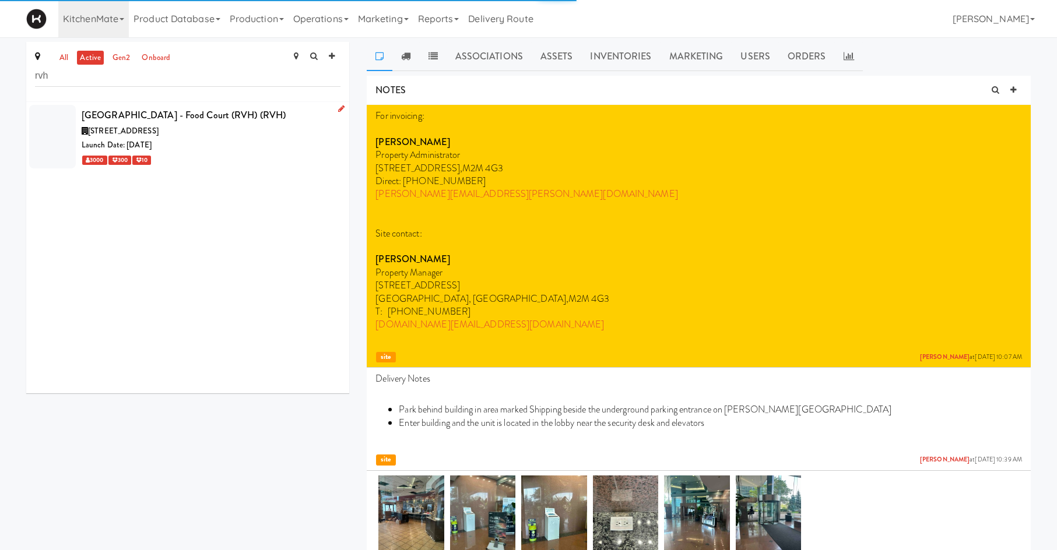
click at [217, 145] on div "Launch Date: [DATE]" at bounding box center [211, 145] width 259 height 15
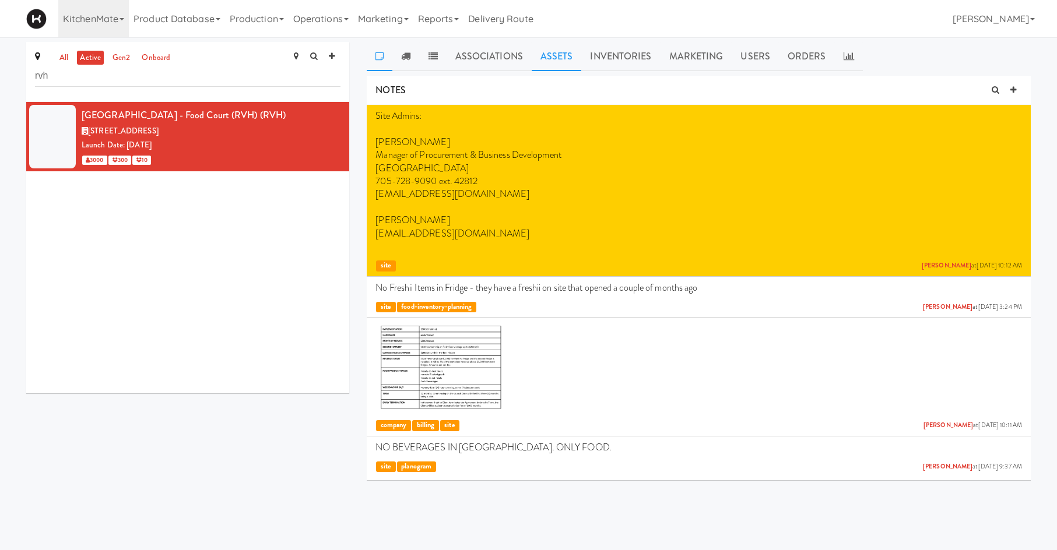
click at [568, 61] on link "Assets" at bounding box center [557, 56] width 50 height 29
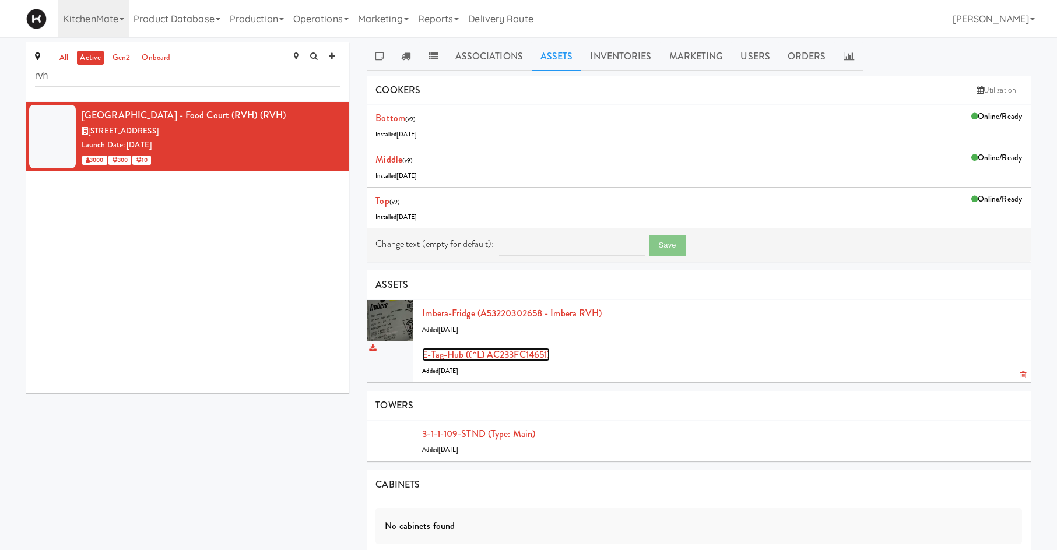
click at [488, 354] on link "E-tag-hub ((^L) AC233FC14651)" at bounding box center [486, 354] width 128 height 13
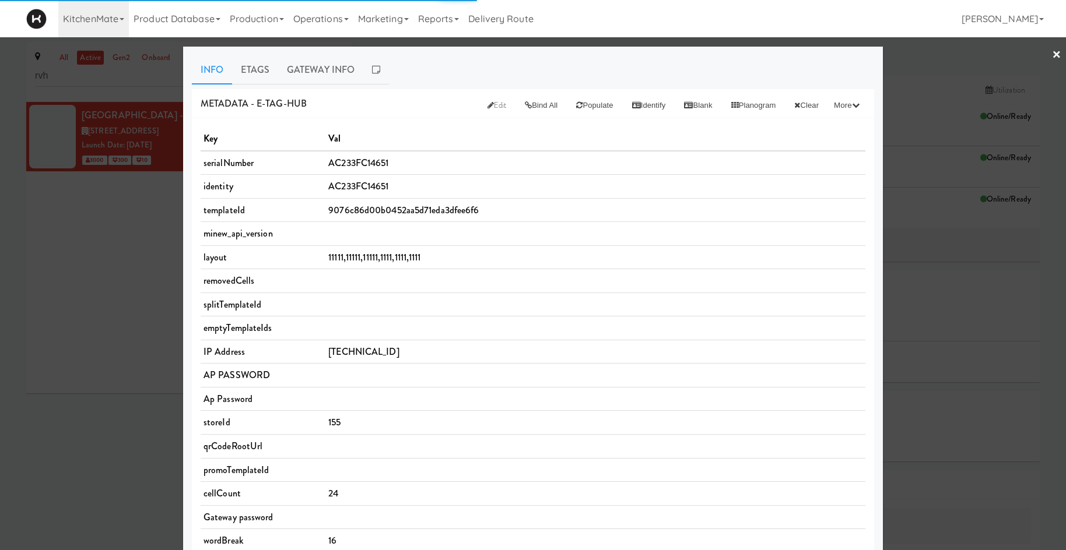
drag, startPoint x: 258, startPoint y: 75, endPoint x: 402, endPoint y: 99, distance: 145.5
click at [258, 75] on link "Etags" at bounding box center [255, 69] width 46 height 29
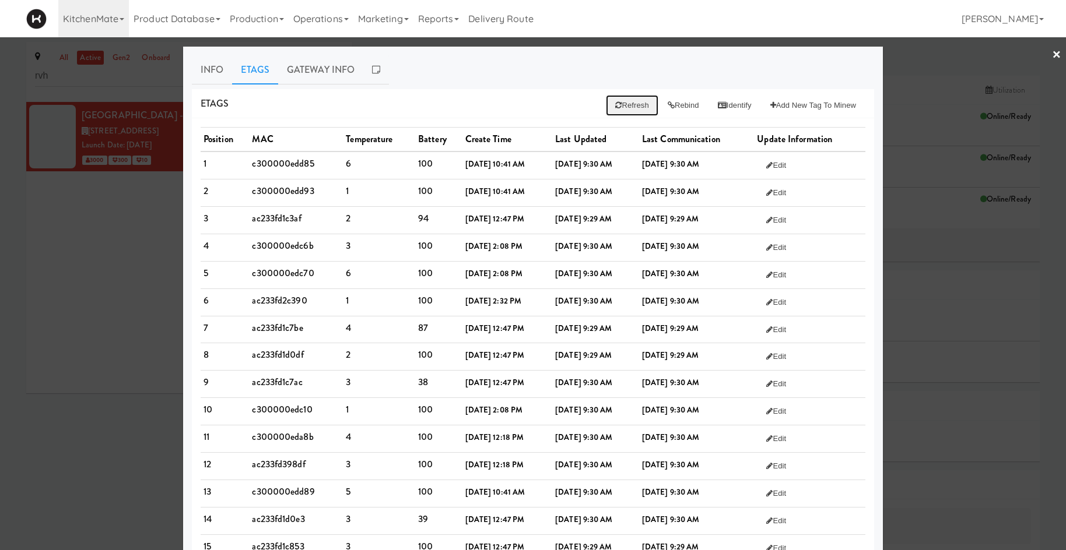
click at [622, 107] on button "Refresh" at bounding box center [632, 105] width 52 height 21
click at [205, 64] on link "Info" at bounding box center [212, 69] width 40 height 29
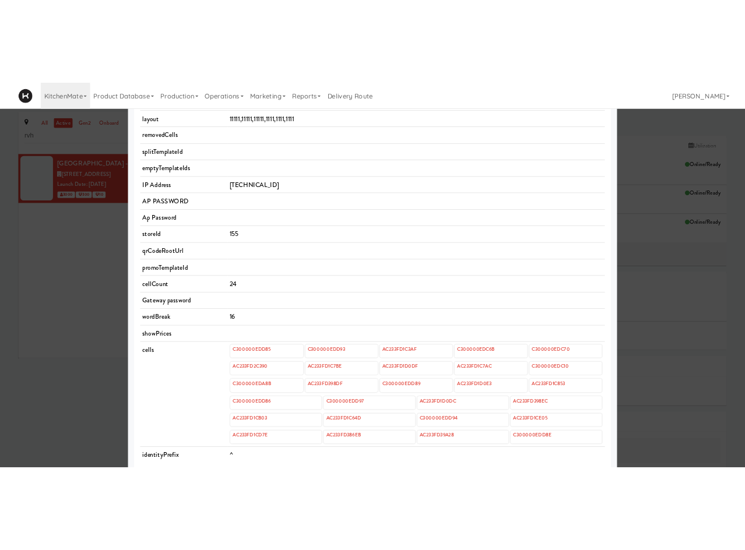
scroll to position [272, 0]
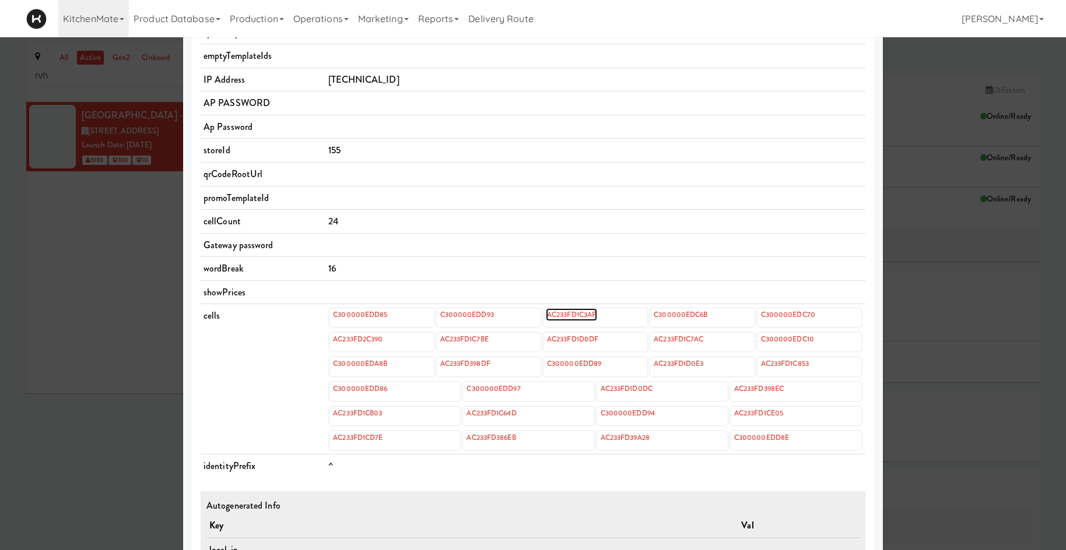
click at [558, 319] on link "AC233FD1C3AF" at bounding box center [571, 314] width 51 height 13
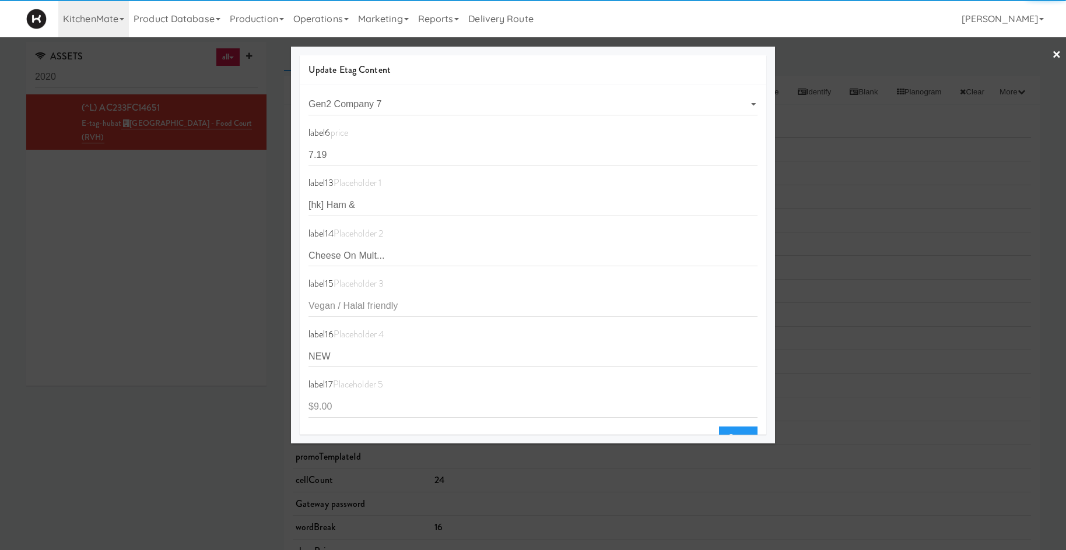
select select "object:2832"
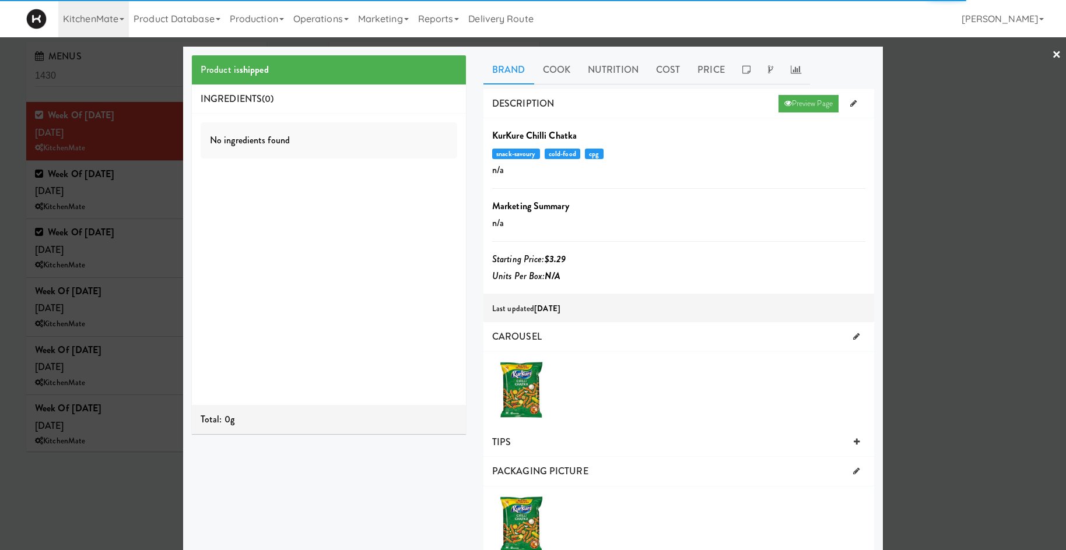
click at [129, 147] on div at bounding box center [533, 275] width 1066 height 550
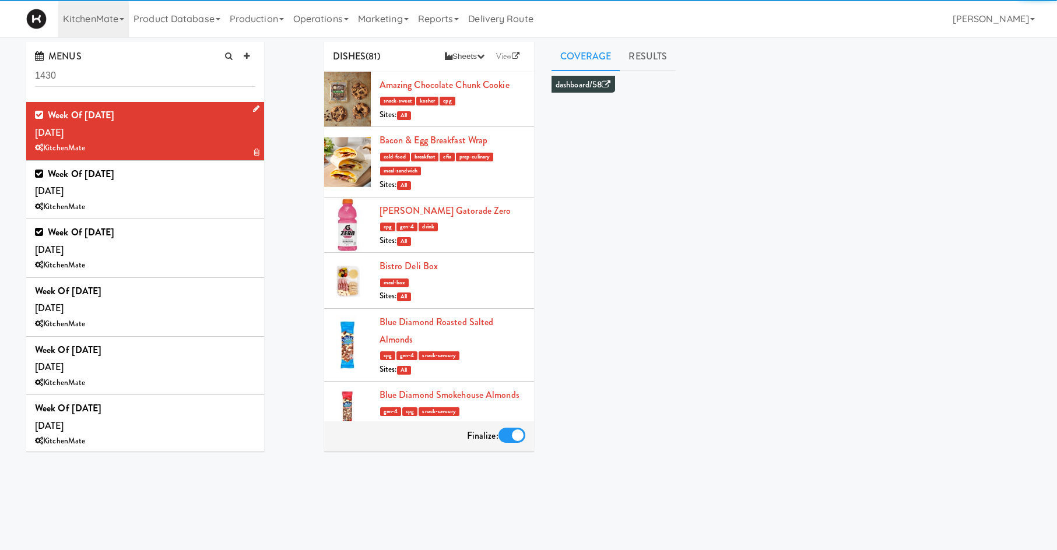
click at [147, 140] on div "Week of [DATE] [DATE] KitchenMate" at bounding box center [145, 131] width 220 height 49
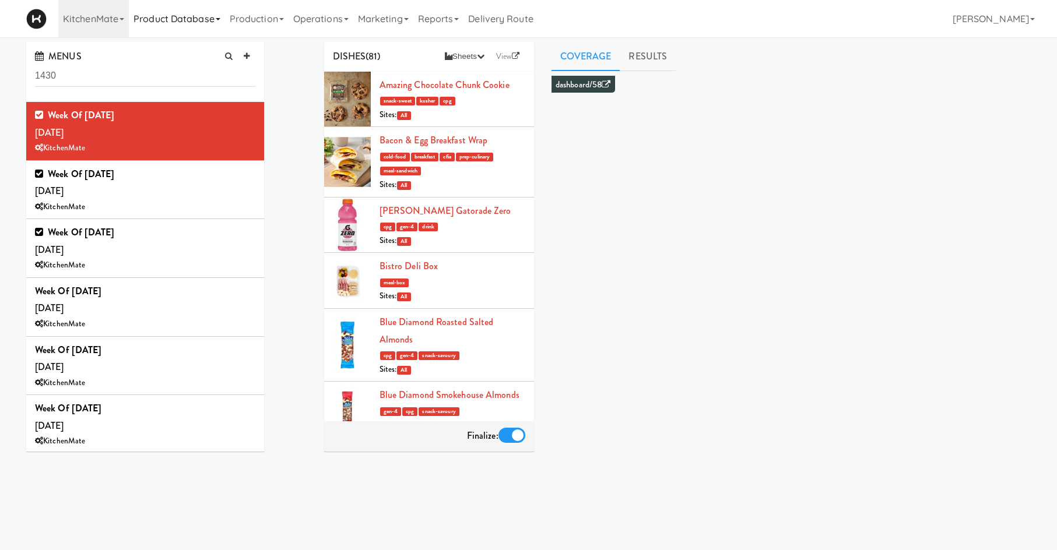
click at [187, 13] on link "Product Database" at bounding box center [177, 18] width 96 height 37
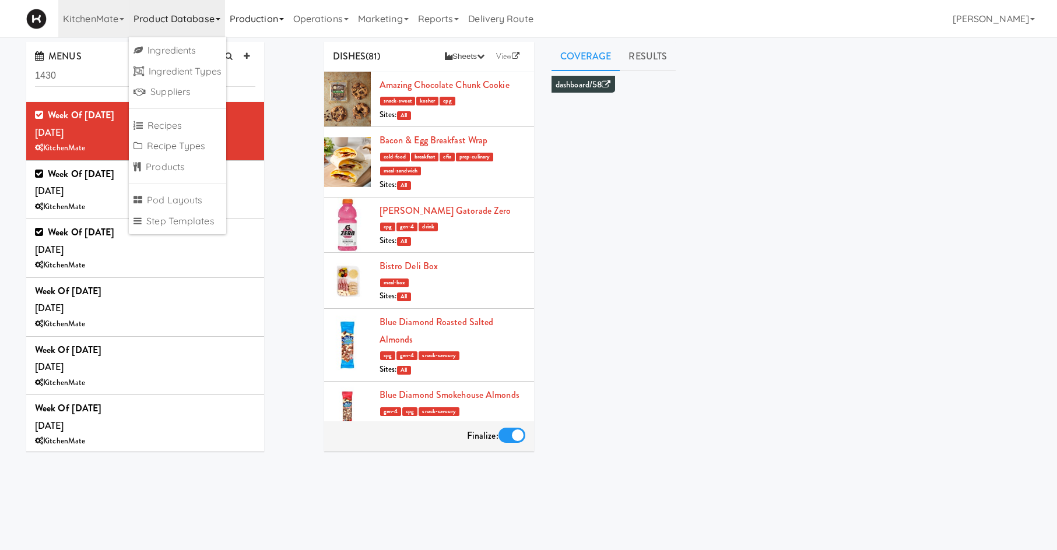
click at [252, 24] on link "Production" at bounding box center [257, 18] width 64 height 37
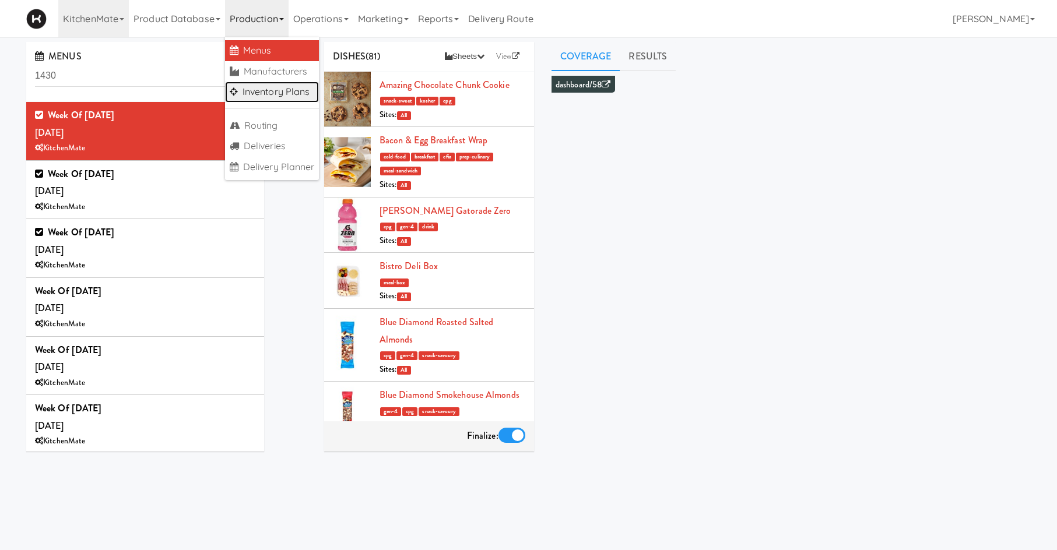
click at [280, 94] on link "Inventory Plans" at bounding box center [272, 92] width 94 height 21
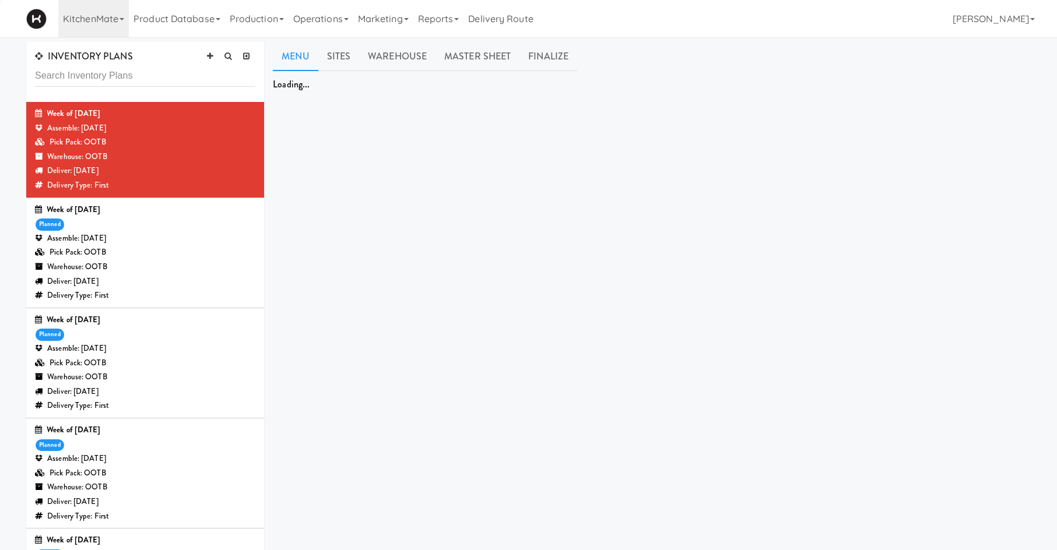
click at [194, 378] on div "Warehouse: OOTB" at bounding box center [145, 377] width 220 height 15
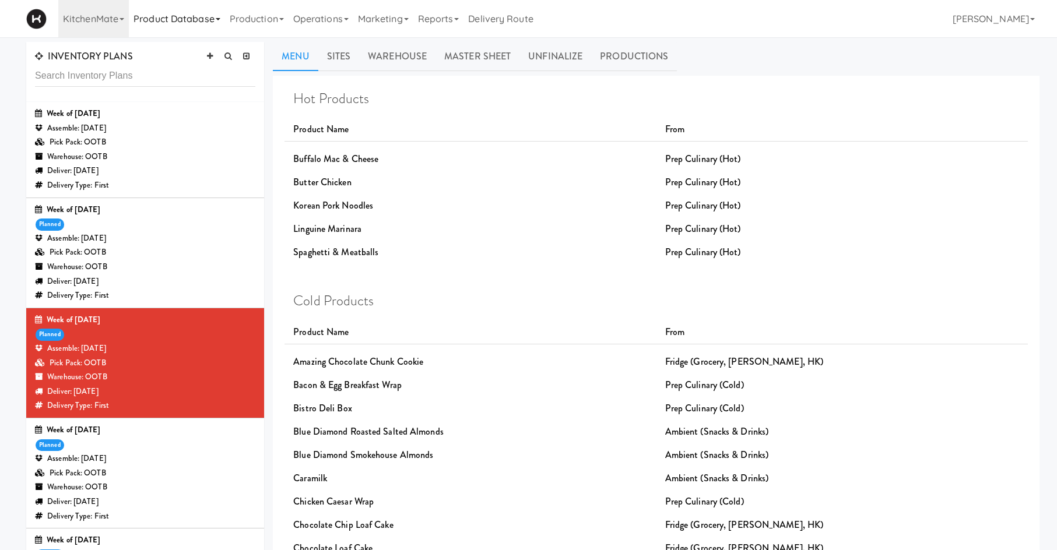
click at [252, 16] on link "Production" at bounding box center [257, 18] width 64 height 37
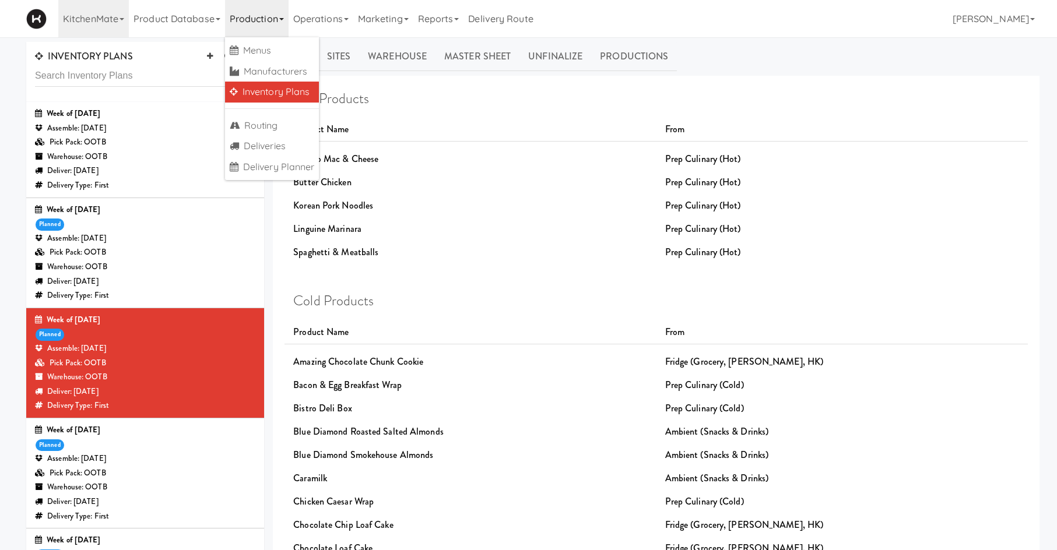
click at [287, 93] on link "Inventory Plans" at bounding box center [272, 92] width 94 height 21
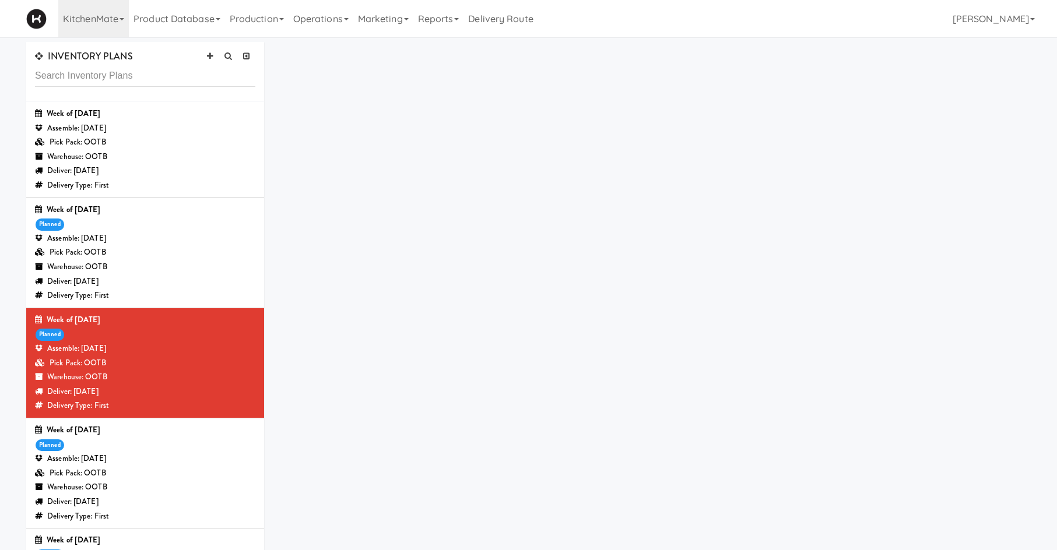
click at [208, 280] on div "Deliver: [DATE]" at bounding box center [145, 282] width 220 height 15
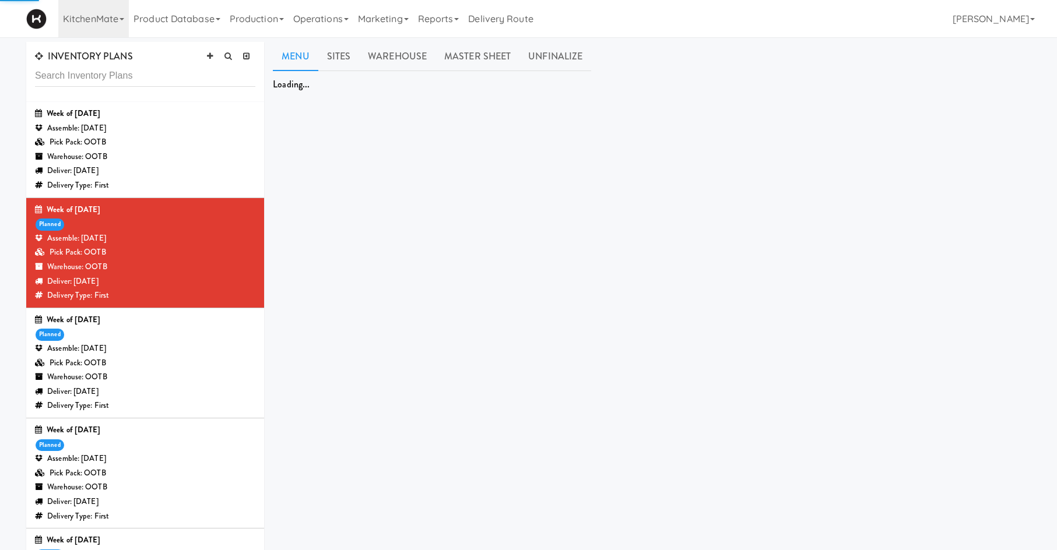
click at [191, 342] on div "Assemble: [DATE]" at bounding box center [145, 349] width 220 height 15
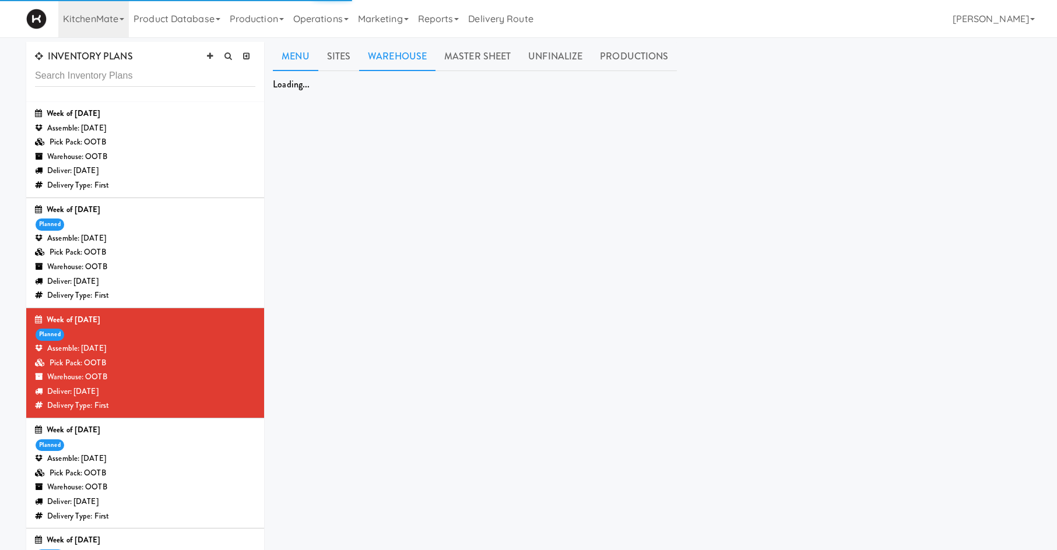
click at [409, 57] on link "Warehouse" at bounding box center [397, 56] width 76 height 29
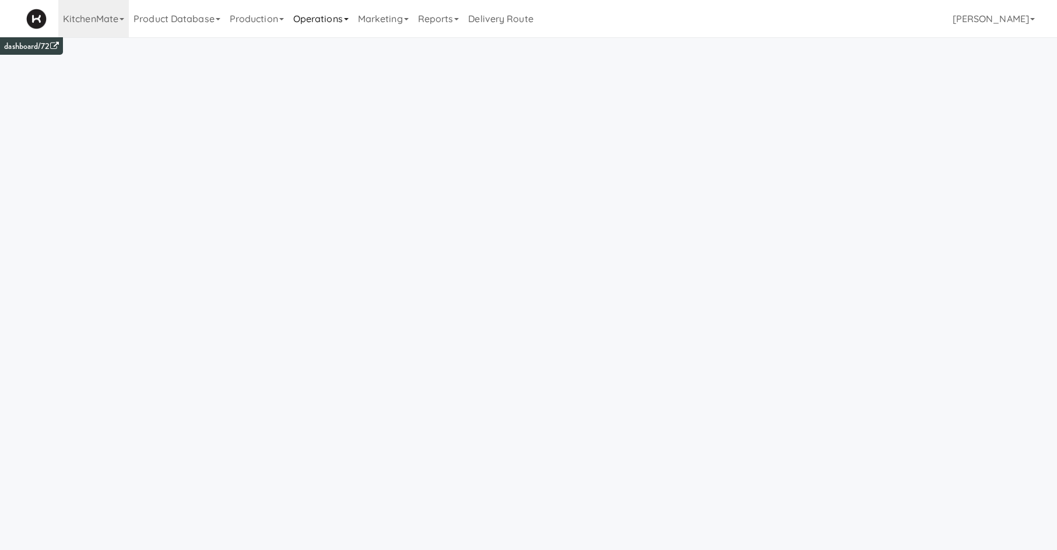
click at [309, 20] on link "Operations" at bounding box center [321, 18] width 65 height 37
click at [335, 78] on link "Companies" at bounding box center [335, 71] width 93 height 21
type input "defin"
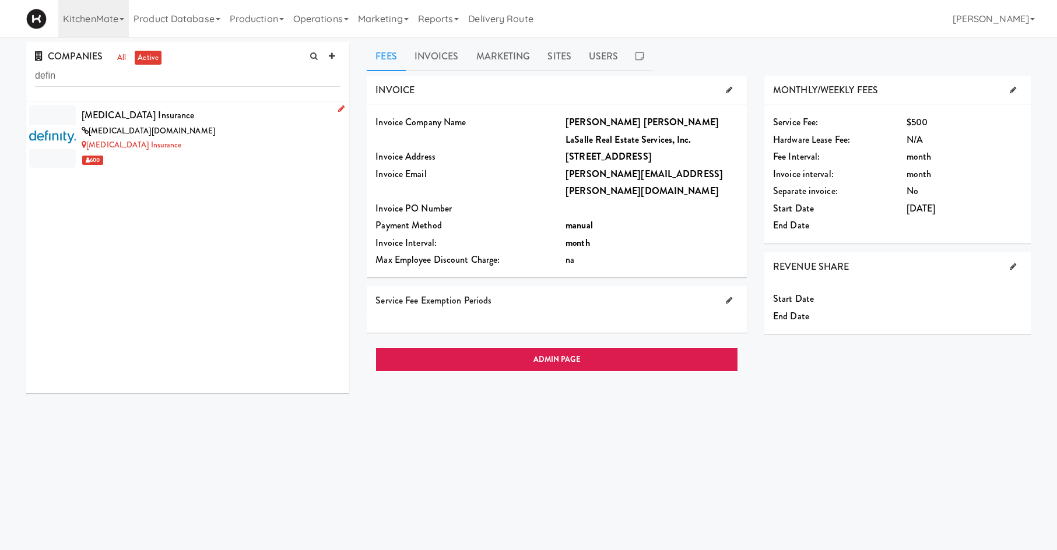
click at [185, 164] on div "600" at bounding box center [211, 160] width 259 height 15
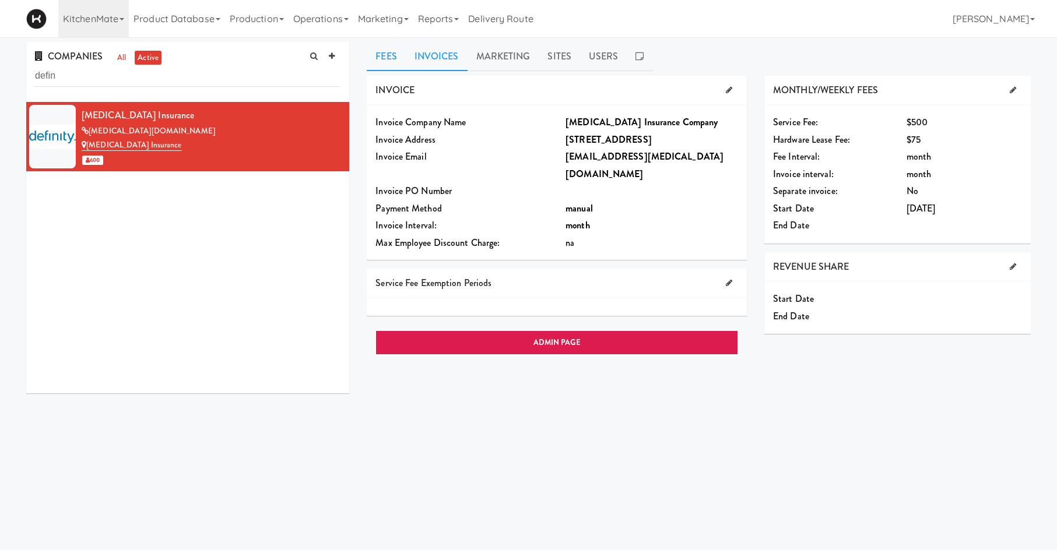
click at [433, 53] on link "Invoices" at bounding box center [437, 56] width 62 height 29
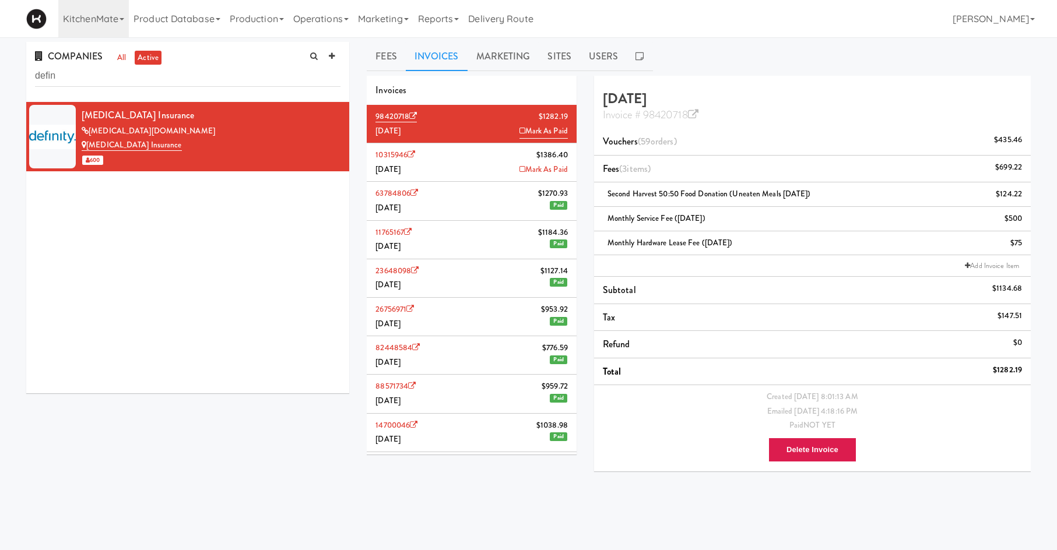
click at [212, 456] on div "COMPANIES all active defin Definity Insurance definity.com Definity Insurance 6…" at bounding box center [528, 277] width 1022 height 471
click at [474, 168] on li "10315946 $1386.40 June 2025 Mark As Paid" at bounding box center [472, 162] width 210 height 38
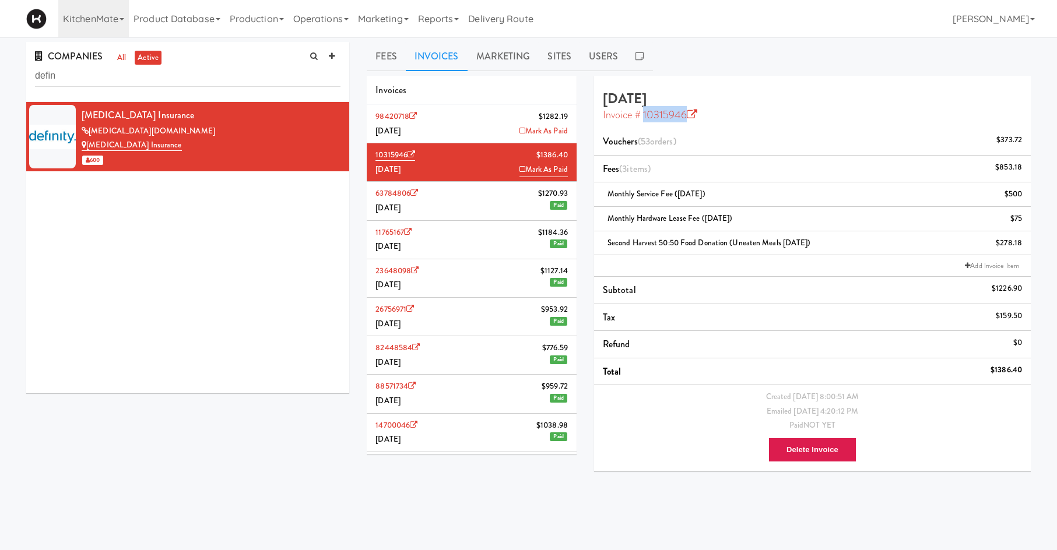
drag, startPoint x: 736, startPoint y: 114, endPoint x: 643, endPoint y: 117, distance: 93.3
click at [643, 117] on div "Invoice # 10315946" at bounding box center [812, 113] width 419 height 15
copy link "10315946"
drag, startPoint x: 991, startPoint y: 367, endPoint x: 1019, endPoint y: 371, distance: 28.4
click at [1019, 371] on div "$1386.40" at bounding box center [1005, 370] width 31 height 15
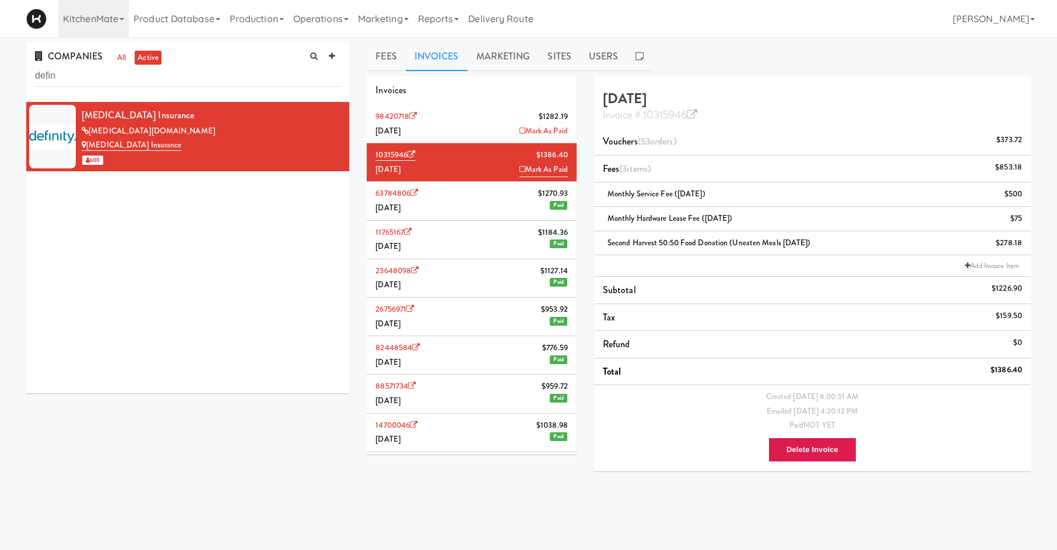
click at [1025, 366] on li "Total $1386.40" at bounding box center [812, 372] width 437 height 27
click at [1011, 375] on div "$1386.40" at bounding box center [1005, 370] width 31 height 15
click at [1011, 372] on div "$1386.40" at bounding box center [1005, 370] width 31 height 15
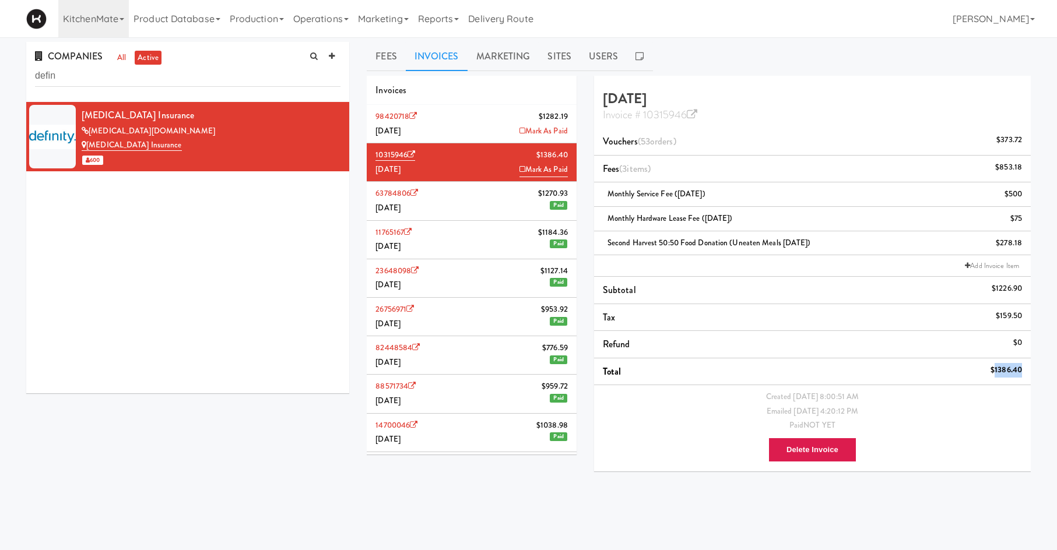
click at [1011, 372] on div "$1386.40" at bounding box center [1005, 370] width 31 height 15
copy div "$1386.40"
click at [519, 169] on icon at bounding box center [522, 170] width 6 height 8
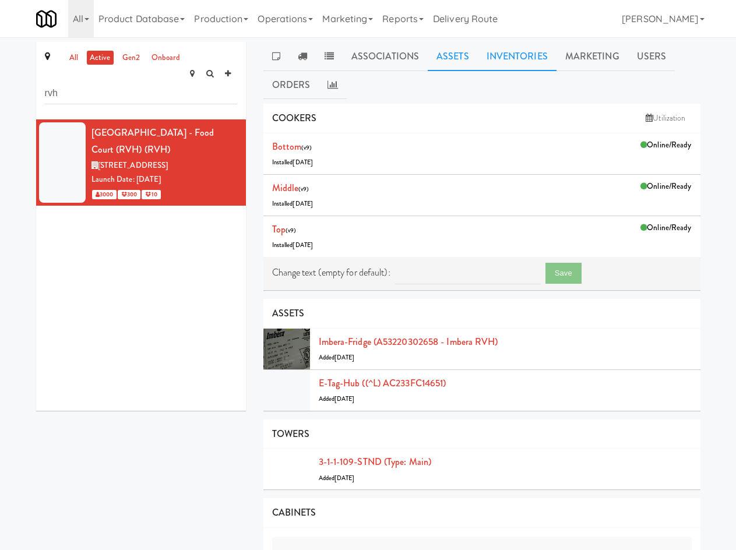
click at [511, 48] on link "Inventories" at bounding box center [517, 56] width 79 height 29
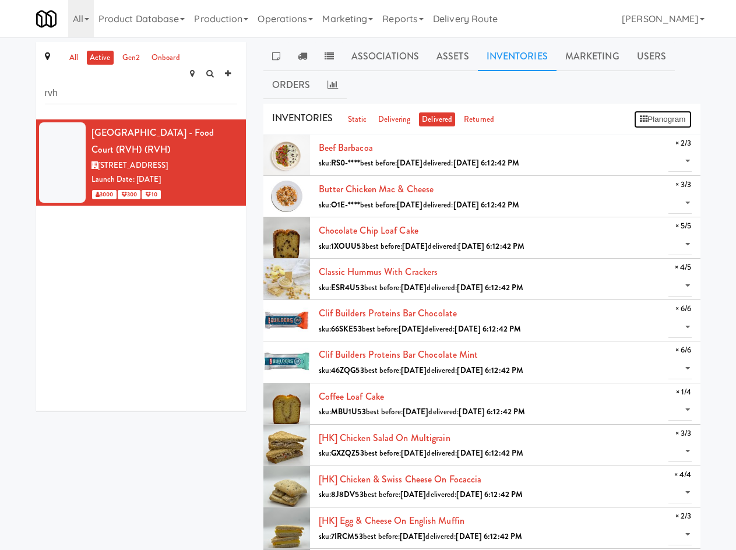
drag, startPoint x: 666, startPoint y: 115, endPoint x: 591, endPoint y: 73, distance: 86.4
click at [591, 76] on div "Associations Assets Inventories Marketing Users Orders NOTES Site Admins: [PERS…" at bounding box center [481, 543] width 437 height 1003
click at [594, 56] on link "Marketing" at bounding box center [593, 56] width 72 height 29
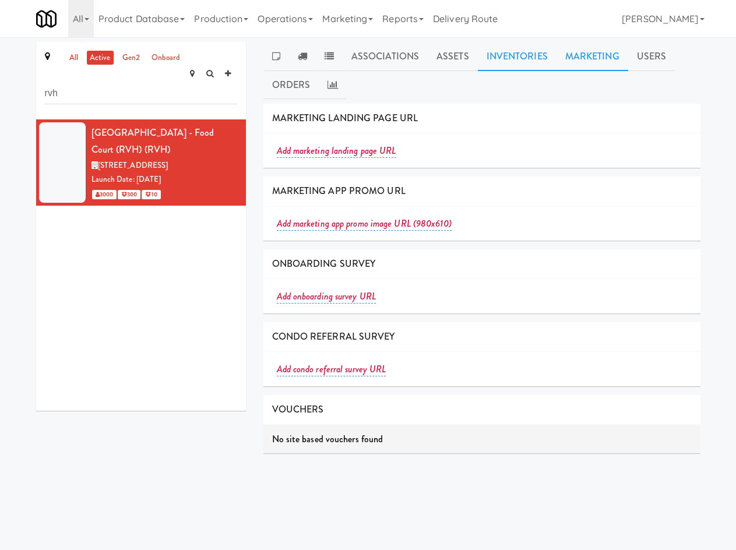
click at [522, 58] on link "Inventories" at bounding box center [517, 56] width 79 height 29
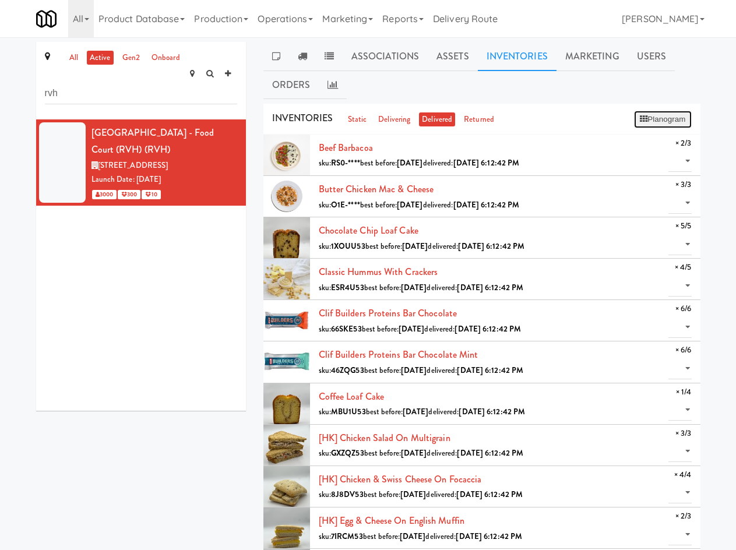
click at [651, 114] on button "Planogram" at bounding box center [662, 119] width 57 height 17
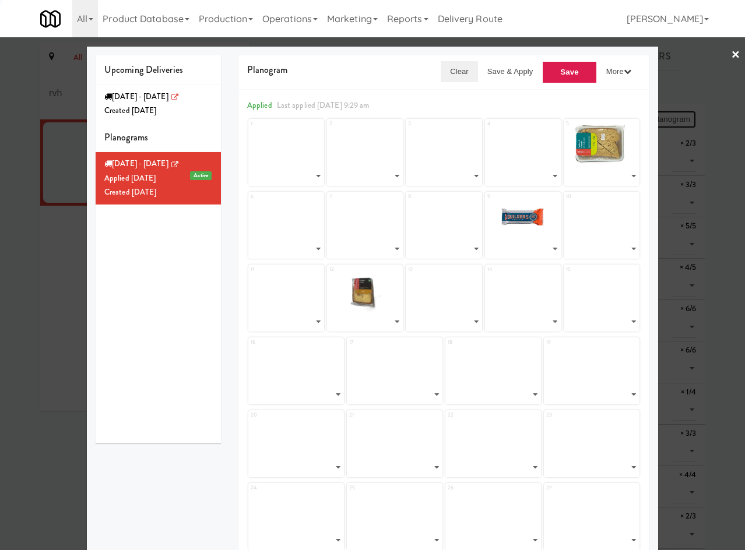
select select "number:264624"
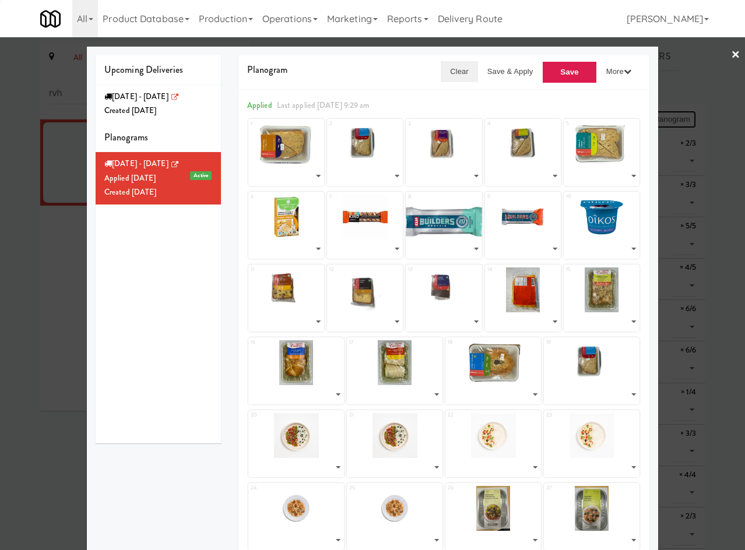
select select "number:264620"
select select "number:264420"
select select "number:264622"
select select "number:264476"
select select "number:264356"
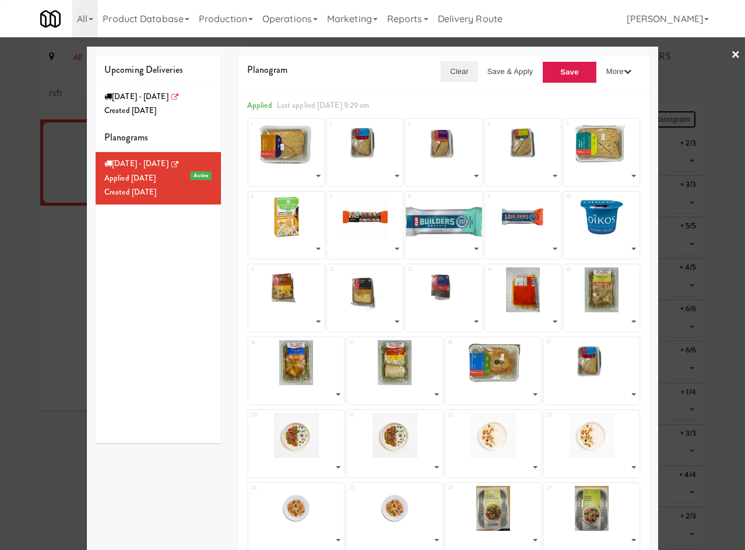
select select "number:264030"
select select "number:264069"
select select "number:264095"
select select "number:264609"
select select "number:264617"
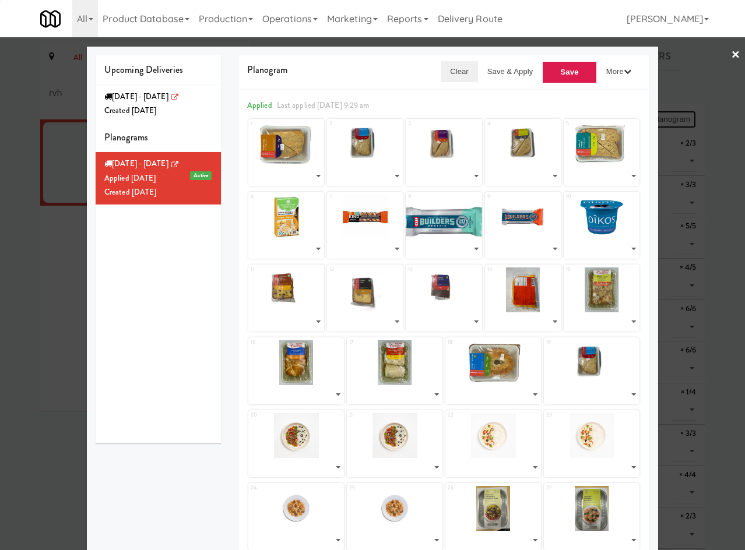
select select "number:264625"
select select "number:264619"
select select "number:264601"
select select "number:264563"
select select "number:264523"
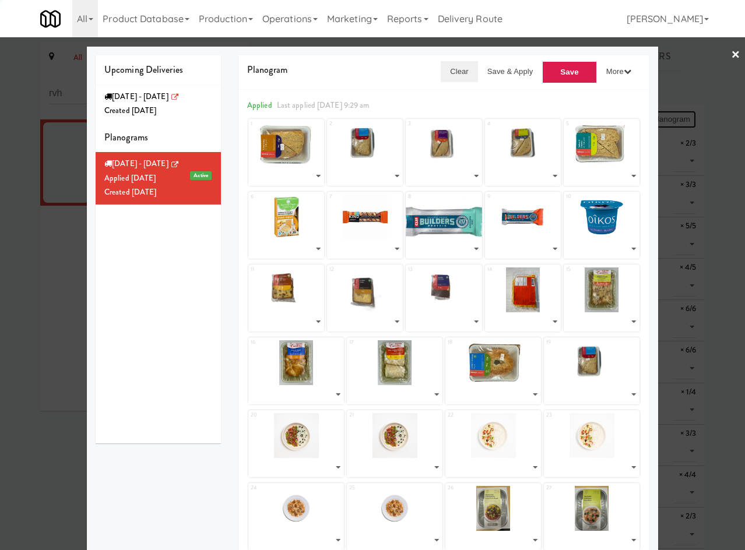
select select "number:264586"
select select "number:264623"
select select "number:264620"
select select "number:263033"
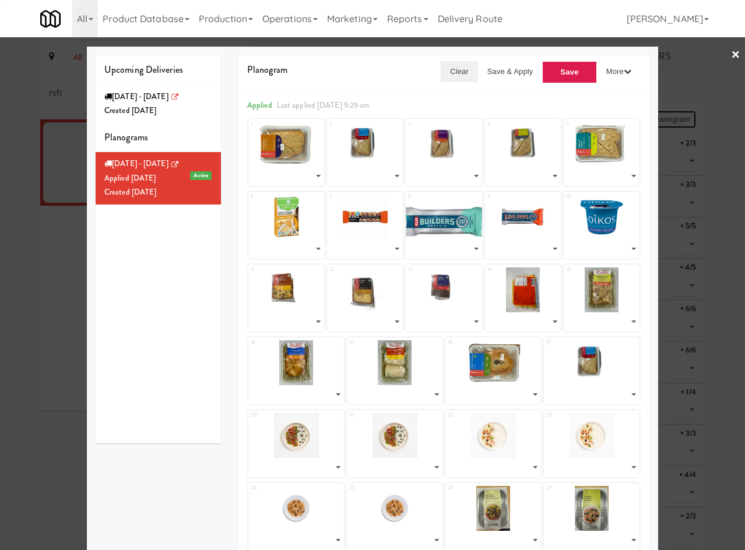
select select "number:262930"
select select "number:262986"
select select "number:262808"
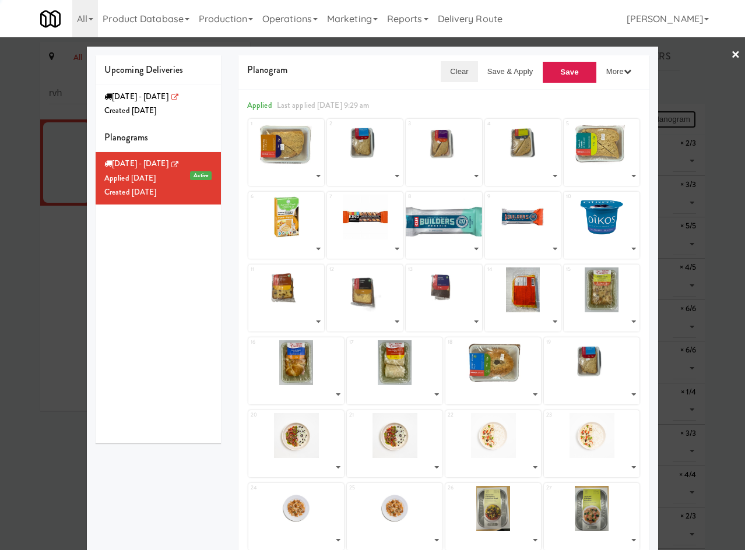
select select "number:262869"
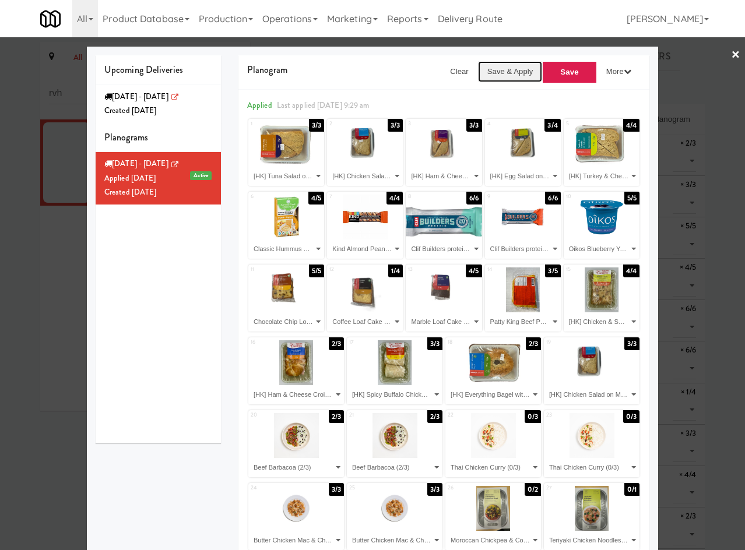
click at [490, 72] on button "Save & Apply" at bounding box center [510, 71] width 65 height 21
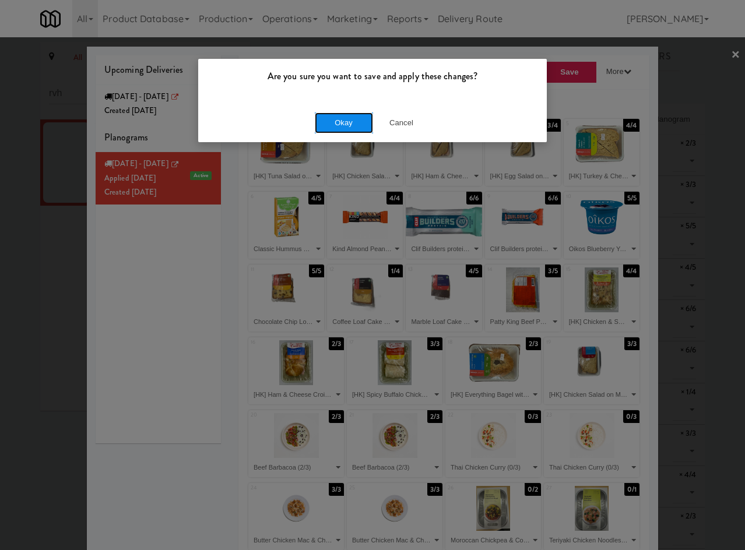
click at [342, 127] on button "Okay" at bounding box center [344, 123] width 58 height 21
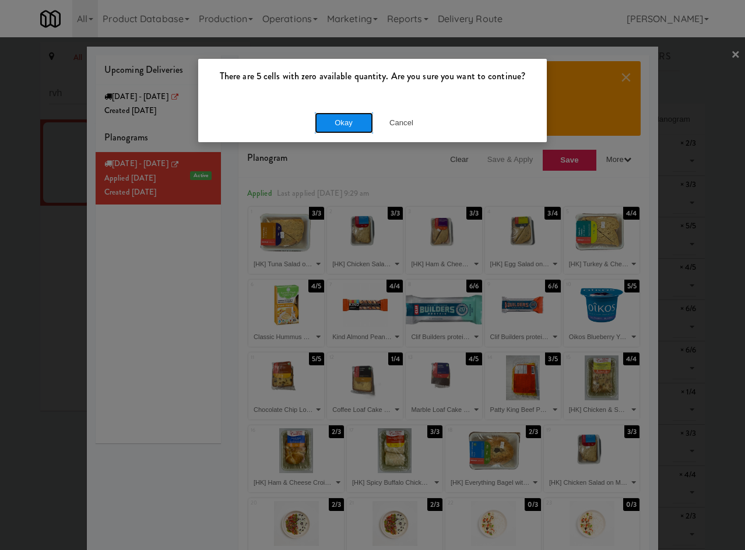
click at [348, 120] on button "Okay" at bounding box center [344, 123] width 58 height 21
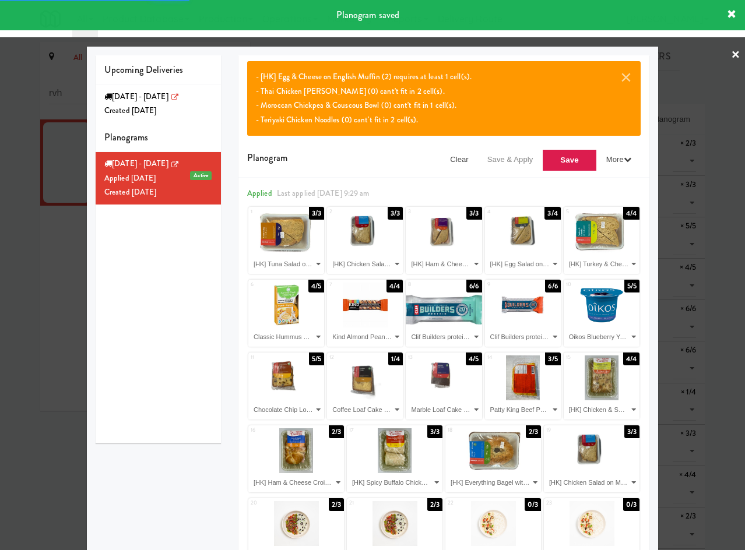
click at [62, 277] on div at bounding box center [372, 275] width 745 height 550
